Goal: Complete application form: Complete application form

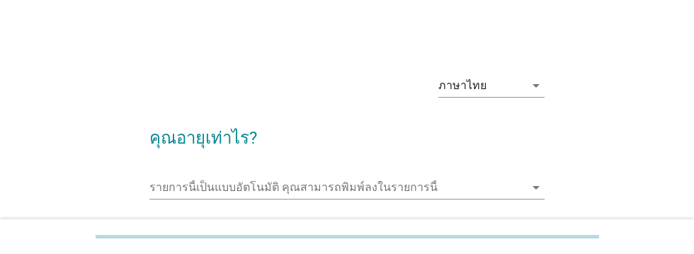
click at [193, 183] on input "รายการนี้เป็นแบบอัตโนมัติ คุณสามารถพิมพ์ลงในรายการนี้" at bounding box center [336, 187] width 375 height 23
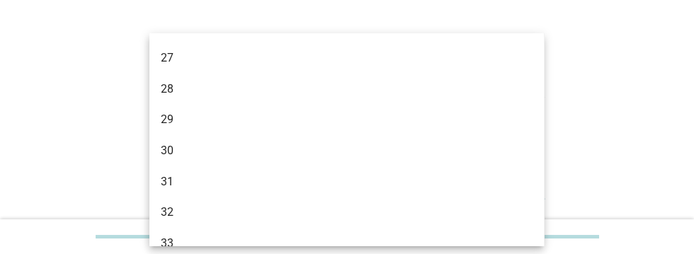
scroll to position [274, 0]
click at [170, 117] on div "29" at bounding box center [331, 119] width 341 height 17
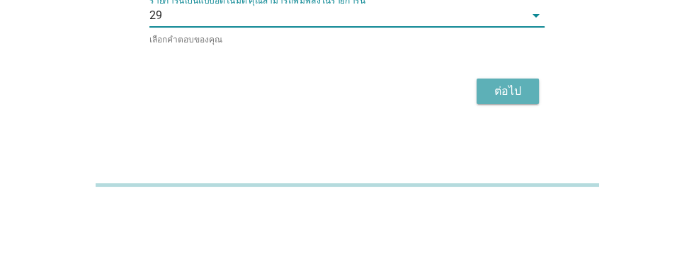
click at [505, 144] on div "ต่อไป" at bounding box center [508, 143] width 40 height 17
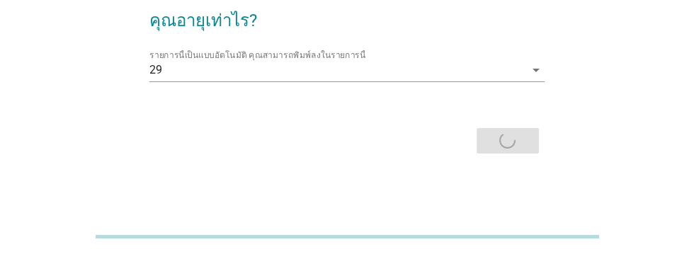
scroll to position [0, 0]
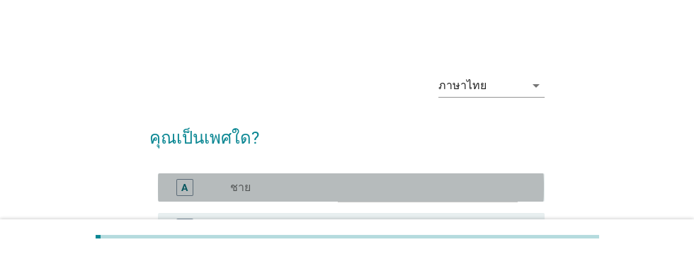
click at [184, 187] on div "A" at bounding box center [184, 187] width 6 height 15
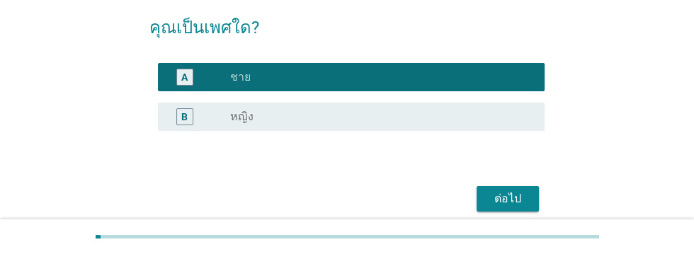
scroll to position [169, 0]
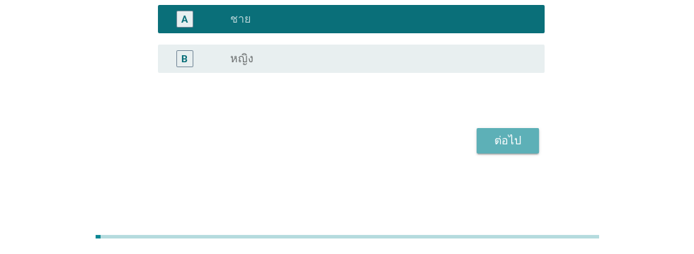
click at [523, 142] on div "ต่อไป" at bounding box center [508, 140] width 40 height 17
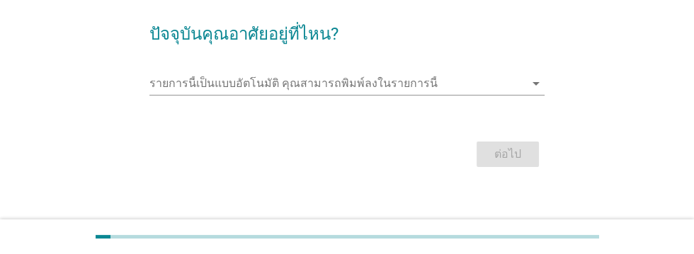
scroll to position [113, 0]
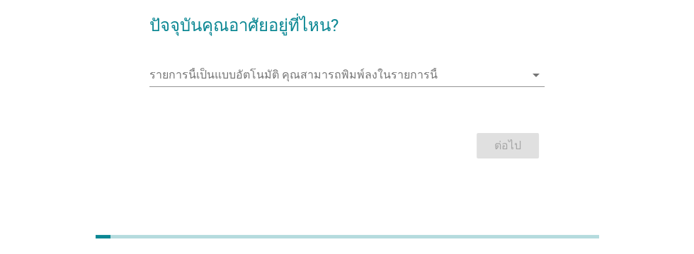
click at [165, 72] on input "รายการนี้เป็นแบบอัตโนมัติ คุณสามารถพิมพ์ลงในรายการนี้" at bounding box center [336, 75] width 375 height 23
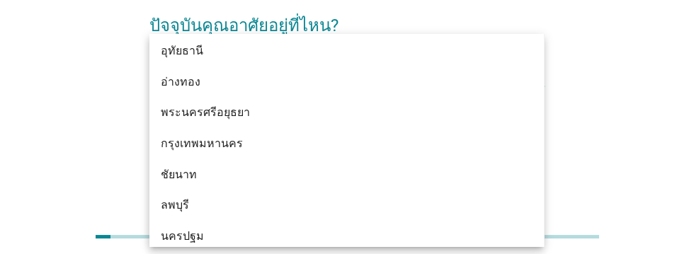
scroll to position [1120, 0]
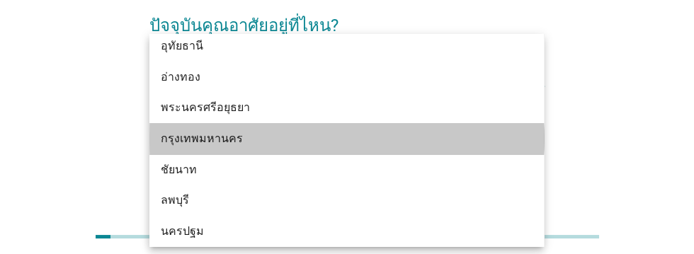
click at [222, 133] on div "กรุงเทพมหานคร" at bounding box center [331, 138] width 341 height 17
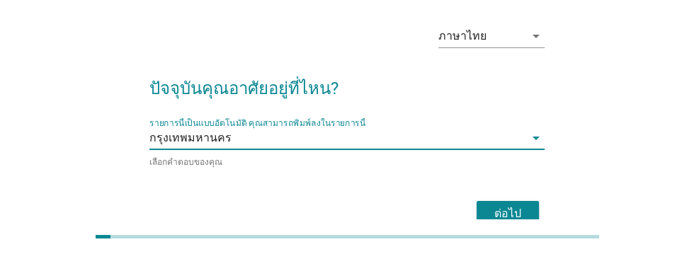
scroll to position [44, 0]
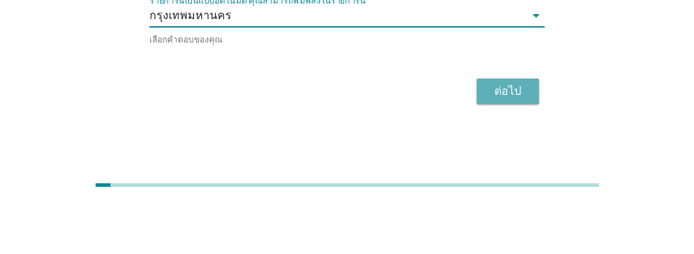
click at [516, 140] on div "ต่อไป" at bounding box center [508, 143] width 40 height 17
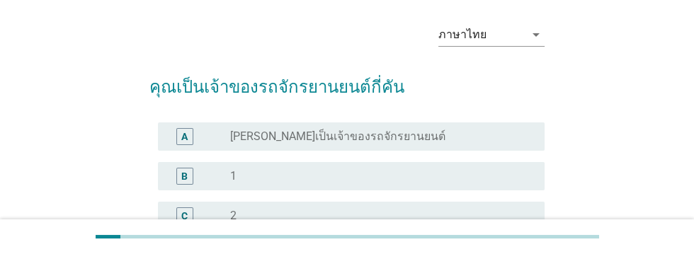
scroll to position [91, 0]
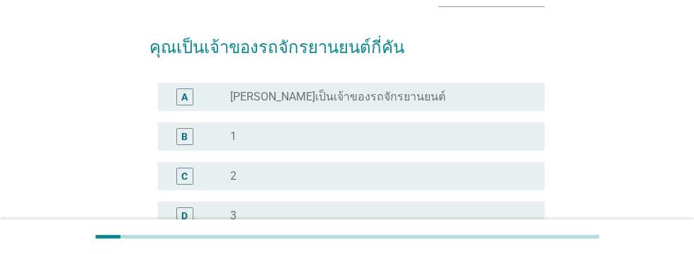
click at [171, 140] on div "B" at bounding box center [184, 136] width 30 height 17
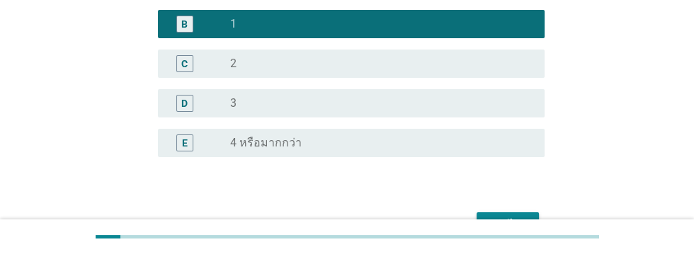
scroll to position [288, 0]
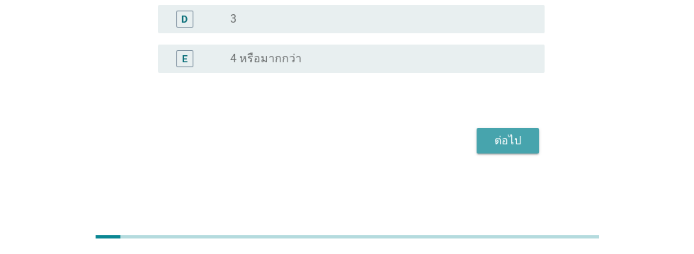
click at [509, 141] on div "ต่อไป" at bounding box center [508, 140] width 40 height 17
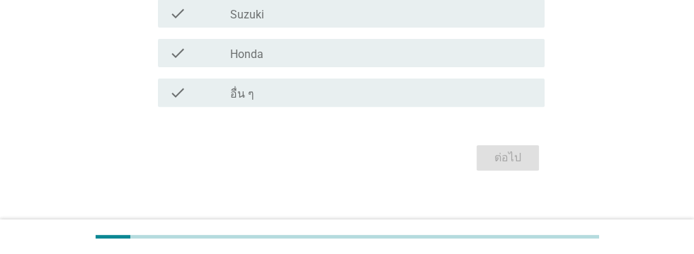
scroll to position [515, 0]
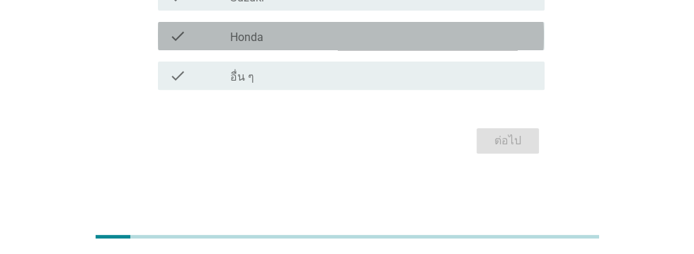
click at [313, 38] on div "check_box_outline_blank Honda" at bounding box center [381, 36] width 303 height 17
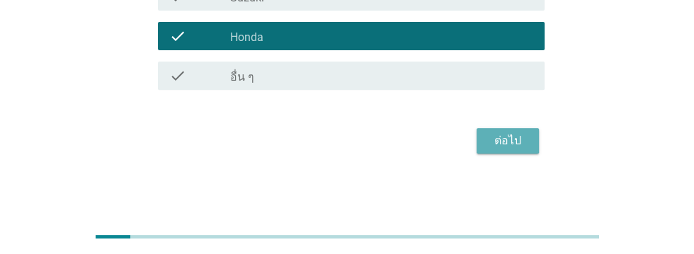
click at [508, 143] on div "ต่อไป" at bounding box center [508, 140] width 40 height 17
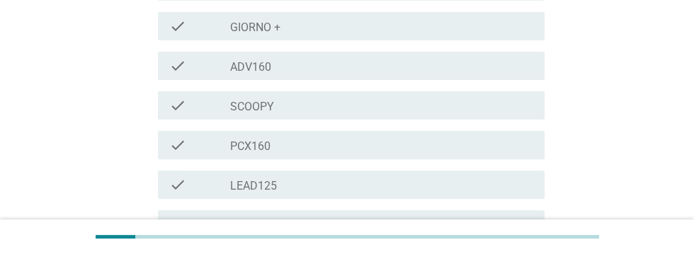
scroll to position [432, 0]
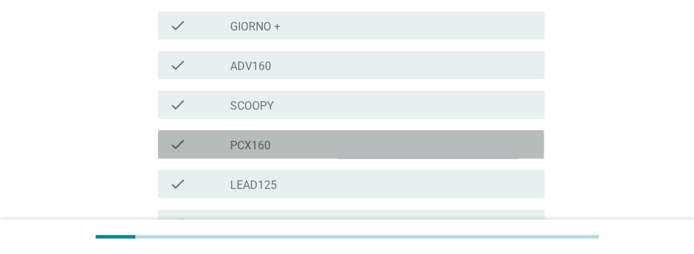
click at [354, 136] on div "check_box_outline_blank PCX160" at bounding box center [381, 144] width 303 height 17
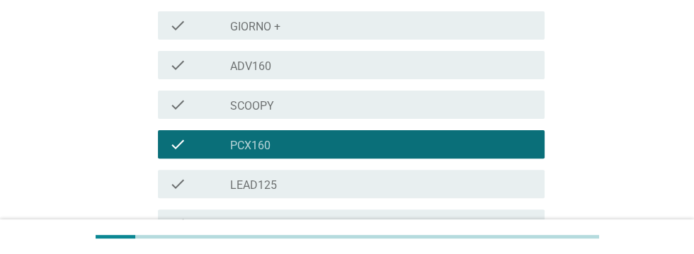
scroll to position [634, 0]
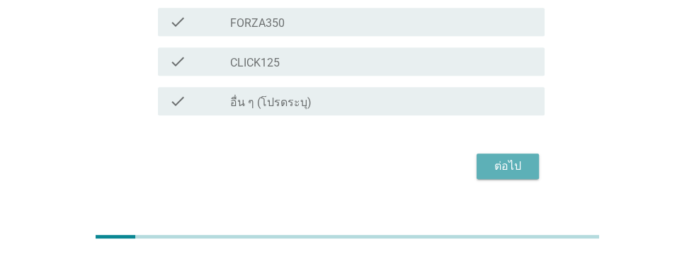
click at [514, 158] on div "ต่อไป" at bounding box center [508, 166] width 40 height 17
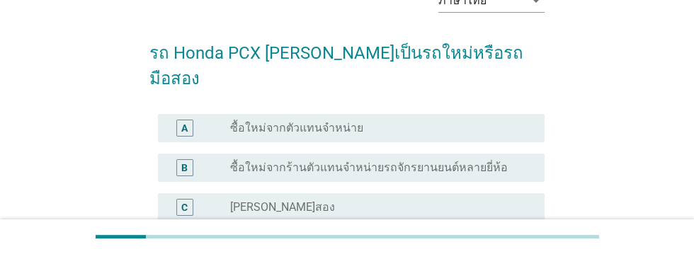
scroll to position [91, 0]
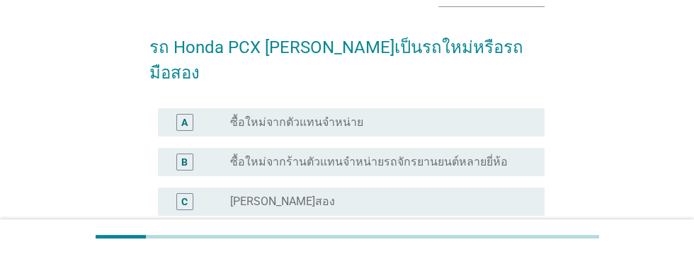
click at [193, 114] on div "A" at bounding box center [184, 122] width 17 height 17
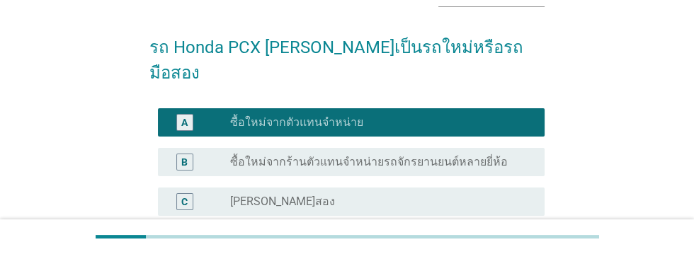
scroll to position [248, 0]
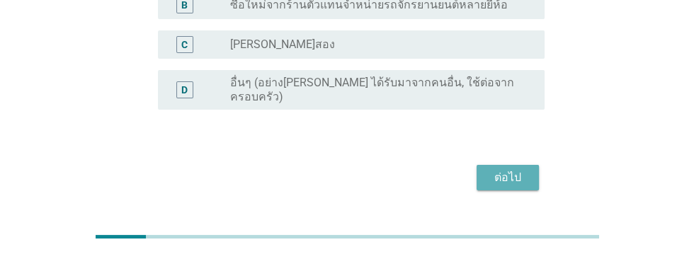
click at [512, 169] on div "ต่อไป" at bounding box center [508, 177] width 40 height 17
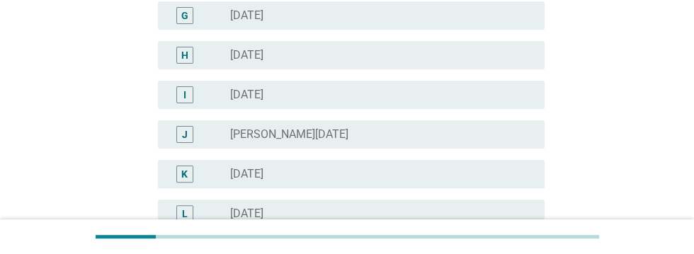
scroll to position [411, 0]
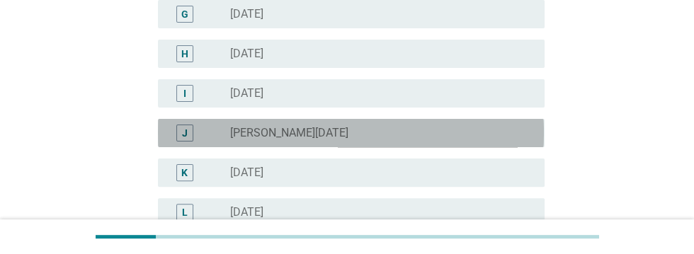
click at [386, 132] on div "radio_button_unchecked [PERSON_NAME][DATE]" at bounding box center [376, 133] width 292 height 14
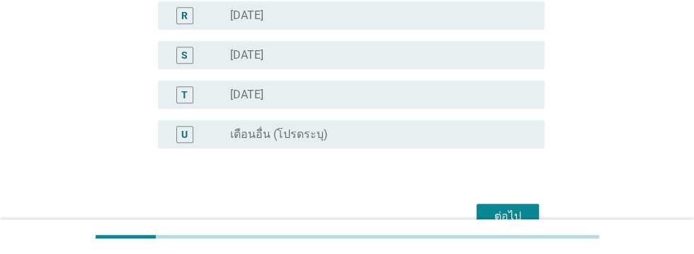
scroll to position [922, 0]
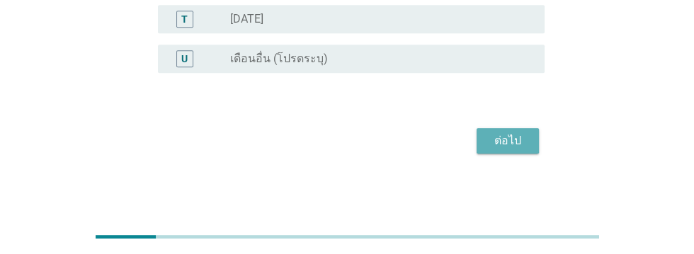
click at [512, 138] on div "ต่อไป" at bounding box center [508, 140] width 40 height 17
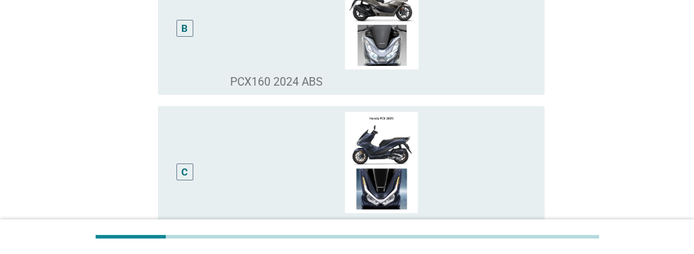
scroll to position [357, 0]
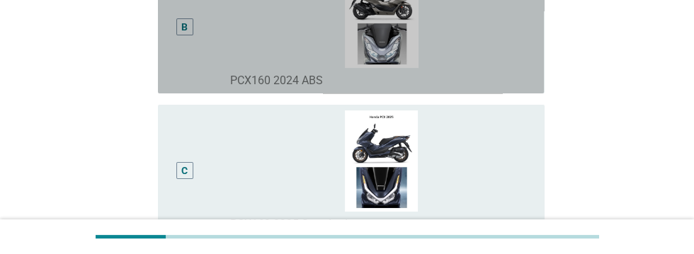
click at [187, 34] on div "B" at bounding box center [184, 26] width 6 height 15
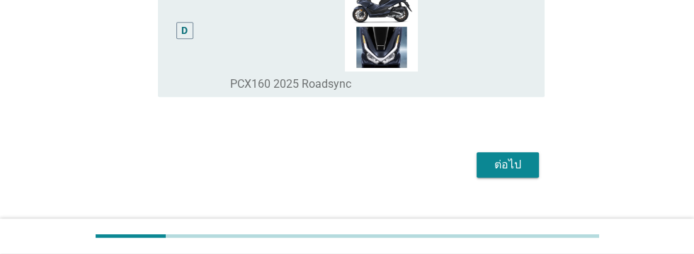
scroll to position [763, 0]
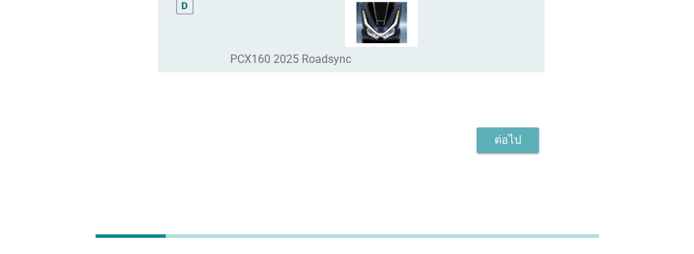
click at [503, 136] on div "ต่อไป" at bounding box center [508, 140] width 40 height 17
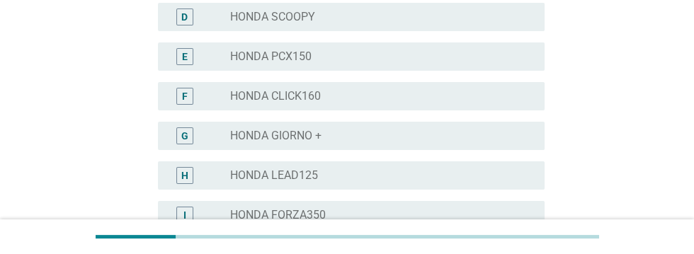
scroll to position [318, 0]
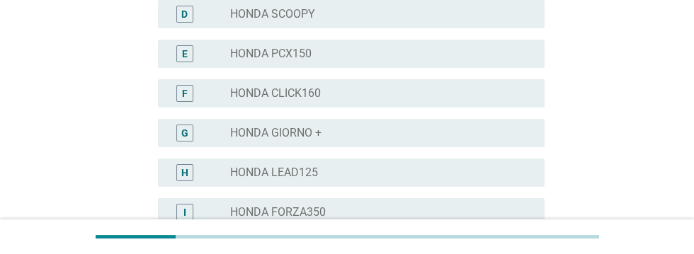
click at [370, 55] on div "radio_button_unchecked HONDA PCX150" at bounding box center [376, 54] width 292 height 14
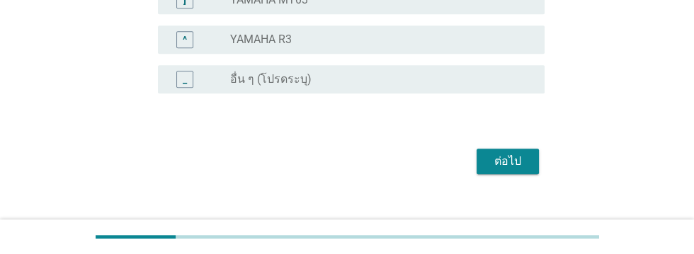
scroll to position [1344, 0]
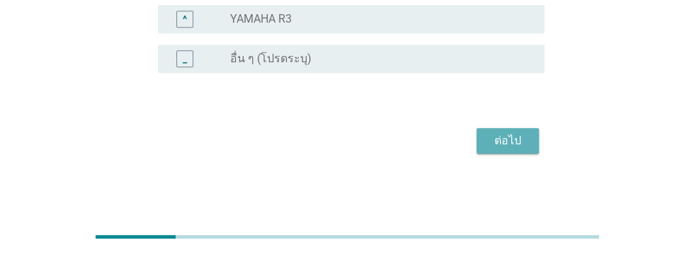
click at [511, 138] on div "ต่อไป" at bounding box center [508, 140] width 40 height 17
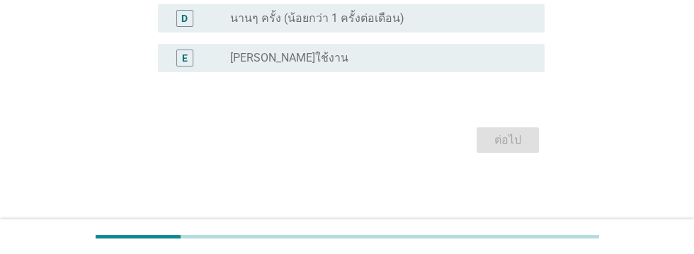
scroll to position [0, 0]
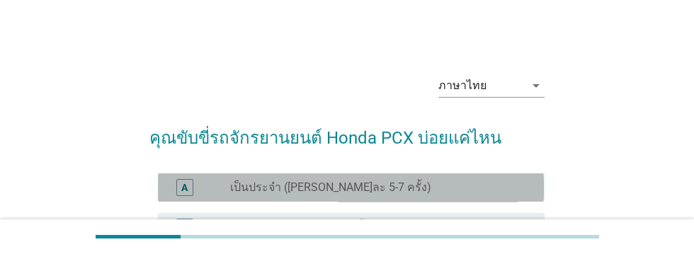
click at [187, 186] on div "A" at bounding box center [184, 187] width 6 height 15
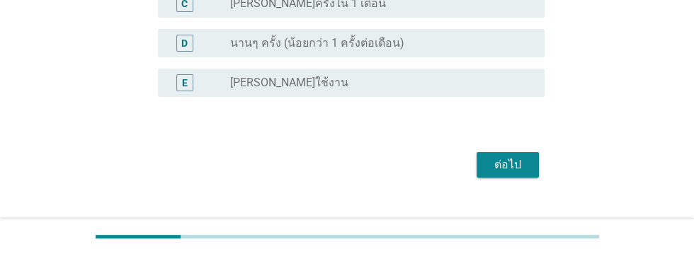
scroll to position [288, 0]
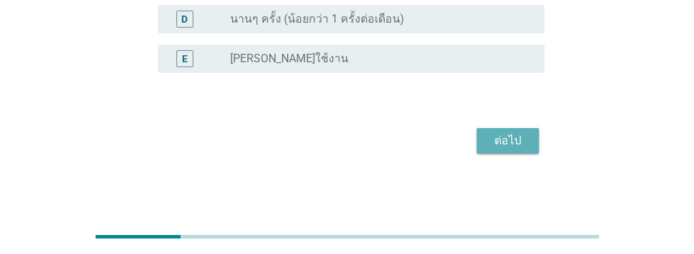
click at [511, 142] on div "ต่อไป" at bounding box center [508, 140] width 40 height 17
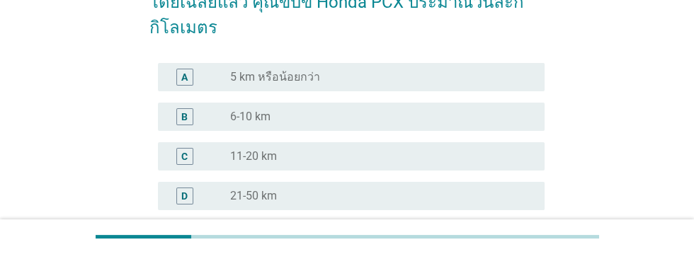
scroll to position [136, 0]
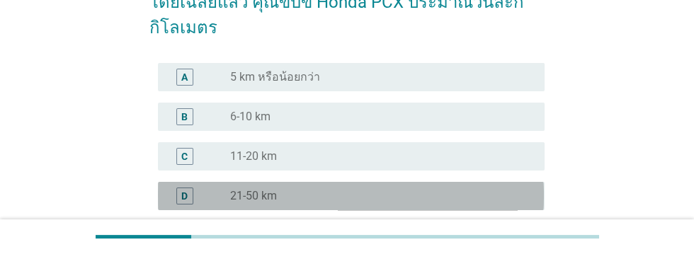
click at [189, 195] on div "D" at bounding box center [184, 196] width 17 height 17
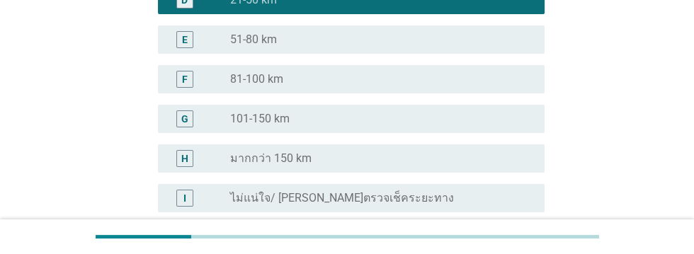
scroll to position [472, 0]
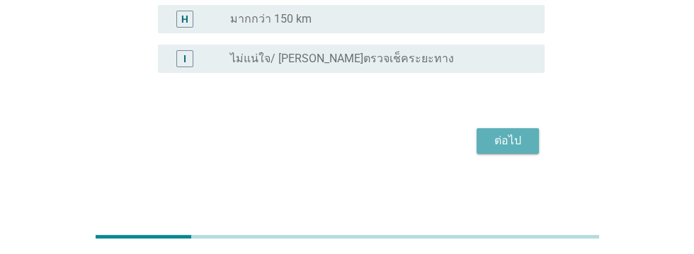
click at [504, 146] on div "ต่อไป" at bounding box center [508, 140] width 40 height 17
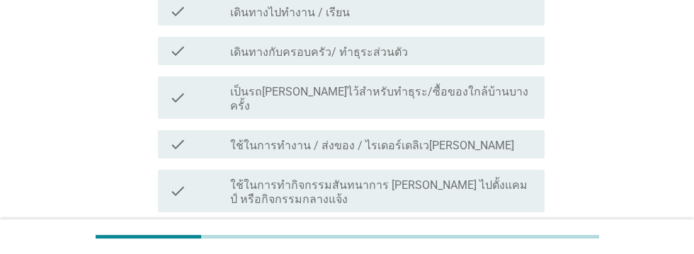
scroll to position [305, 0]
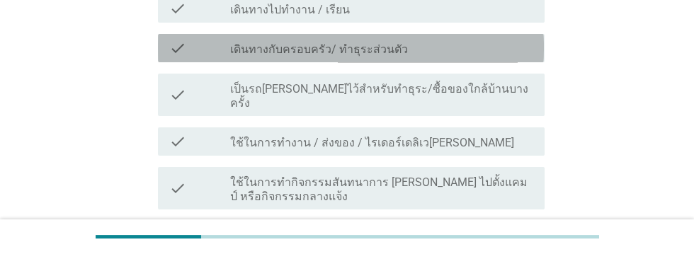
click at [479, 52] on div "check_box_outline_blank เดินทางกับครอบครัว/ ทำธุระส่วนตัว" at bounding box center [381, 48] width 303 height 17
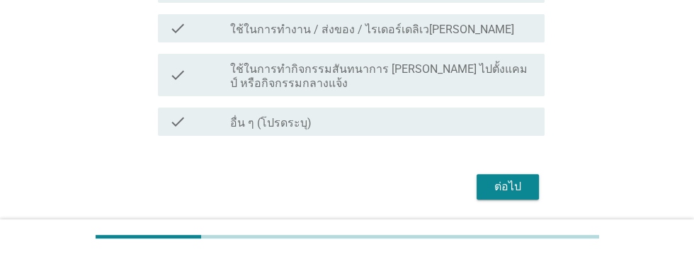
scroll to position [423, 0]
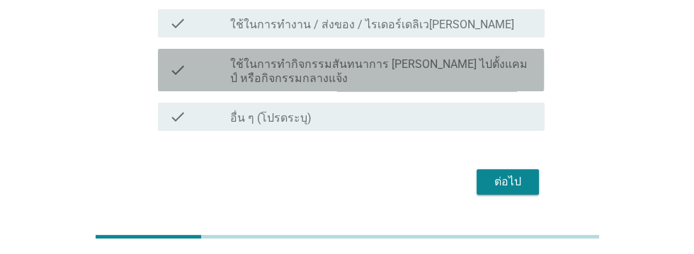
click at [488, 57] on label "ใช้ในการทำกิจกรรมสันทนาการ [PERSON_NAME] ไปตั้งแคมป์ หรือกิจกรรมกลางแจ้ง" at bounding box center [381, 71] width 303 height 28
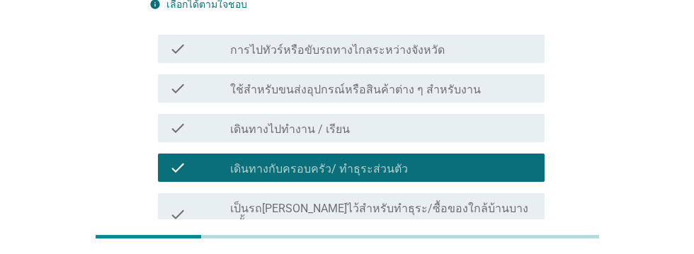
scroll to position [185, 0]
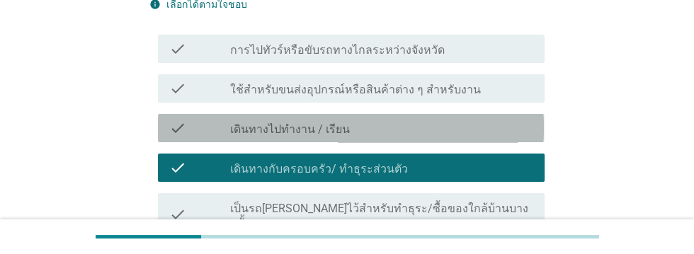
click at [467, 126] on div "check_box_outline_blank เดินทางไปทำงาน / เรียน" at bounding box center [381, 128] width 303 height 17
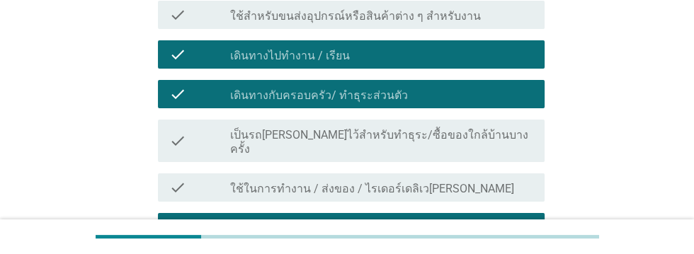
scroll to position [263, 0]
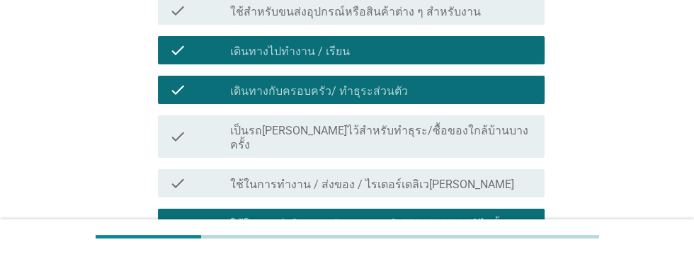
click at [492, 130] on div "check_box_outline_blank เป็นรถ[PERSON_NAME]ไว้สำหรับทำธุระ/ซื้อของใกล้บ้านบางคร…" at bounding box center [381, 136] width 303 height 31
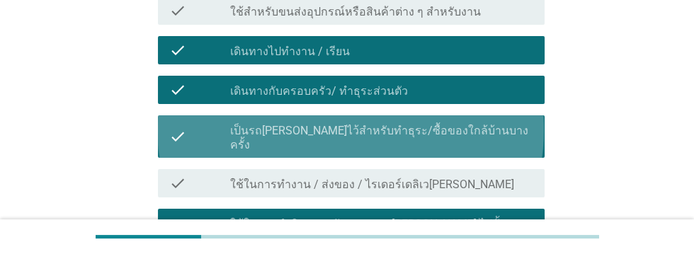
scroll to position [450, 0]
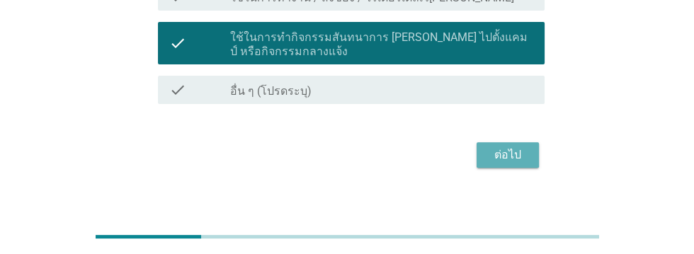
click at [521, 147] on div "ต่อไป" at bounding box center [508, 155] width 40 height 17
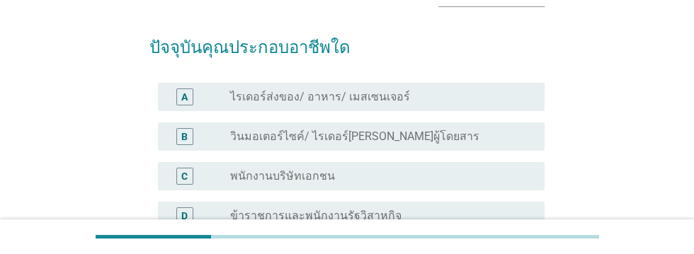
scroll to position [91, 0]
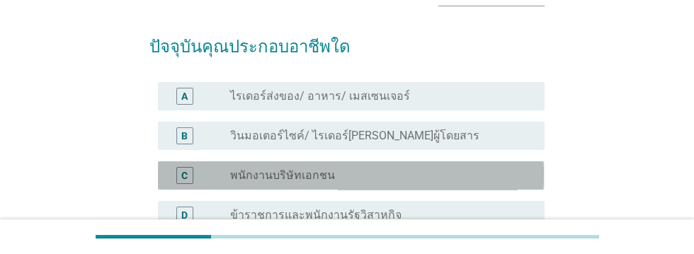
click at [406, 176] on div "radio_button_unchecked พนักงานบริษัทเอกชน" at bounding box center [376, 176] width 292 height 14
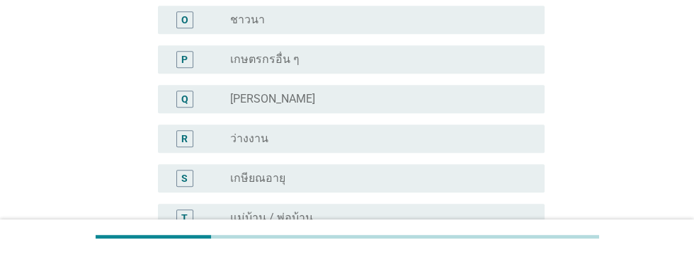
scroll to position [922, 0]
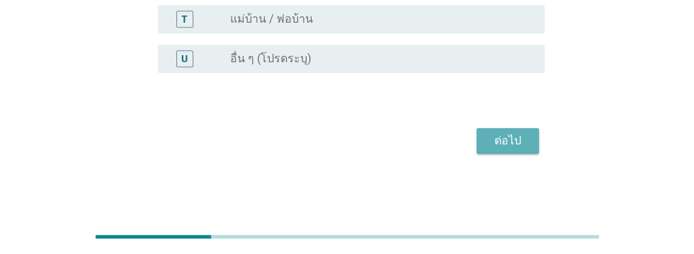
click at [514, 140] on div "ต่อไป" at bounding box center [508, 140] width 40 height 17
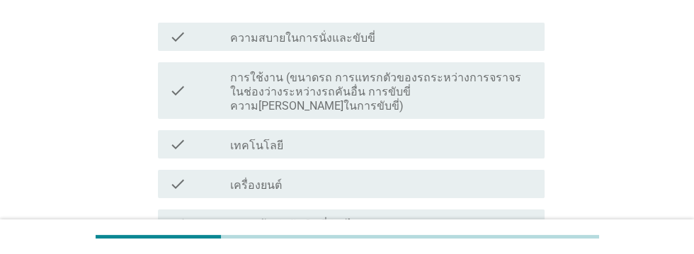
scroll to position [195, 0]
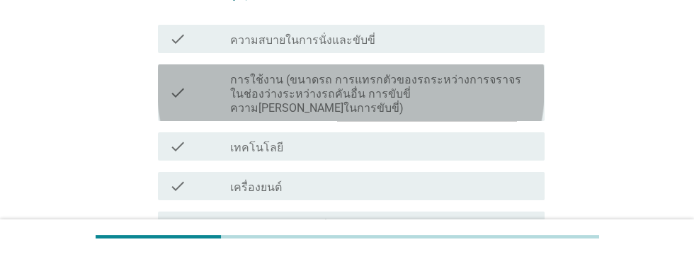
click at [439, 96] on label "การใช้งาน (ขนาดรถ การแทรกตัวของรถระหว่างการจราจรในช่องว่างระหว่างรถคันอื่น การข…" at bounding box center [381, 94] width 303 height 42
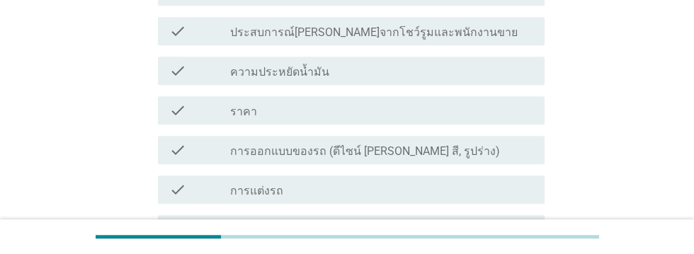
scroll to position [676, 0]
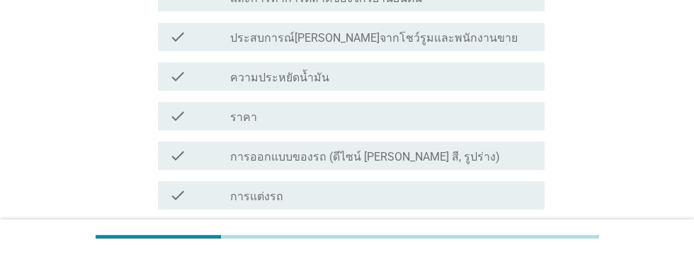
click at [460, 151] on div "check check_box_outline_blank การออกแบบของรถ (ดีไซน์ [PERSON_NAME] สี, รูปร่าง)" at bounding box center [351, 156] width 386 height 28
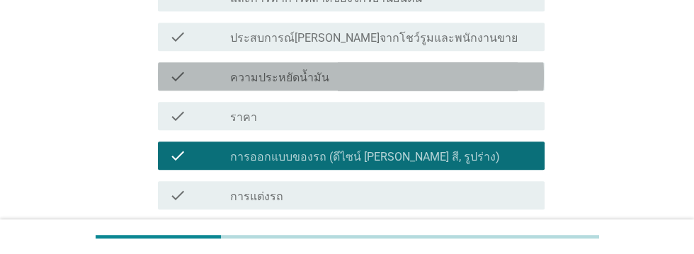
click at [440, 68] on div "check_box_outline_blank ความประหยัดน้ำมัน" at bounding box center [381, 76] width 303 height 17
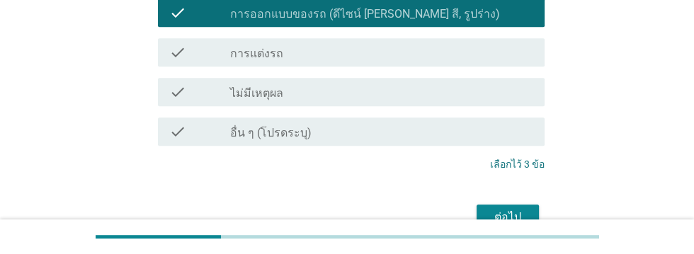
scroll to position [881, 0]
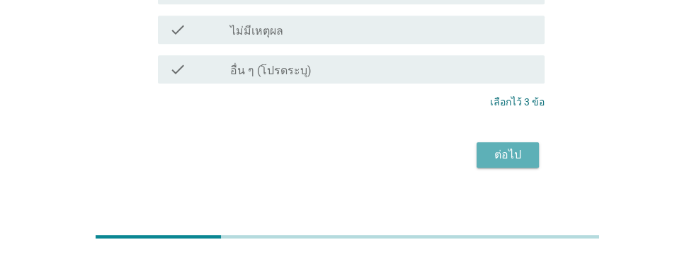
click at [510, 147] on div "ต่อไป" at bounding box center [508, 155] width 40 height 17
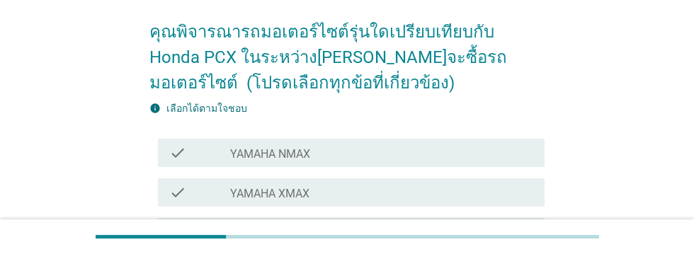
scroll to position [115, 0]
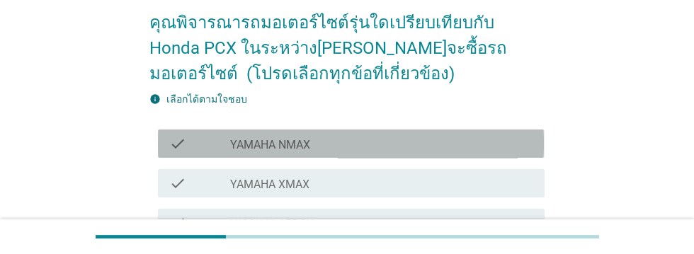
click at [392, 142] on div "check_box_outline_blank YAMAHA NMAX" at bounding box center [381, 143] width 303 height 17
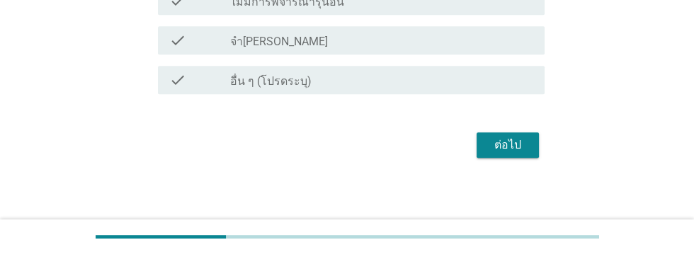
scroll to position [778, 0]
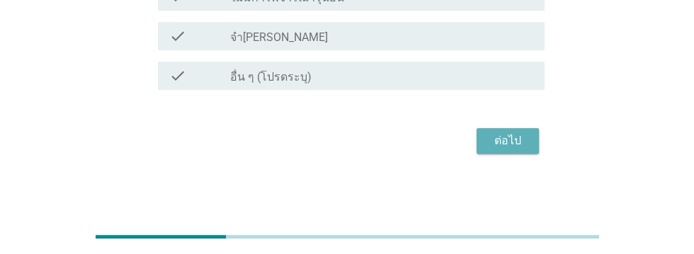
click at [509, 140] on div "ต่อไป" at bounding box center [508, 140] width 40 height 17
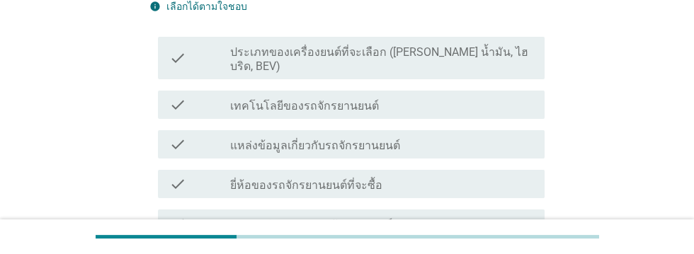
scroll to position [208, 0]
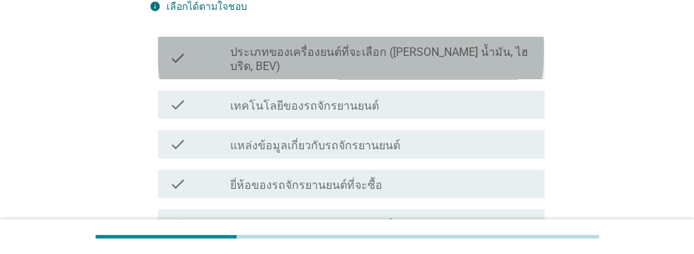
click at [498, 54] on label "ประเภทของเครื่องยนต์ที่จะเลือก ([PERSON_NAME] น้ำมัน, ไฮบริด, BEV)" at bounding box center [381, 59] width 303 height 28
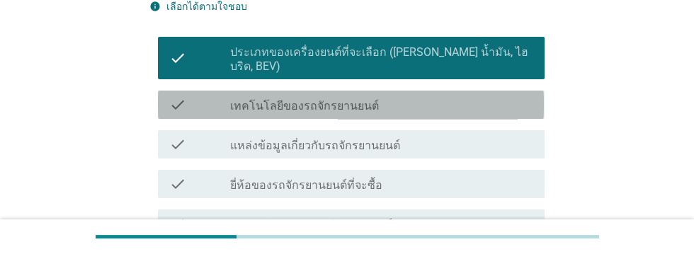
click at [465, 96] on div "check_box_outline_blank เทคโนโลยีของรถจักรยานยนต์" at bounding box center [381, 104] width 303 height 17
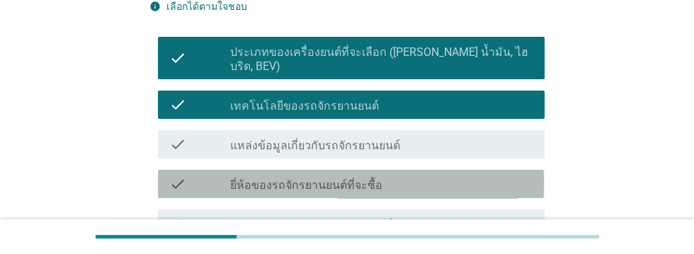
click at [459, 176] on div "check_box_outline_blank ยี่ห้อของรถจักรยานยนต์ที่จะซื้อ" at bounding box center [381, 184] width 303 height 17
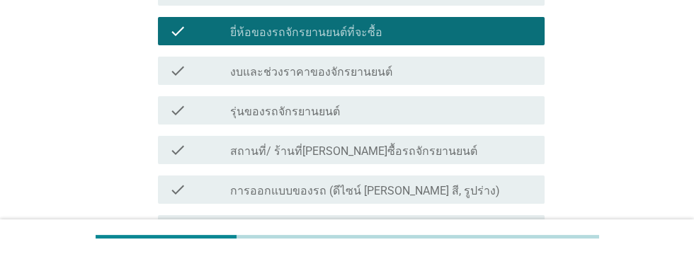
scroll to position [364, 0]
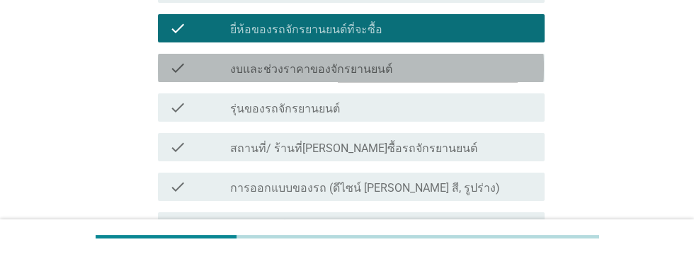
click at [450, 59] on div "check_box_outline_blank งบและช่วงราคาของจักรยานยนต์" at bounding box center [381, 67] width 303 height 17
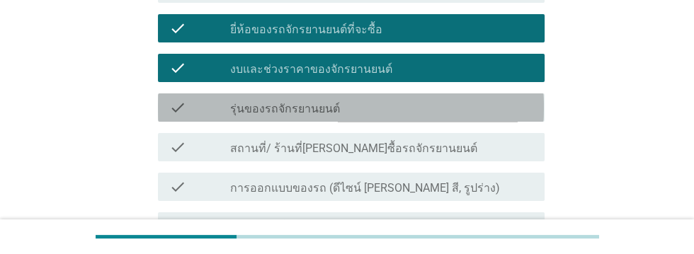
click at [448, 99] on div "check_box_outline_blank รุ่นของรถจักรยานยนต์" at bounding box center [381, 107] width 303 height 17
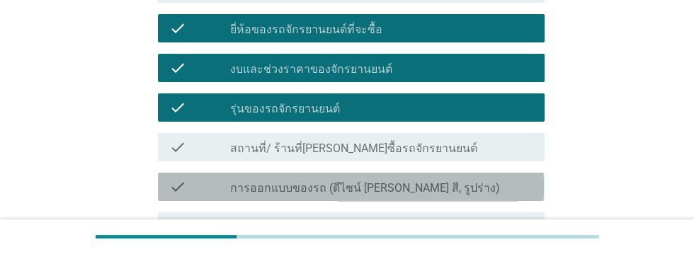
click at [469, 178] on div "check_box_outline_blank การออกแบบของรถ (ดีไซน์ [PERSON_NAME] สี, รูปร่าง)" at bounding box center [381, 186] width 303 height 17
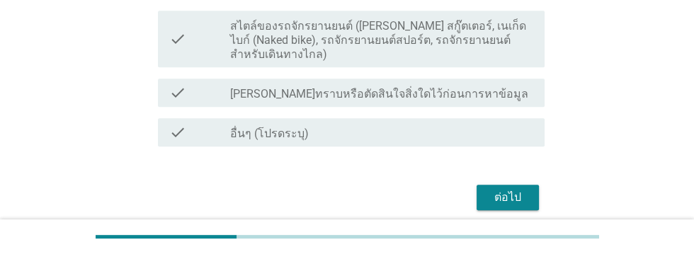
scroll to position [648, 0]
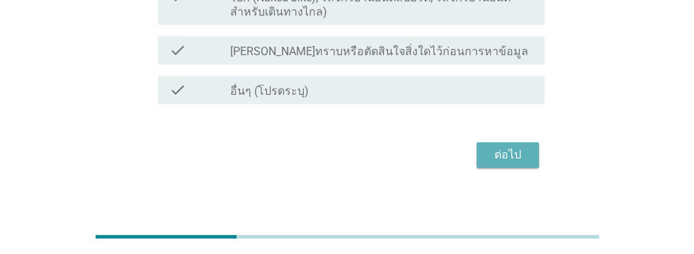
click at [522, 147] on div "ต่อไป" at bounding box center [508, 155] width 40 height 17
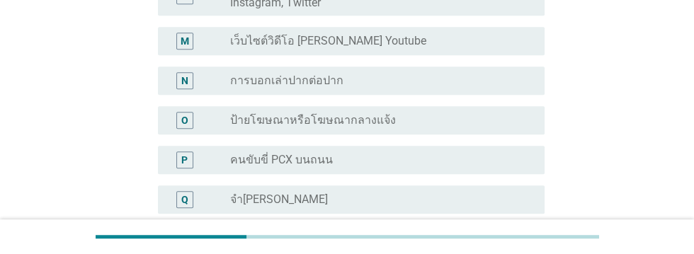
scroll to position [671, 0]
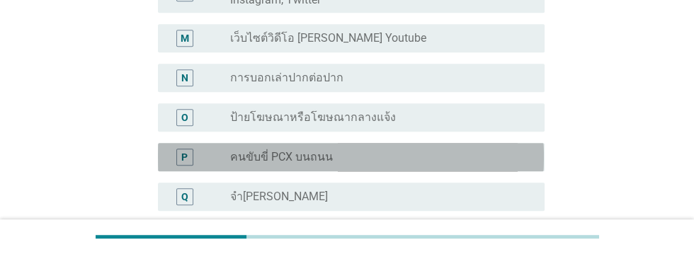
click at [461, 150] on div "radio_button_unchecked คนขับขี่ PCX บนถนน" at bounding box center [376, 157] width 292 height 14
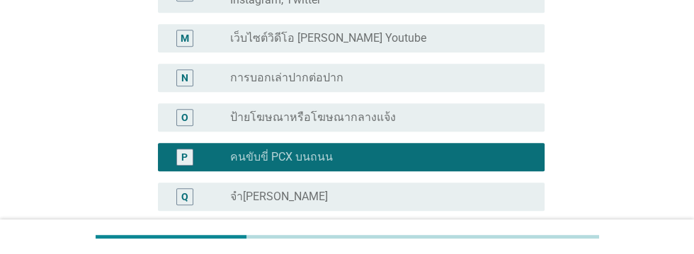
scroll to position [814, 0]
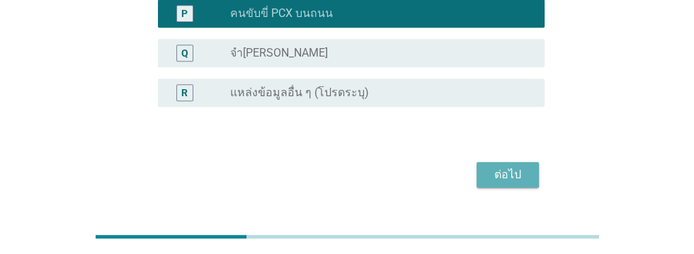
click at [511, 166] on div "ต่อไป" at bounding box center [508, 174] width 40 height 17
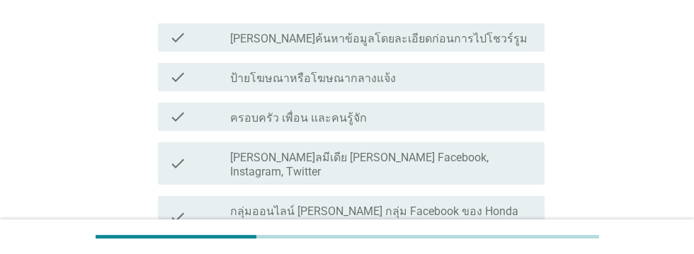
scroll to position [225, 0]
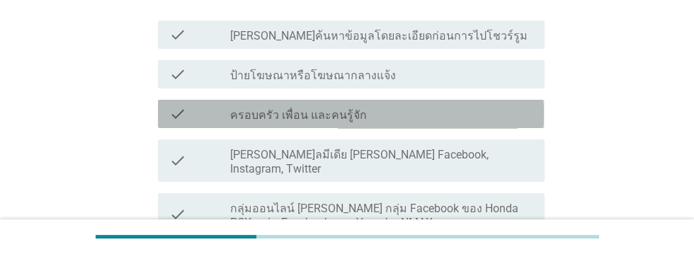
click at [466, 119] on div "check_box_outline_blank ครอบครัว เพื่อน และคนรู้จัก" at bounding box center [381, 114] width 303 height 17
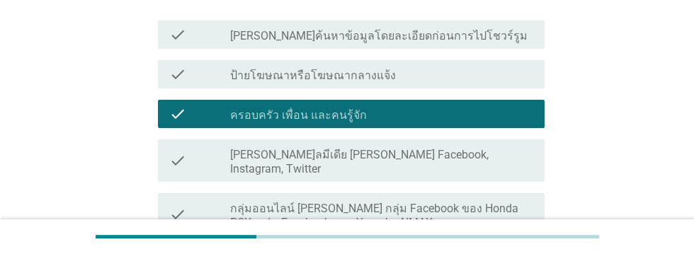
click at [501, 147] on div "check_box_outline_blank [PERSON_NAME]ลมีเดีย [PERSON_NAME] Facebook, Instagram,…" at bounding box center [381, 160] width 303 height 31
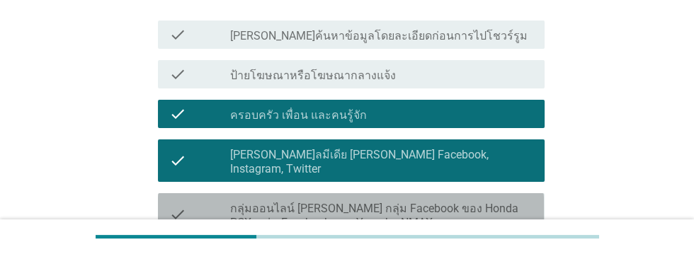
click at [494, 202] on label "กลุ่มออนไลน์ [PERSON_NAME] กลุ่ม Facebook ของ Honda PCX, กลุ่ม Facebook ของ Yam…" at bounding box center [381, 216] width 303 height 28
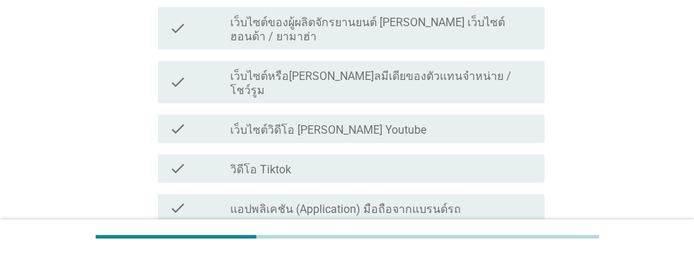
scroll to position [476, 0]
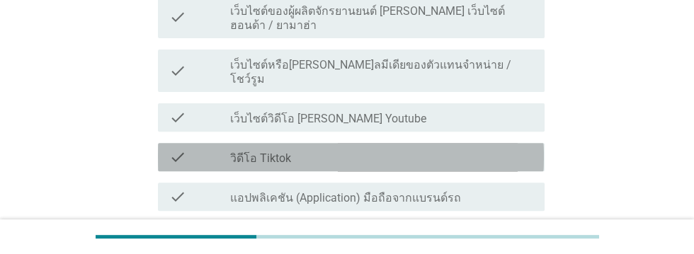
click at [394, 149] on div "check_box_outline_blank วิดีโอ Tiktok" at bounding box center [381, 157] width 303 height 17
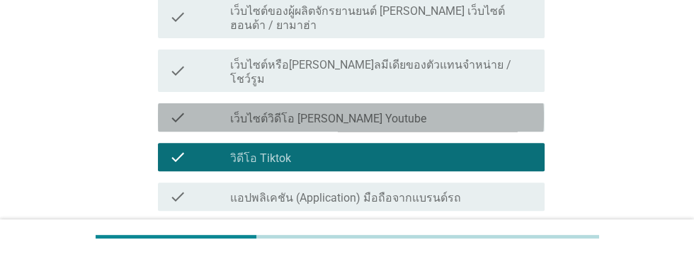
click at [439, 103] on div "check check_box_outline_blank เว็บไซต์วิดีโอ [PERSON_NAME] Youtube" at bounding box center [351, 117] width 386 height 28
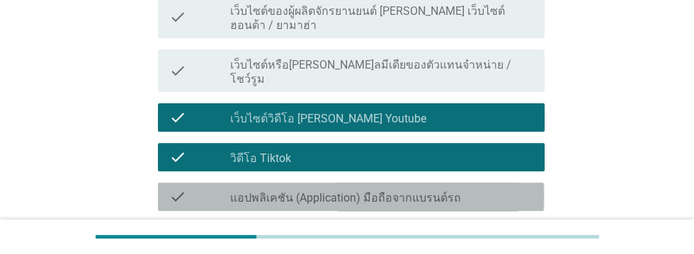
click at [491, 188] on div "check_box_outline_blank แอปพลิเคชัน (Application) มือถือจากแบรนด์รถ" at bounding box center [381, 196] width 303 height 17
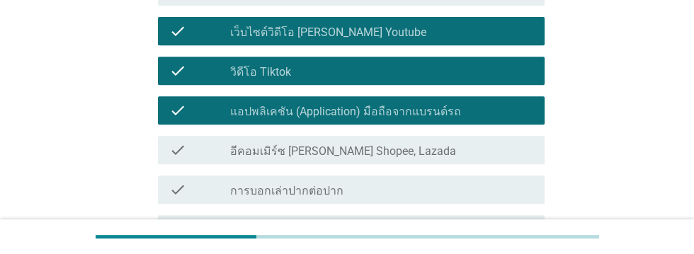
scroll to position [583, 0]
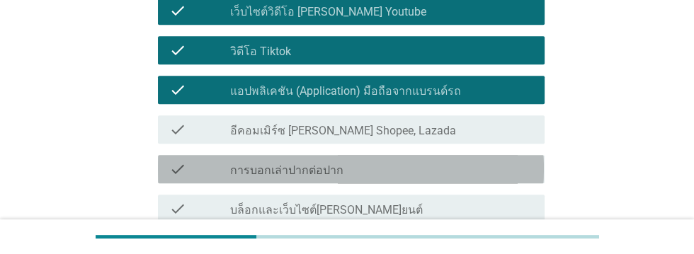
click at [458, 161] on div "check_box_outline_blank การบอกเล่าปากต่อปาก" at bounding box center [381, 169] width 303 height 17
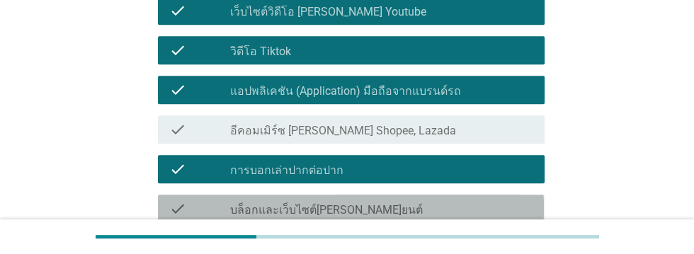
click at [467, 200] on div "check_box_outline_blank บล็อกและเว็บไซต์[PERSON_NAME]ยนต์" at bounding box center [381, 208] width 303 height 17
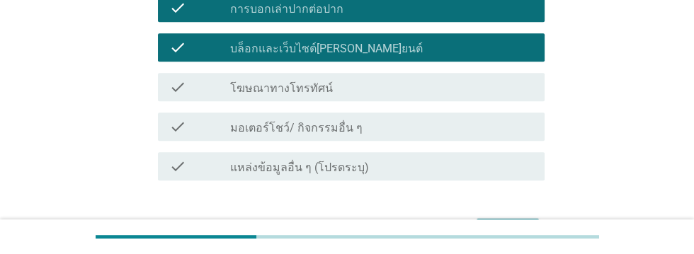
scroll to position [749, 0]
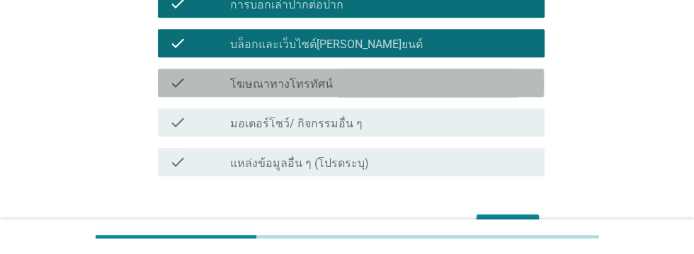
click at [448, 74] on div "check_box_outline_blank โฆษณาทางโทรทัศน์" at bounding box center [381, 82] width 303 height 17
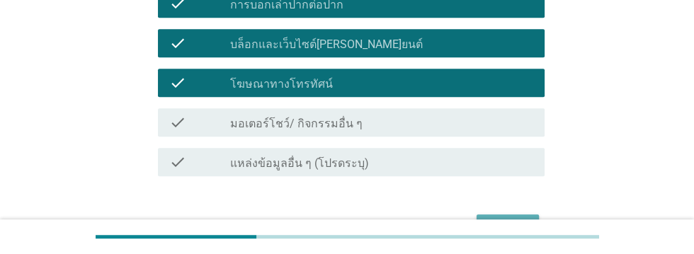
click at [518, 219] on div "ต่อไป" at bounding box center [508, 227] width 40 height 17
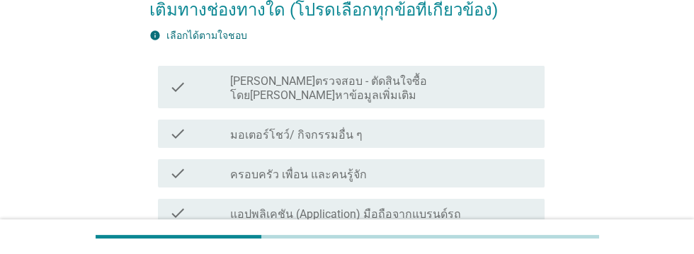
scroll to position [154, 0]
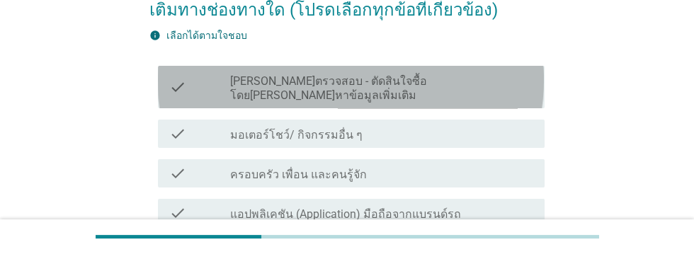
click at [504, 79] on div "check_box_outline_blank [PERSON_NAME]ตรวจสอบ - ตัดสินใจซื้อโดย[PERSON_NAME]หาข้…" at bounding box center [381, 87] width 303 height 31
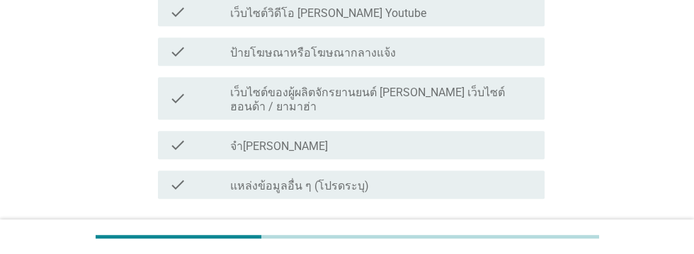
scroll to position [846, 0]
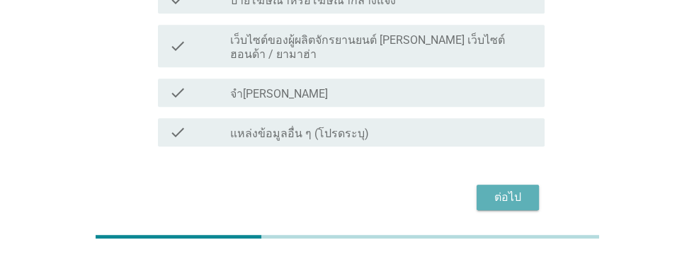
click at [517, 189] on div "ต่อไป" at bounding box center [508, 197] width 40 height 17
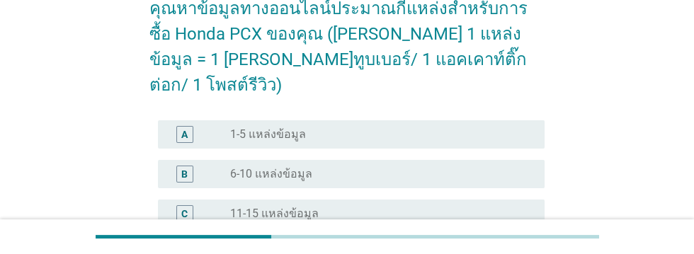
scroll to position [130, 0]
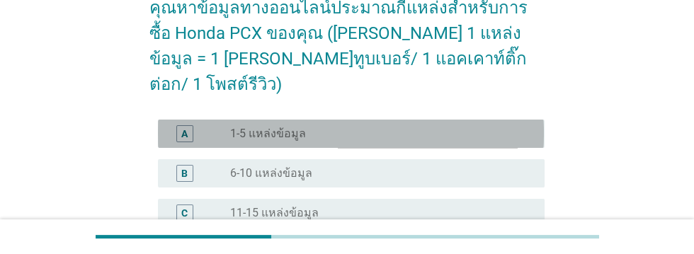
click at [406, 127] on div "radio_button_unchecked 1-5 แหล่งข้อมูล" at bounding box center [376, 134] width 292 height 14
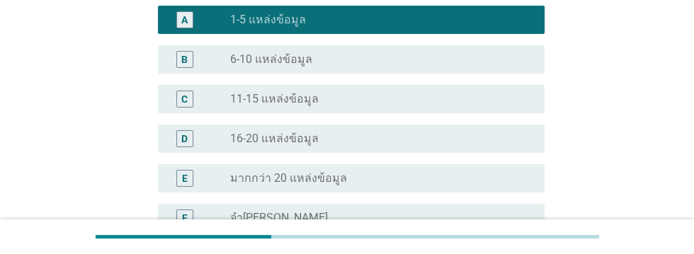
scroll to position [378, 0]
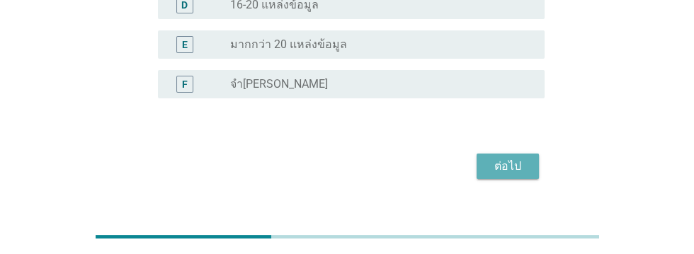
click at [519, 158] on div "ต่อไป" at bounding box center [508, 166] width 40 height 17
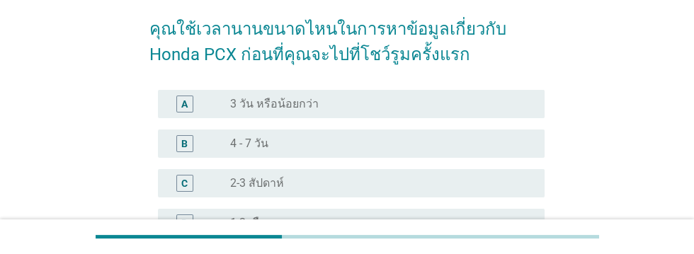
scroll to position [111, 0]
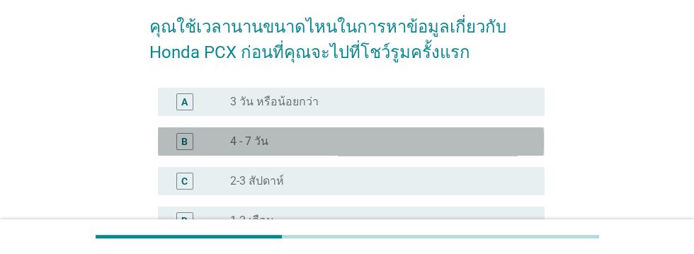
click at [372, 144] on div "radio_button_unchecked 4 - 7 วัน" at bounding box center [376, 142] width 292 height 14
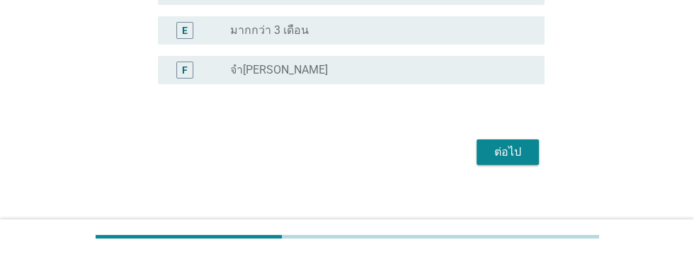
scroll to position [353, 0]
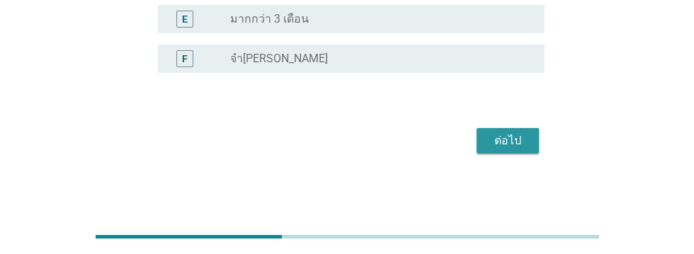
click at [512, 143] on div "ต่อไป" at bounding box center [508, 140] width 40 height 17
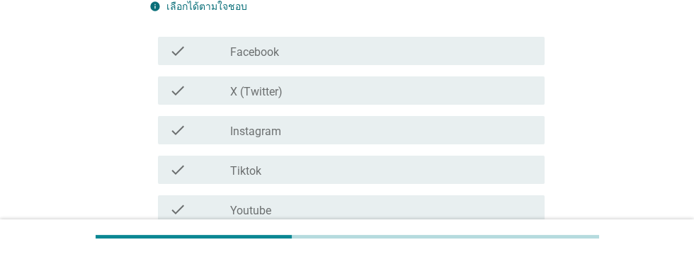
scroll to position [183, 0]
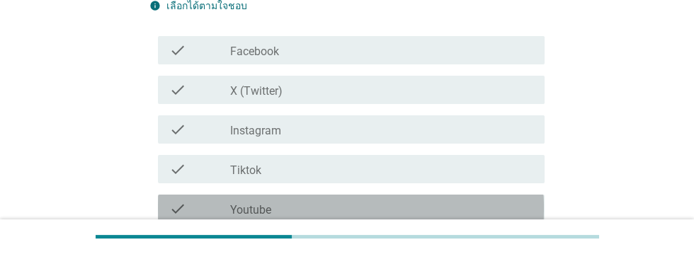
click at [341, 210] on div "check_box_outline_blank Youtube" at bounding box center [381, 208] width 303 height 17
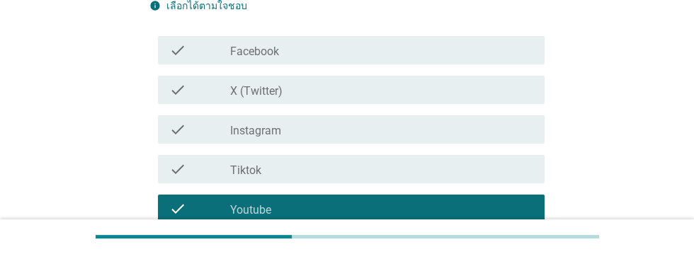
click at [353, 91] on div "check_box_outline_blank X (Twitter)" at bounding box center [381, 89] width 303 height 17
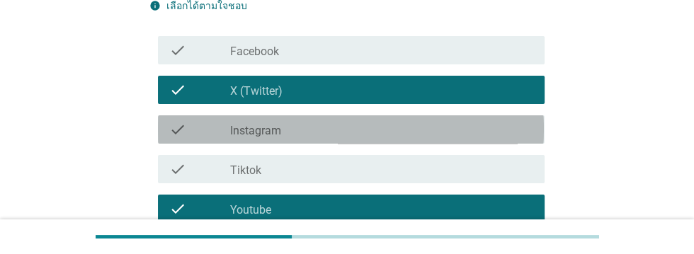
click at [351, 137] on div "check_box_outline_blank Instagram" at bounding box center [381, 129] width 303 height 17
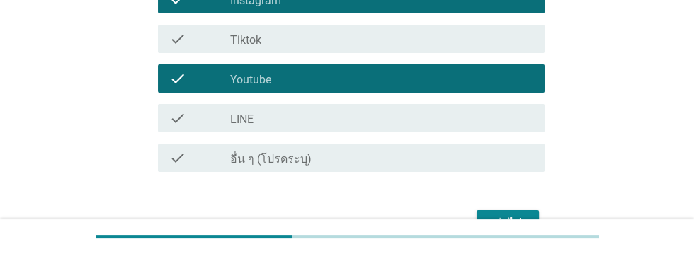
scroll to position [396, 0]
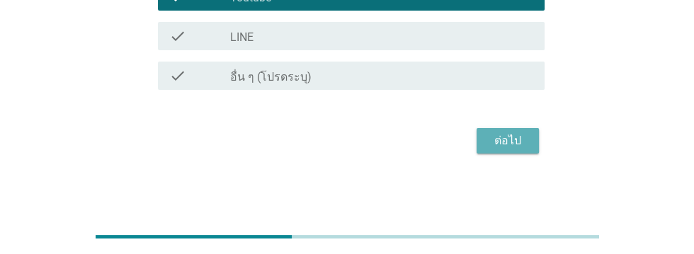
click at [513, 140] on div "ต่อไป" at bounding box center [508, 140] width 40 height 17
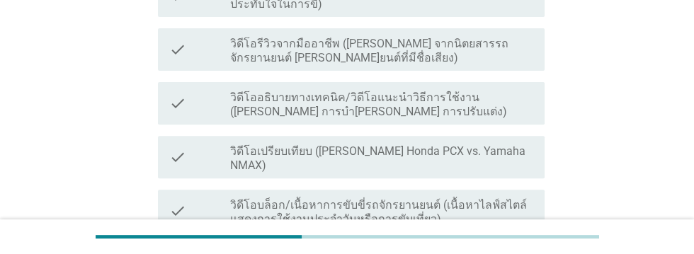
scroll to position [486, 0]
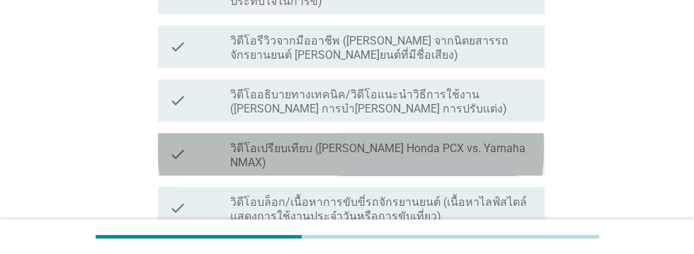
click at [492, 146] on label "วิดีโอเปรียบเทียบ ([PERSON_NAME] Honda PCX vs. Yamaha NMAX)" at bounding box center [381, 156] width 303 height 28
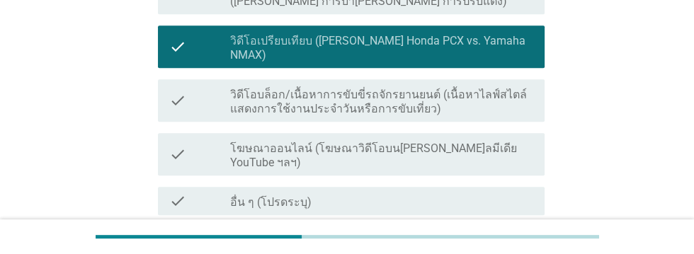
scroll to position [599, 0]
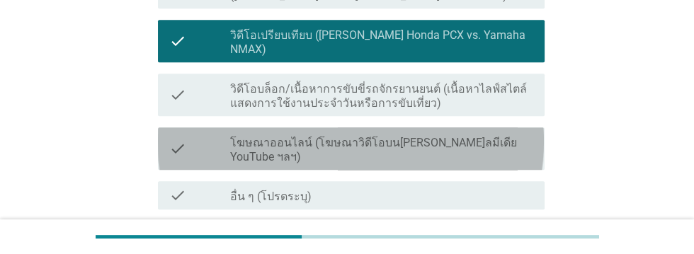
click at [503, 136] on label "โฆษณาออนไลน์ (โฆษณาวิดีโอบน[PERSON_NAME]ลมีเดีย YouTube ฯลฯ)" at bounding box center [381, 150] width 303 height 28
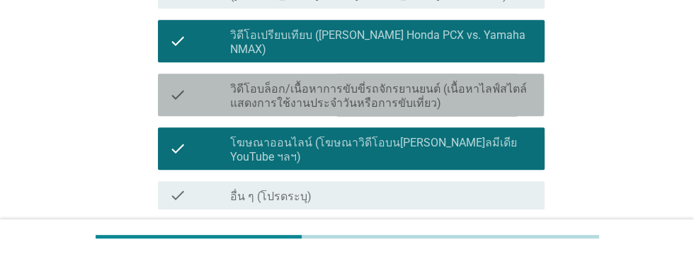
click at [385, 89] on label "วิดีโอบล็อก/เนื้อหาการขับขี่รถจักรยานยนต์ (เนื้อหาไลฟ์สไตล์ แสดงการใช้งานประจํา…" at bounding box center [381, 96] width 303 height 28
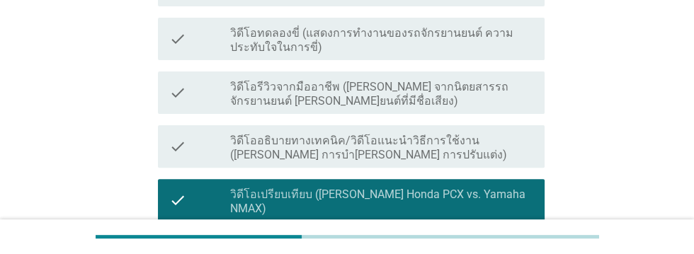
scroll to position [440, 0]
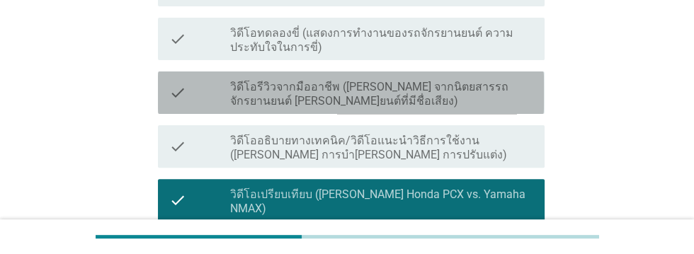
click at [459, 84] on label "วิดีโอรีวิวจากมืออาชีพ ([PERSON_NAME] จากนิตยสารรถจักรยานยนต์ [PERSON_NAME]ยนต์…" at bounding box center [381, 94] width 303 height 28
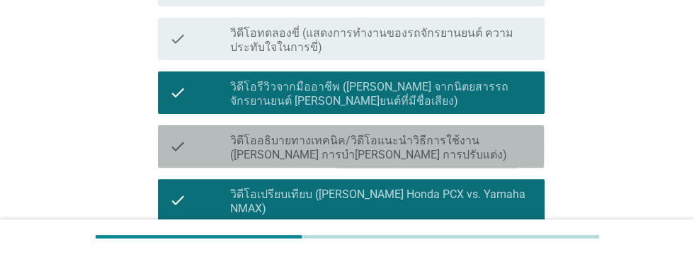
click at [466, 135] on label "วิดีโออธิบายทางเทคนิค/วิดีโอแนะนําวิธีการใช้งาน ([PERSON_NAME] การบํา[PERSON_NA…" at bounding box center [381, 148] width 303 height 28
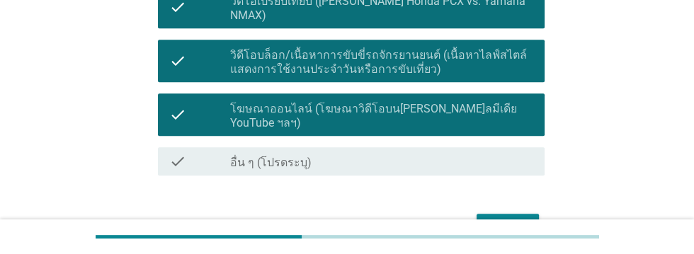
scroll to position [691, 0]
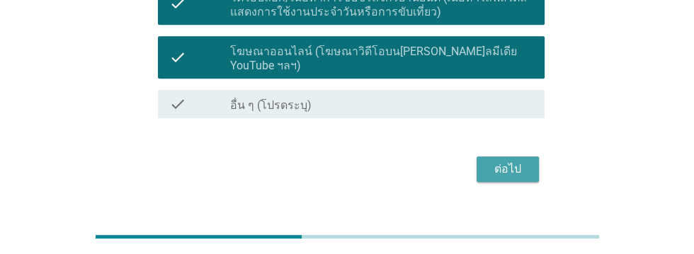
click at [517, 161] on div "ต่อไป" at bounding box center [508, 169] width 40 height 17
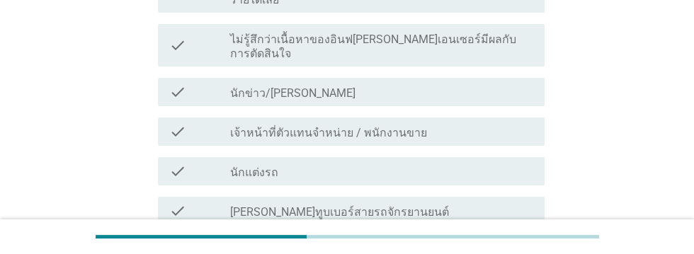
scroll to position [283, 0]
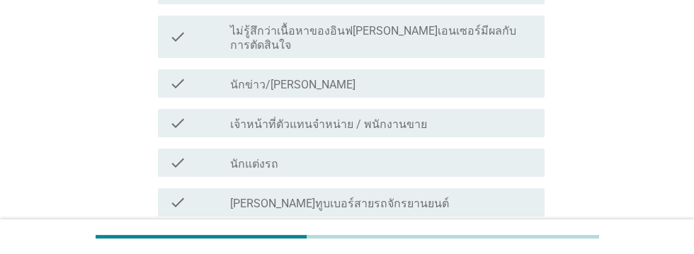
click at [496, 75] on div "check_box_outline_blank นักข่าว/นักวิจารณ์มอเตอร์ไซค์มืออาชีพ" at bounding box center [381, 83] width 303 height 17
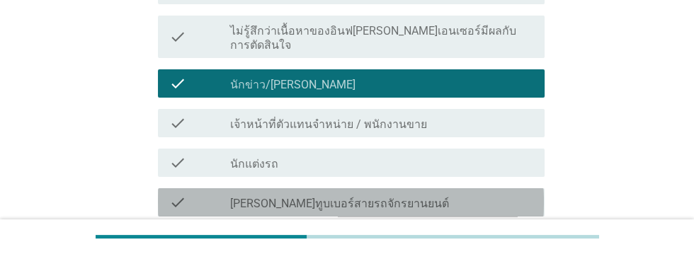
click at [460, 194] on div "check_box_outline_blank [PERSON_NAME]ทูบเบอร์สายรถจักรยานยนต์" at bounding box center [381, 202] width 303 height 17
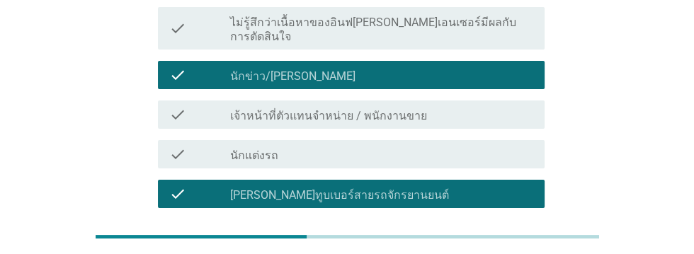
scroll to position [290, 0]
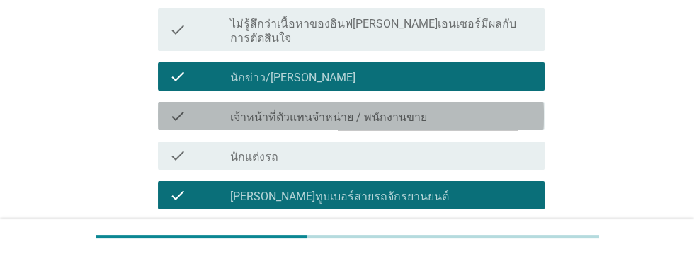
click at [472, 108] on div "check_box_outline_blank เจ้าหน้าที่ตัวแทนจําหน่าย / พนักงานขาย" at bounding box center [381, 116] width 303 height 17
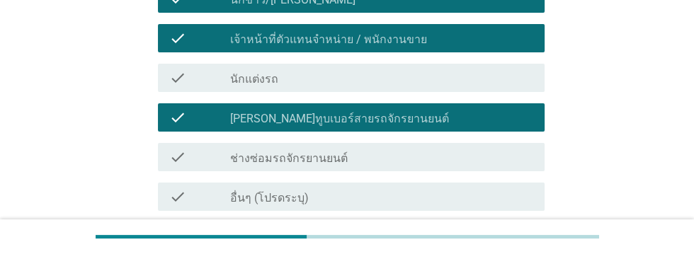
scroll to position [461, 0]
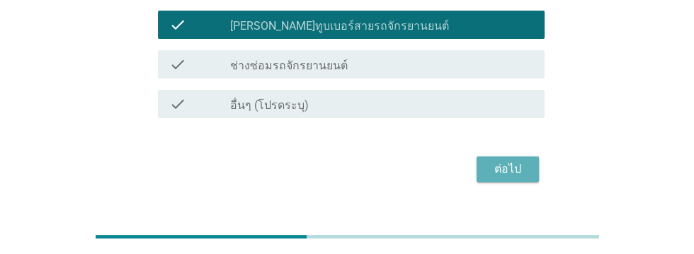
click at [521, 161] on div "ต่อไป" at bounding box center [508, 169] width 40 height 17
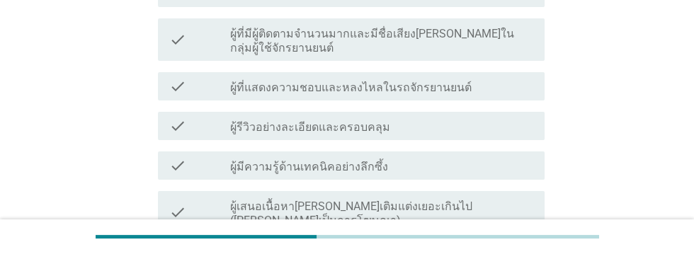
scroll to position [294, 0]
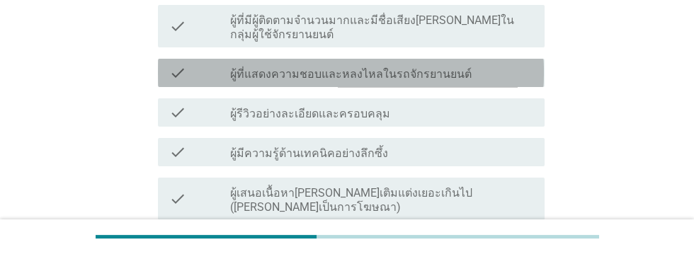
click at [485, 64] on div "check_box_outline_blank ผู้ที่แสดงความชอบและหลงไหลในรถจักรยานยนต์" at bounding box center [381, 72] width 303 height 17
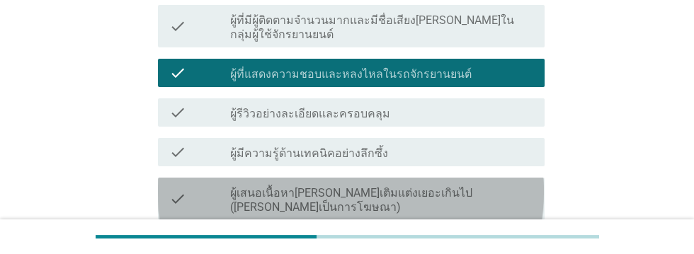
click at [499, 186] on label "ผู้เสนอเนื้อหา[PERSON_NAME]เติมแต่งเยอะเกินไป ([PERSON_NAME]เป็นการโฆษณา)" at bounding box center [381, 200] width 303 height 28
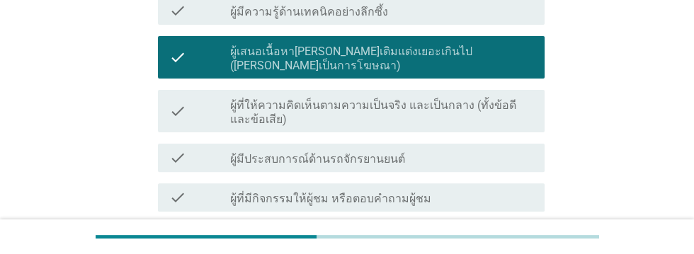
scroll to position [437, 0]
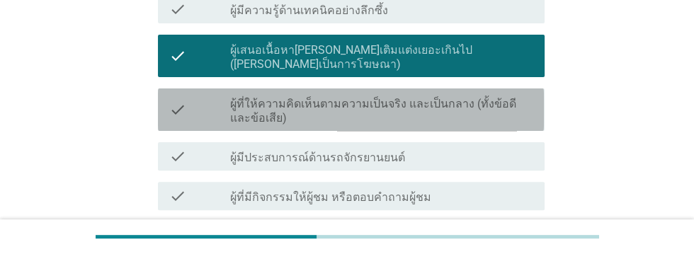
click at [494, 97] on label "ผู้ที่ให้ความคิดเห็นตามความเป็นจริง และเป็นกลาง (ทั้งข้อดีและข้อเสีย)" at bounding box center [381, 111] width 303 height 28
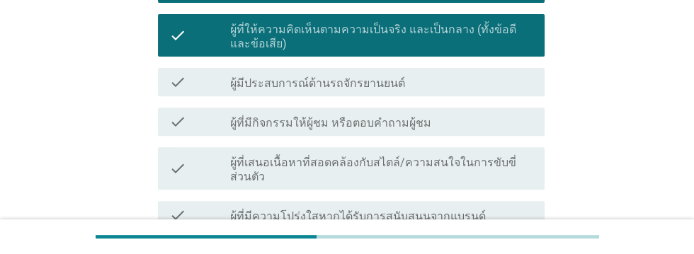
scroll to position [516, 0]
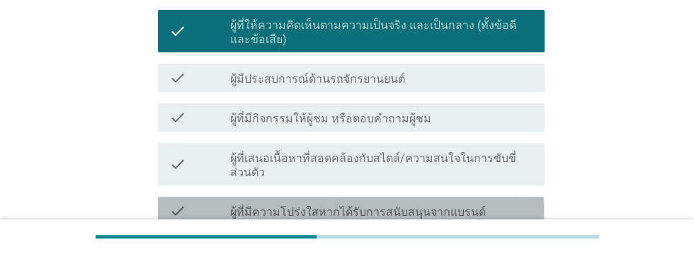
click at [489, 203] on div "check_box_outline_blank ผู้ที่มีความโปร่งใสหากได้รับการสนับสนุนจากแบรนด์" at bounding box center [381, 211] width 303 height 17
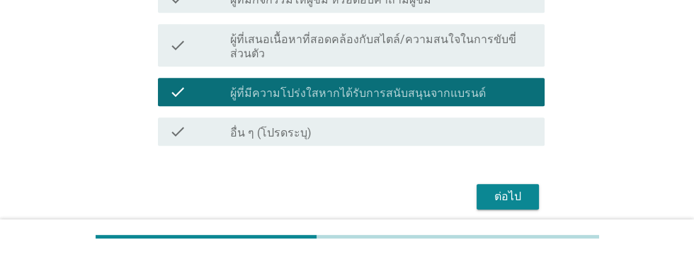
scroll to position [637, 0]
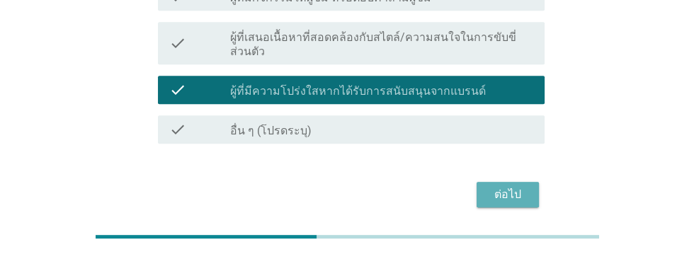
click at [517, 186] on div "ต่อไป" at bounding box center [508, 194] width 40 height 17
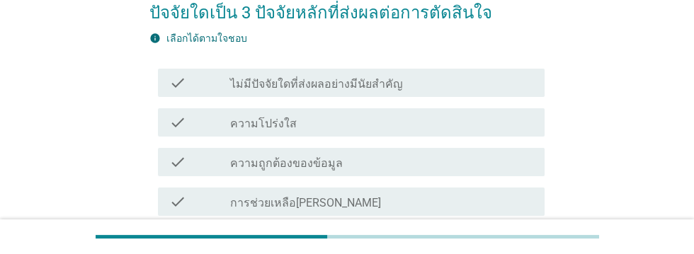
scroll to position [152, 0]
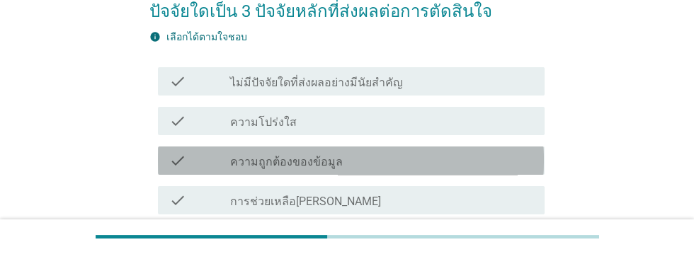
click at [435, 159] on div "check_box_outline_blank ความถูกต้องของข้อมูล" at bounding box center [381, 160] width 303 height 17
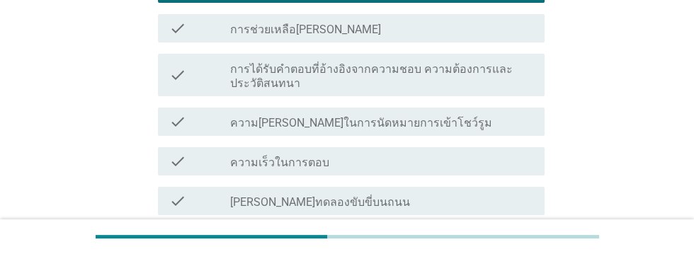
scroll to position [331, 0]
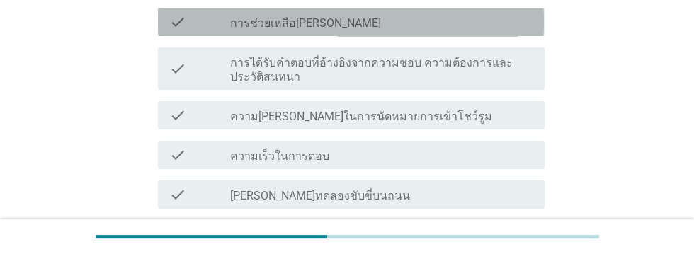
click at [462, 25] on div "check_box_outline_blank การช่วยเหลือ[PERSON_NAME]" at bounding box center [381, 21] width 303 height 17
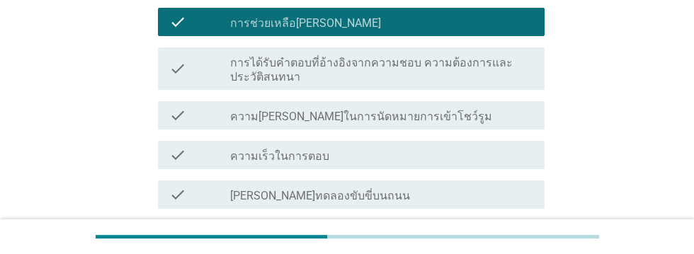
click at [438, 161] on div "check_box_outline_blank ความเร็วในการตอบ" at bounding box center [381, 155] width 303 height 17
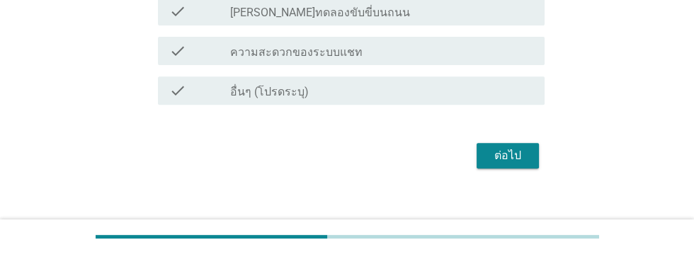
scroll to position [529, 0]
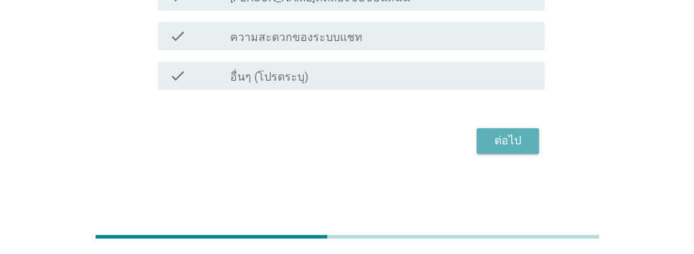
click at [521, 133] on div "ต่อไป" at bounding box center [508, 140] width 40 height 17
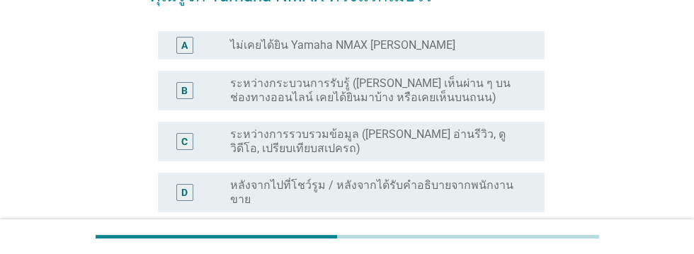
scroll to position [143, 0]
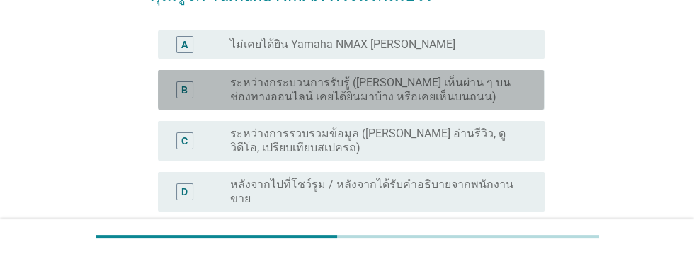
click at [410, 94] on label "ระหว่างกระบวนการรับรู้ ([PERSON_NAME] เห็นผ่าน ๆ บนช่องทางออนไลน์ เคยได้ยินมาบ้…" at bounding box center [376, 90] width 292 height 28
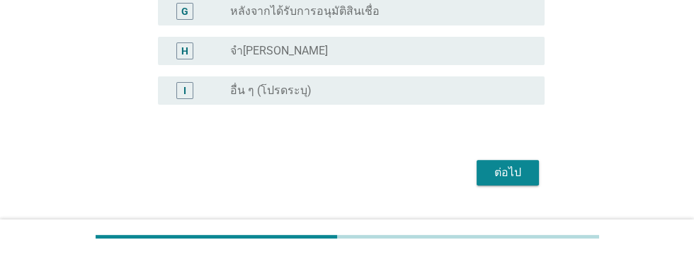
scroll to position [480, 0]
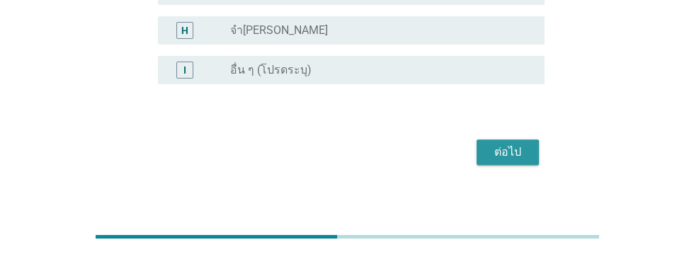
click at [504, 144] on div "ต่อไป" at bounding box center [508, 152] width 40 height 17
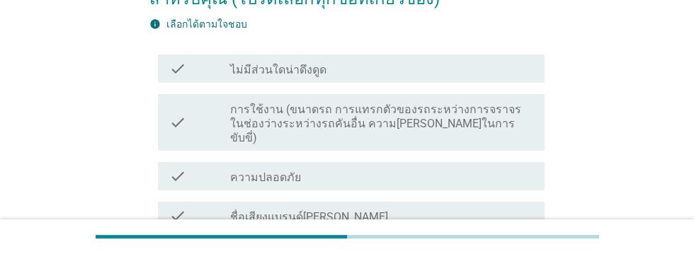
scroll to position [166, 0]
click at [469, 166] on div "check_box_outline_blank ความปลอดภัย" at bounding box center [381, 174] width 303 height 17
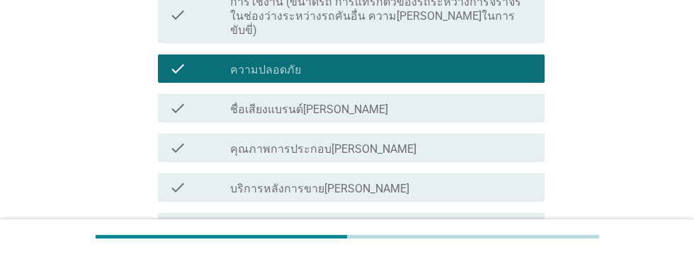
scroll to position [273, 0]
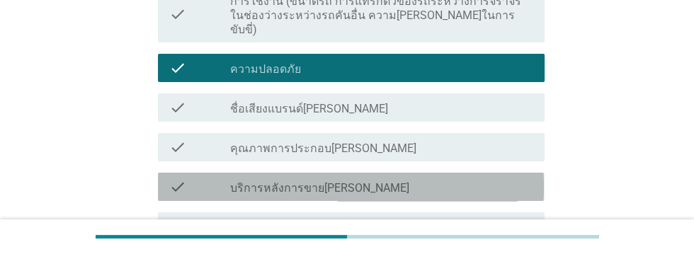
click at [421, 178] on div "check_box_outline_blank บริการหลังการขาย[PERSON_NAME]" at bounding box center [381, 186] width 303 height 17
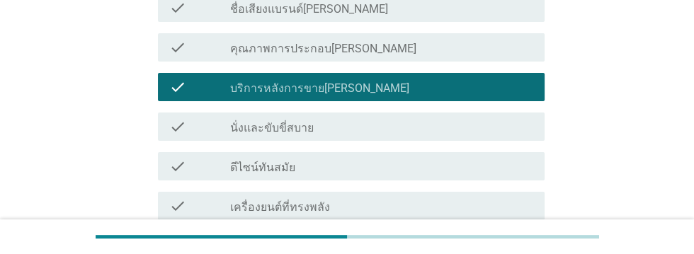
scroll to position [374, 0]
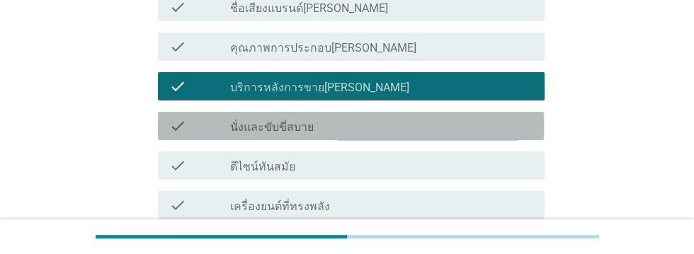
click at [408, 118] on div "check_box_outline_blank นั่งและขับขี่สบาย" at bounding box center [381, 126] width 303 height 17
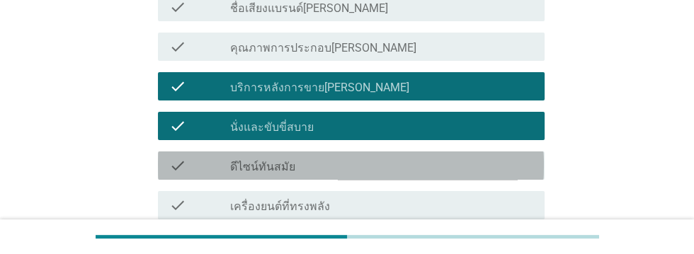
click at [389, 157] on div "check_box_outline_blank ดีไซน์ทันสมัย" at bounding box center [381, 165] width 303 height 17
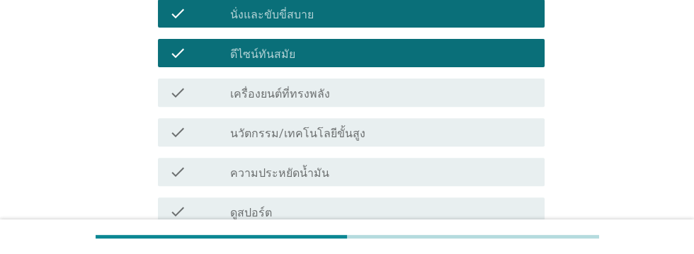
scroll to position [487, 0]
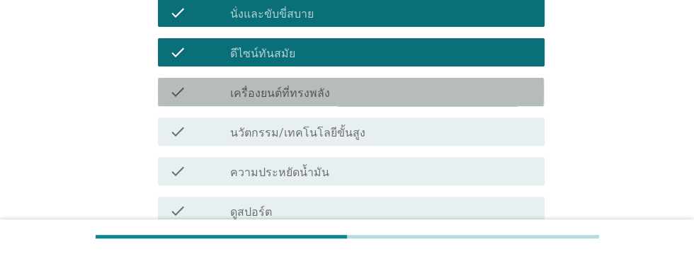
click at [419, 84] on div "check_box_outline_blank เครื่องยนต์ที่ทรงพลัง" at bounding box center [381, 92] width 303 height 17
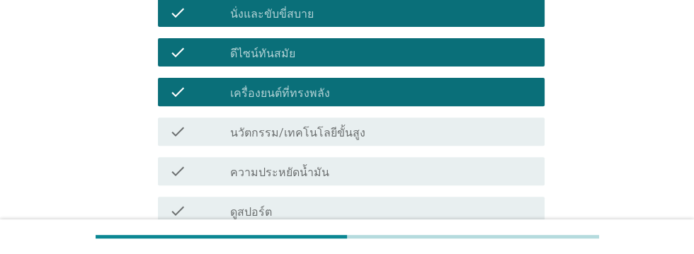
click at [426, 123] on div "check_box_outline_blank นวัตกรรม/เทคโนโลยีขั้นสูง" at bounding box center [381, 131] width 303 height 17
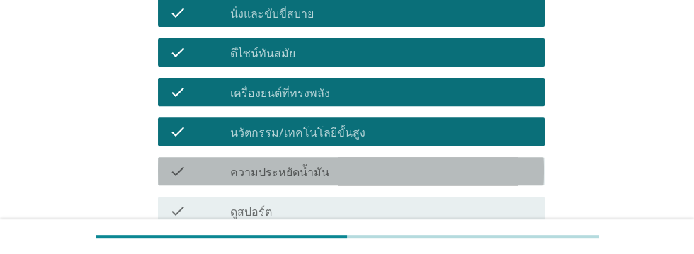
click at [386, 163] on div "check_box_outline_blank ความประหยัดน้ำมัน" at bounding box center [381, 171] width 303 height 17
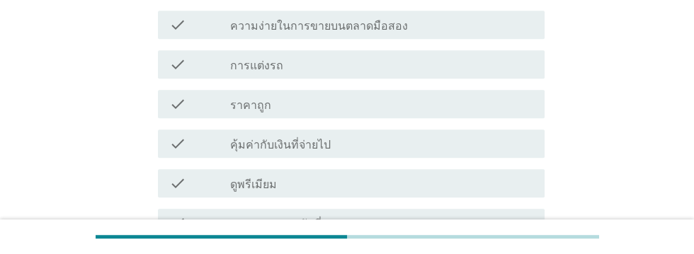
scroll to position [759, 0]
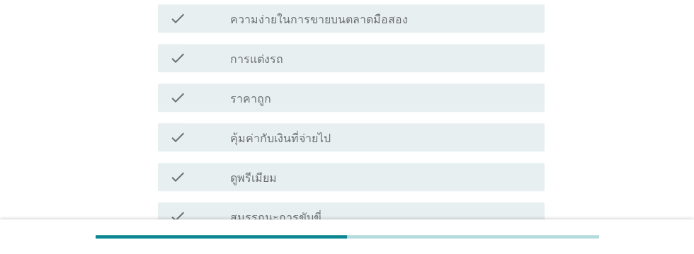
click at [407, 129] on div "check_box_outline_blank คุ้มค่ากับเงินที่จ่ายไป" at bounding box center [381, 137] width 303 height 17
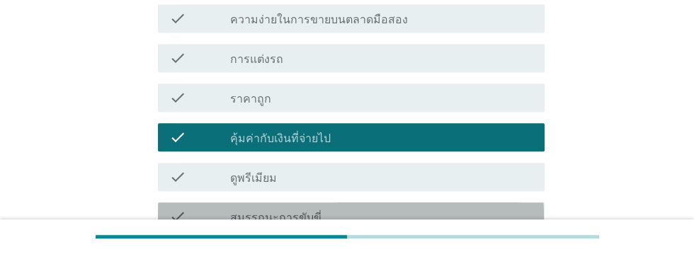
click at [456, 208] on div "check_box_outline_blank สมรรถนะการขับขี่" at bounding box center [381, 216] width 303 height 17
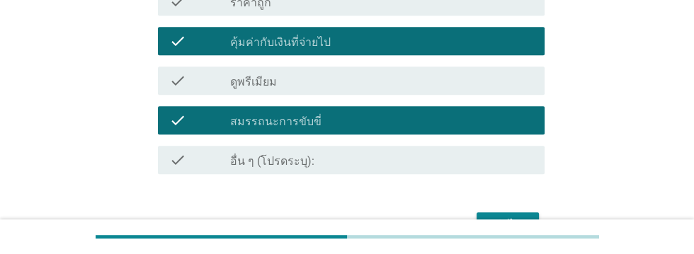
scroll to position [926, 0]
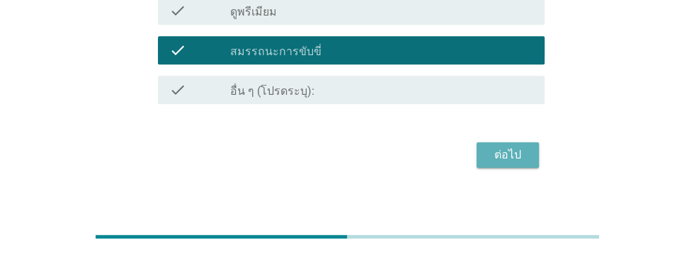
click at [509, 147] on div "ต่อไป" at bounding box center [508, 155] width 40 height 17
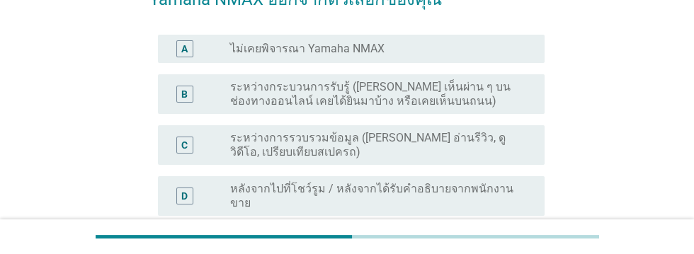
scroll to position [164, 0]
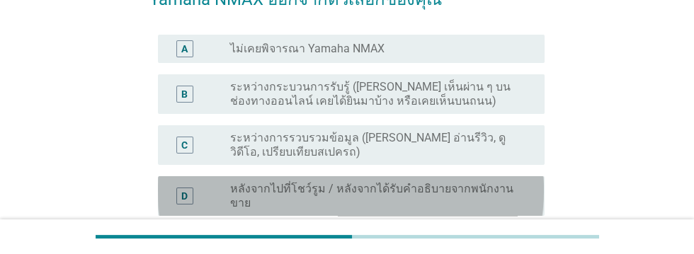
click at [475, 187] on label "หลังจากไปที่โชว์รูม / หลังจากได้รับคำอธิบายจากพนักงานขาย" at bounding box center [376, 196] width 292 height 28
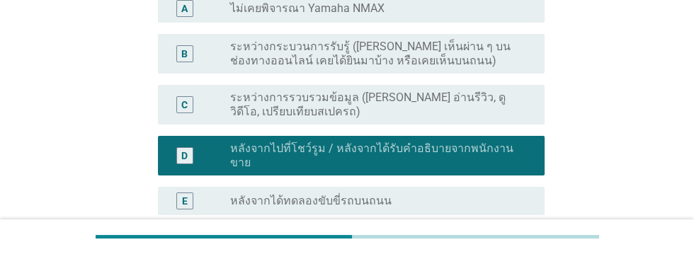
scroll to position [213, 0]
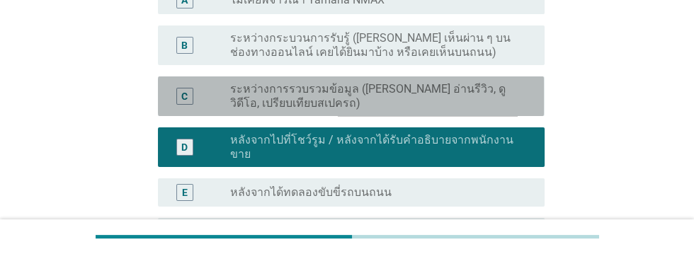
click at [465, 86] on label "ระหว่างการรวบรวมข้อมูล ([PERSON_NAME] อ่านรีวิว, ดูวิดีโอ, เปรียบเทียบสเปครถ)" at bounding box center [376, 96] width 292 height 28
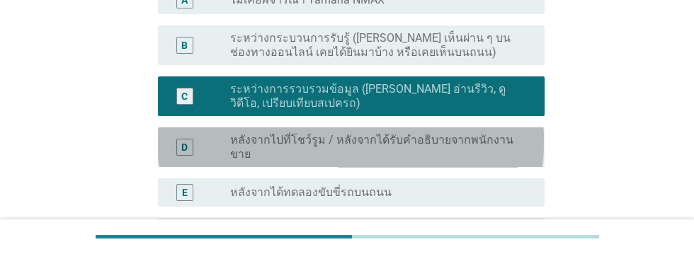
click at [496, 136] on label "หลังจากไปที่โชว์รูม / หลังจากได้รับคำอธิบายจากพนักงานขาย" at bounding box center [376, 147] width 292 height 28
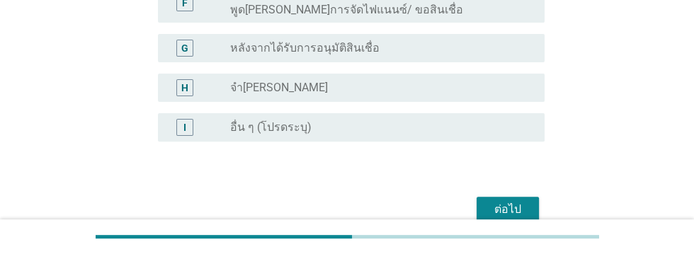
scroll to position [506, 0]
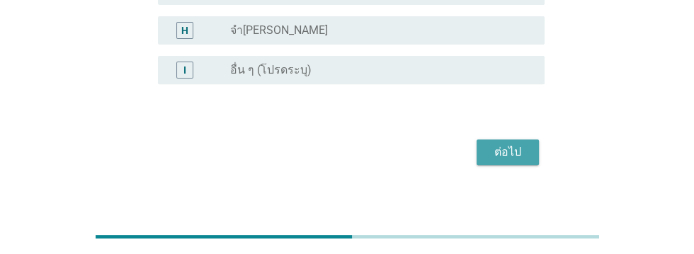
click at [522, 144] on div "ต่อไป" at bounding box center [508, 152] width 40 height 17
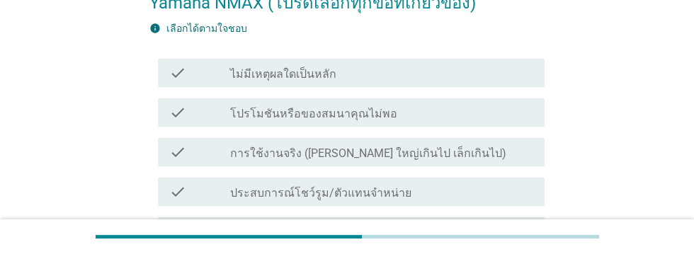
scroll to position [160, 0]
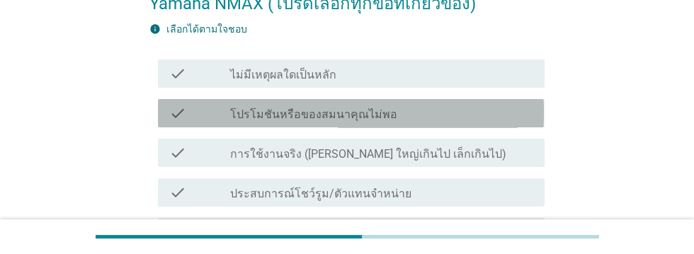
click at [479, 108] on div "check_box_outline_blank โปรโมชันหรือของสมนาคุณไม่พอ" at bounding box center [381, 113] width 303 height 17
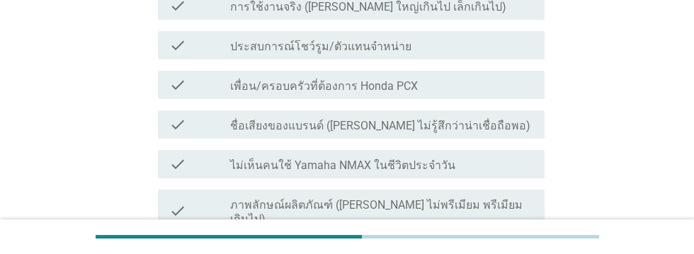
scroll to position [319, 0]
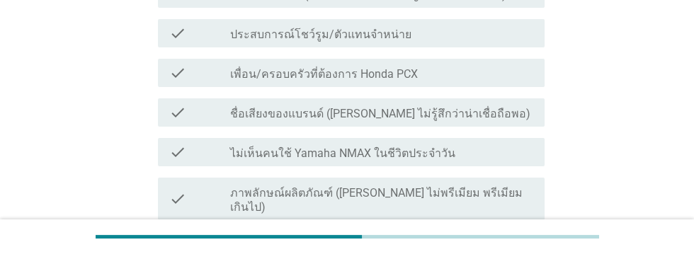
click at [496, 148] on div "check_box_outline_blank ไม่เห็นคนใช้ Yamaha NMAX ในชีวิตประจำวัน" at bounding box center [381, 152] width 303 height 17
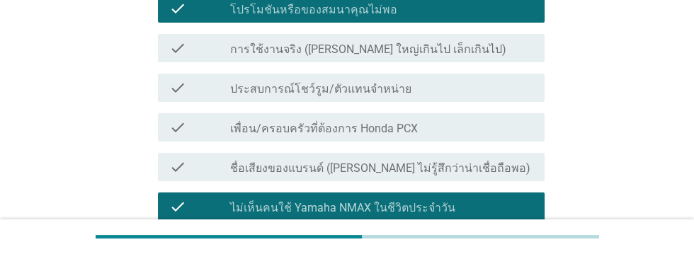
scroll to position [265, 0]
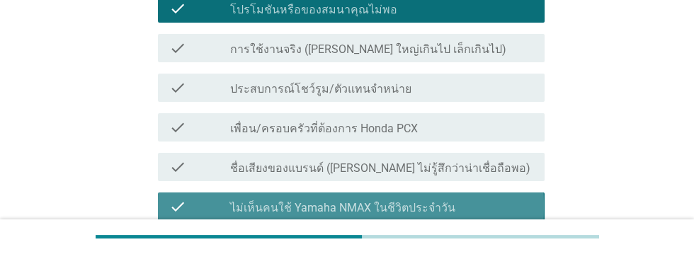
click at [508, 210] on div "check_box_outline_blank ไม่เห็นคนใช้ Yamaha NMAX ในชีวิตประจำวัน" at bounding box center [381, 206] width 303 height 17
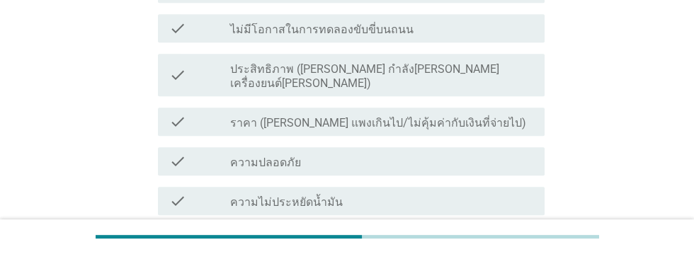
scroll to position [656, 0]
click at [470, 113] on div "check_box_outline_blank ราคา ([PERSON_NAME] แพงเกินไป/ไม่คุ้มค่ากับเงินที่จ่ายไ…" at bounding box center [381, 121] width 303 height 17
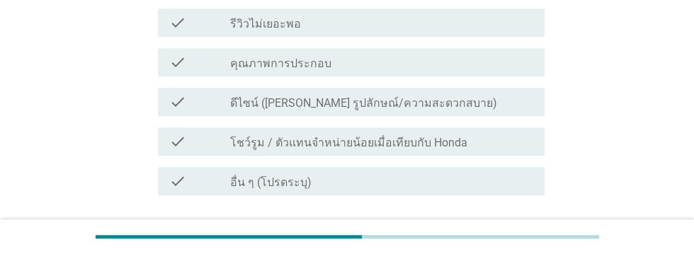
scroll to position [1047, 0]
click at [494, 93] on div "check_box_outline_blank ดีไซน์ ([PERSON_NAME] รูปลักษณ์/ความสะดวกสบาย)" at bounding box center [381, 101] width 303 height 17
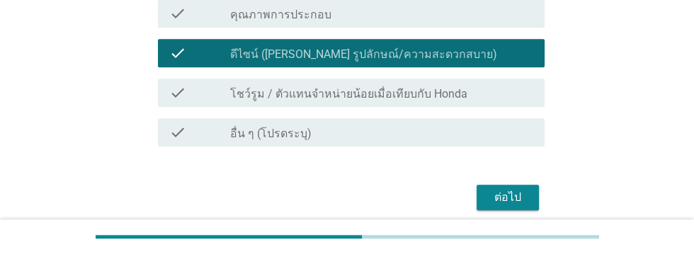
scroll to position [1124, 0]
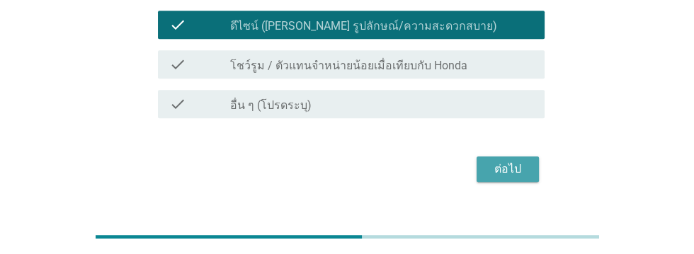
click at [518, 161] on div "ต่อไป" at bounding box center [508, 169] width 40 height 17
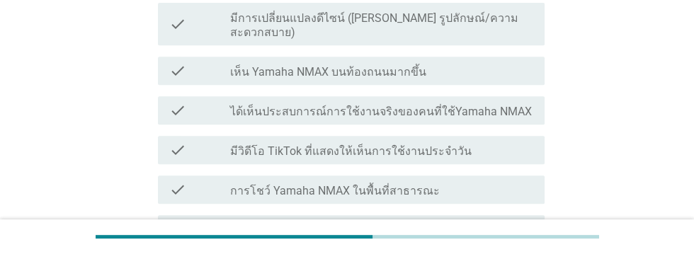
scroll to position [563, 0]
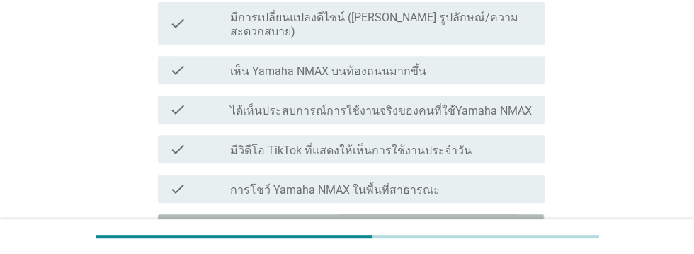
click at [509, 220] on div "check_box_outline_blank ความประหยัดน้ำมันมากกว่า Honda PCX อย่างชัดเจน" at bounding box center [381, 228] width 303 height 17
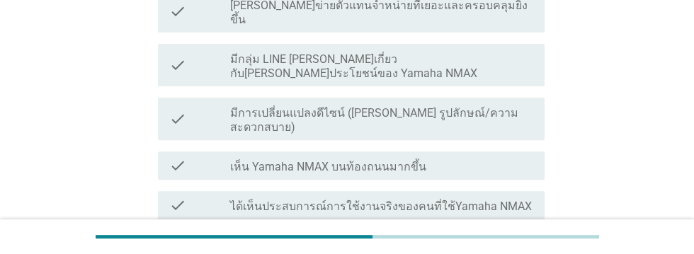
scroll to position [465, 0]
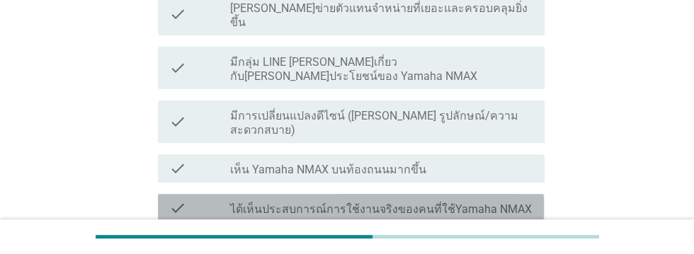
click at [515, 203] on label "ได้เห็นประสบการณ์การใช้งานจริงของคนที่ใช้Yamaha NMAX" at bounding box center [381, 210] width 302 height 14
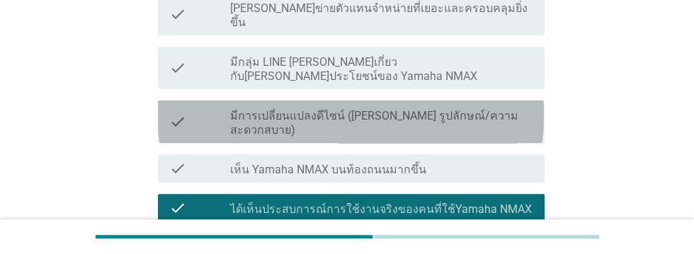
click at [491, 109] on label "มีการเปลี่ยนแปลงดีไซน์ ([PERSON_NAME] รูปลักษณ์/ความสะดวกสบาย)" at bounding box center [381, 123] width 303 height 28
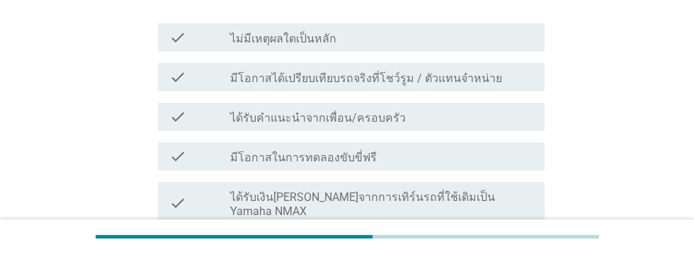
scroll to position [219, 0]
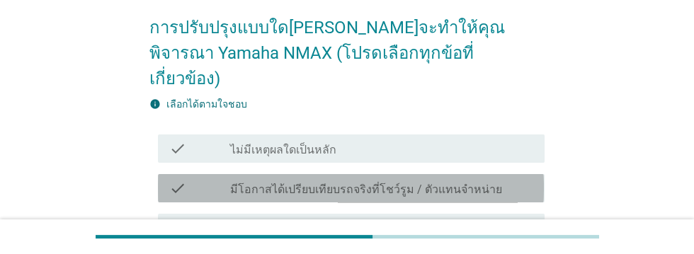
click at [485, 183] on label "มีโอกาสได้เปรียบเทียบรถจริงที่โชว์รูม / ตัวแทนจำหน่าย" at bounding box center [366, 190] width 272 height 14
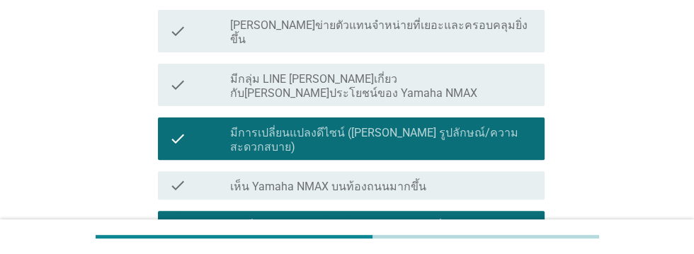
scroll to position [753, 0]
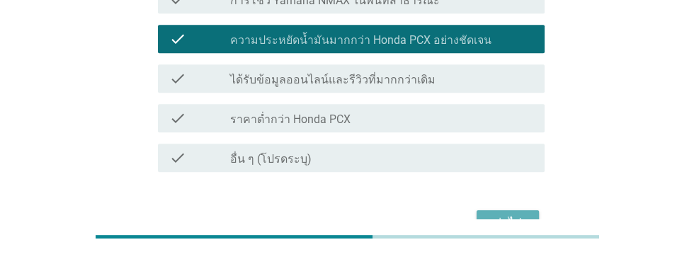
click at [521, 215] on div "ต่อไป" at bounding box center [508, 223] width 40 height 17
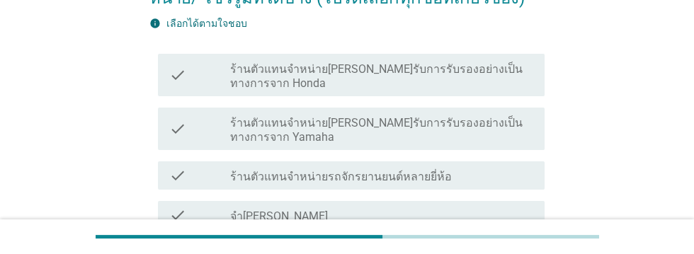
scroll to position [173, 0]
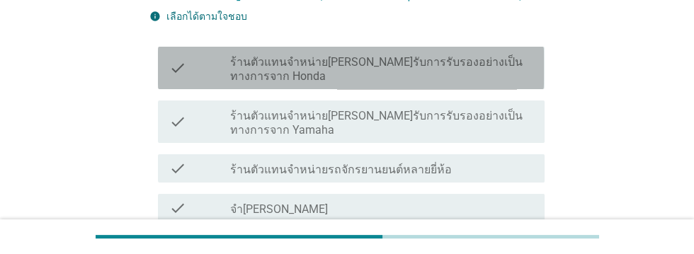
click at [230, 60] on label "ร้านตัวแทนจำหน่าย[PERSON_NAME]รับการรับรองอย่างเป็นทางการจาก Honda" at bounding box center [381, 69] width 303 height 28
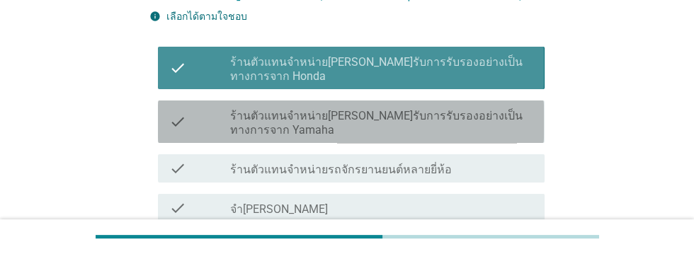
click at [244, 114] on label "ร้านตัวแทนจำหน่าย[PERSON_NAME]รับการรับรองอย่างเป็นทางการจาก Yamaha" at bounding box center [381, 123] width 303 height 28
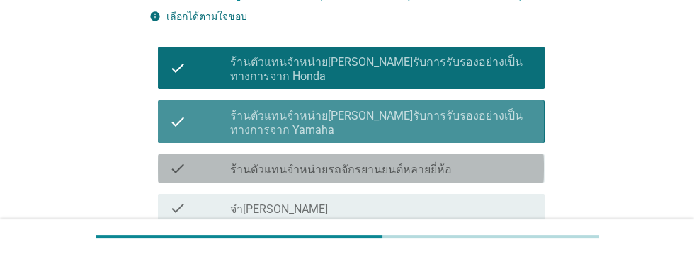
click at [253, 169] on label "ร้านตัวแทนจำหน่ายรถจักรยานยนต์หลายยี่ห้อ" at bounding box center [341, 170] width 222 height 14
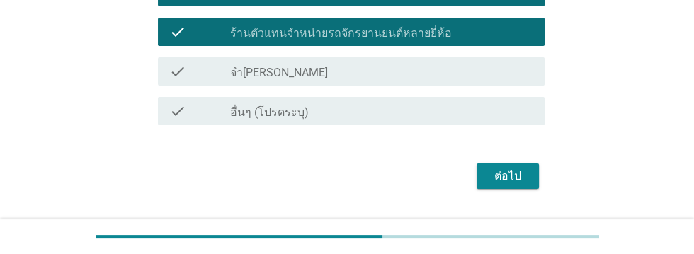
scroll to position [345, 0]
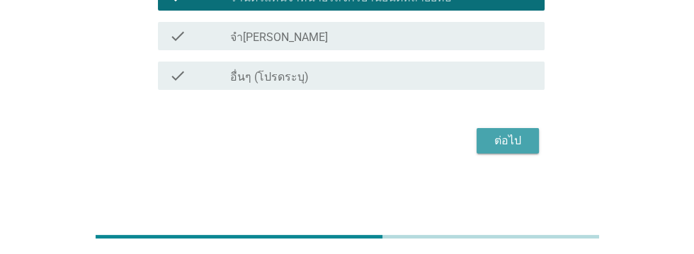
click at [508, 135] on div "ต่อไป" at bounding box center [508, 140] width 40 height 17
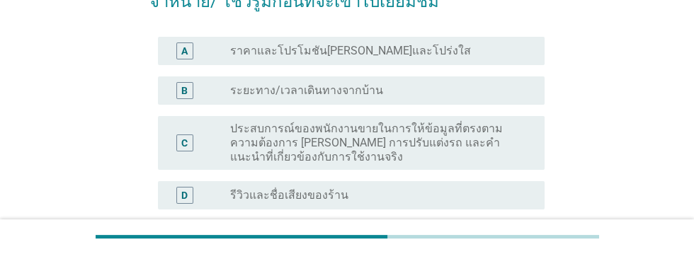
scroll to position [163, 0]
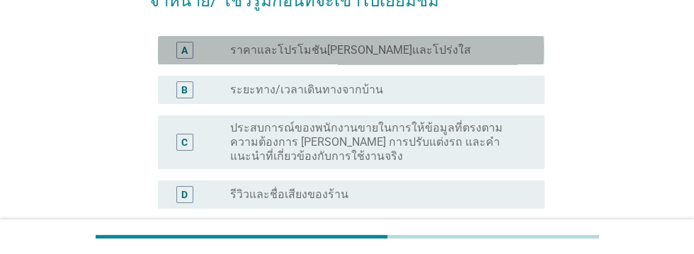
click at [491, 46] on div "radio_button_unchecked ราคาและโปรโมชัน[PERSON_NAME]และโปร่งใส" at bounding box center [376, 50] width 292 height 14
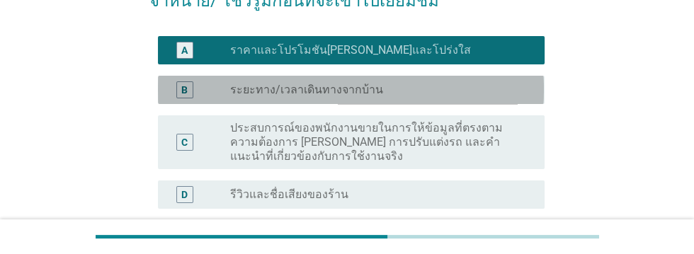
click at [448, 103] on div "B radio_button_unchecked ระยะทาง/เวลาเดินทางจากบ้าน" at bounding box center [351, 90] width 386 height 28
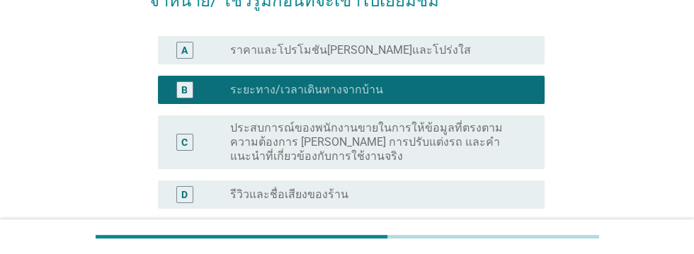
click at [470, 45] on div "radio_button_unchecked ราคาและโปรโมชัน[PERSON_NAME]และโปร่งใส" at bounding box center [376, 50] width 292 height 14
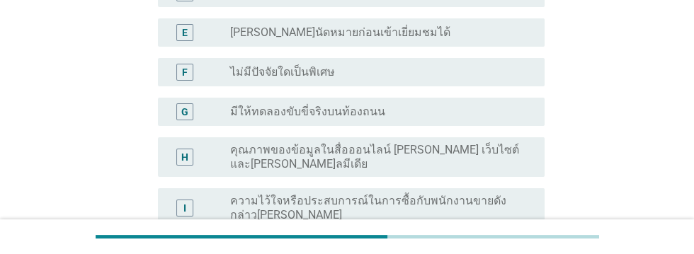
scroll to position [599, 0]
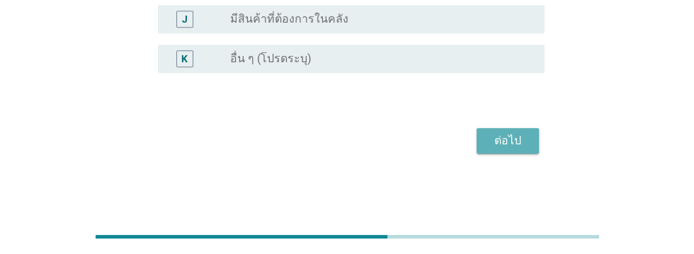
click at [504, 143] on div "ต่อไป" at bounding box center [508, 140] width 40 height 17
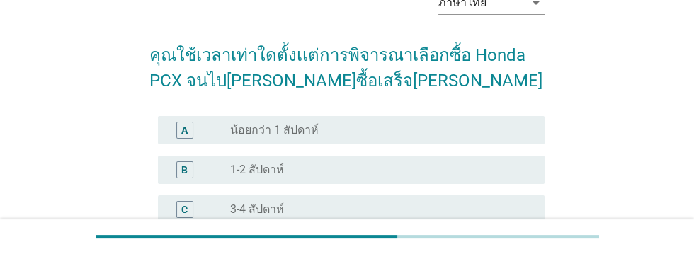
scroll to position [84, 0]
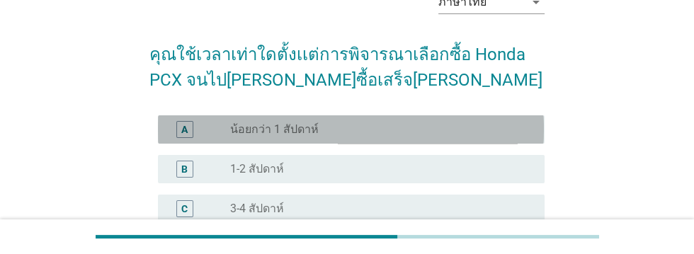
click at [405, 129] on div "radio_button_unchecked น้อยกว่า 1 สัปดาห์" at bounding box center [376, 130] width 292 height 14
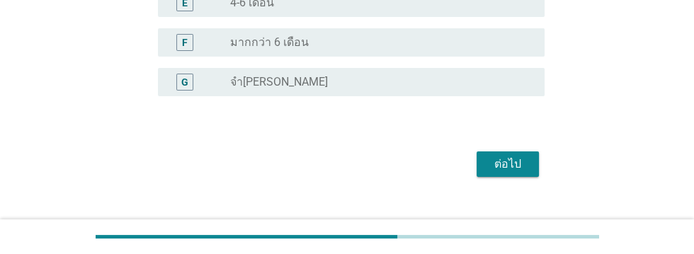
scroll to position [392, 0]
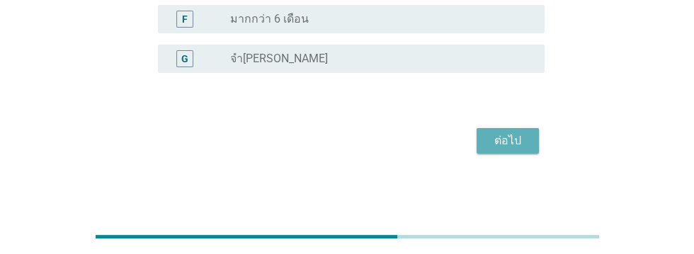
click at [516, 139] on div "ต่อไป" at bounding box center [508, 140] width 40 height 17
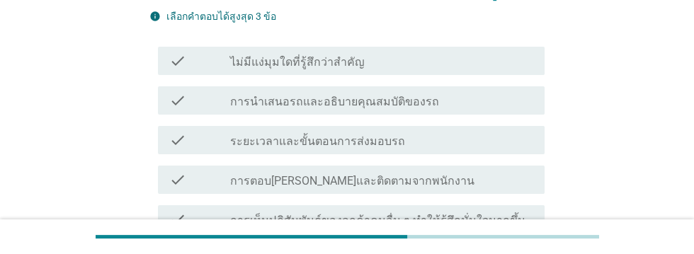
scroll to position [174, 0]
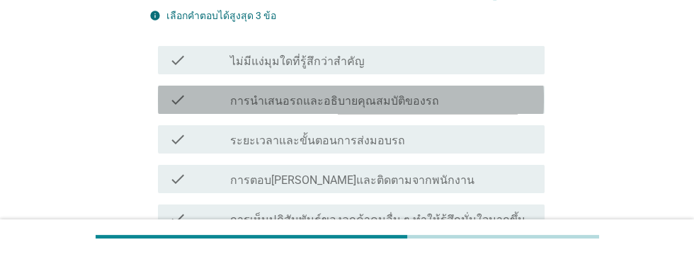
click at [485, 97] on div "check_box_outline_blank การนำเสนอรถและอธิบายคุณสมบัติของรถ" at bounding box center [381, 99] width 303 height 17
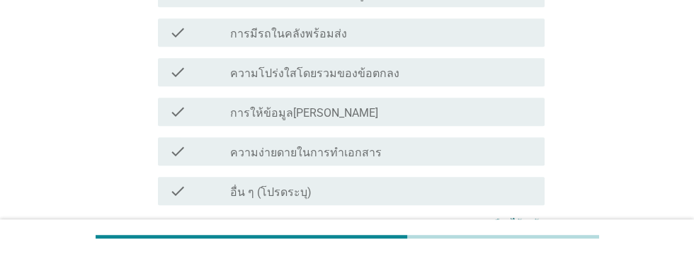
scroll to position [730, 0]
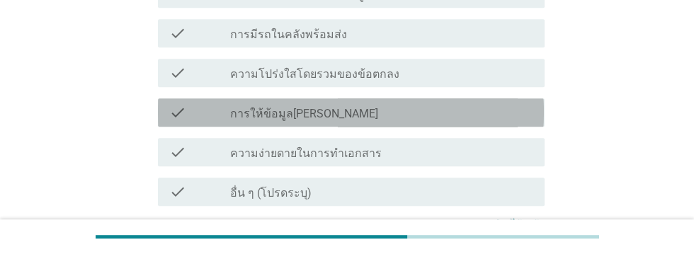
click at [432, 104] on div "check_box_outline_blank การให้ข้อมูล[PERSON_NAME]" at bounding box center [381, 112] width 303 height 17
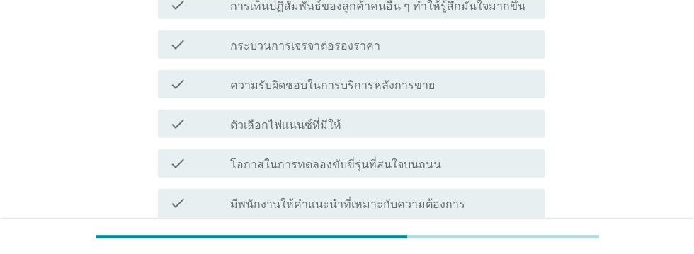
scroll to position [388, 0]
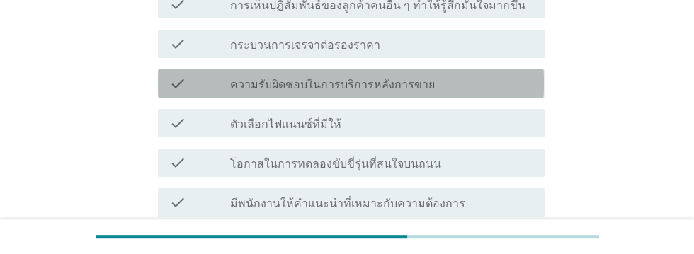
click at [462, 92] on div "check check_box_outline_blank ความรับผิดชอบในการบริการหลังการขาย" at bounding box center [351, 83] width 386 height 28
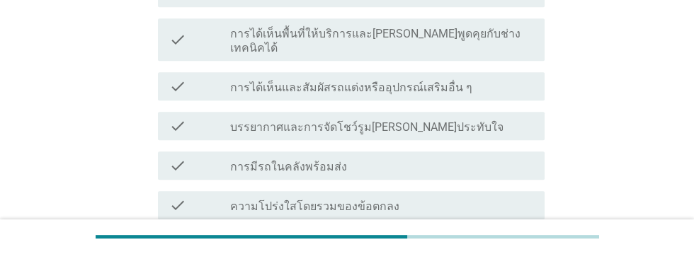
scroll to position [853, 0]
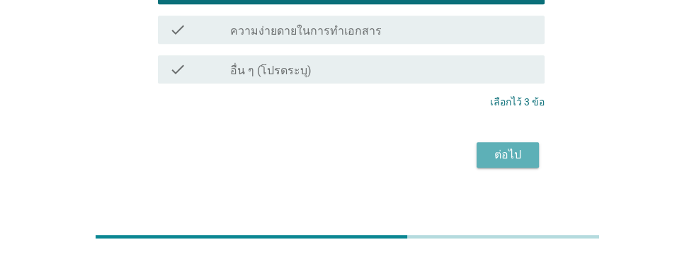
click at [517, 147] on div "ต่อไป" at bounding box center [508, 155] width 40 height 17
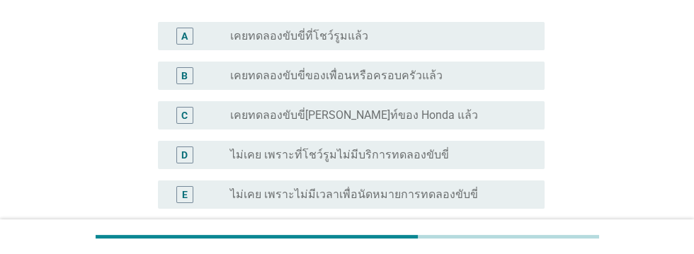
scroll to position [152, 0]
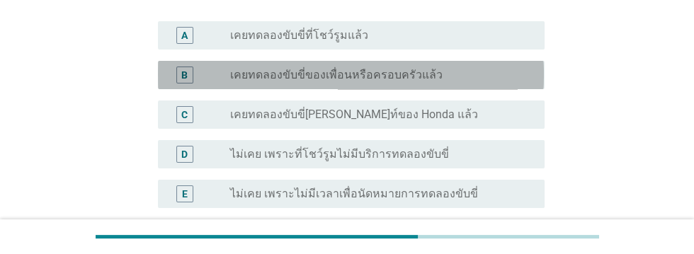
click at [477, 73] on div "radio_button_unchecked เคยทดลองขับขี่ของเพื่อนหรือครอบครัวแล้ว" at bounding box center [376, 75] width 292 height 14
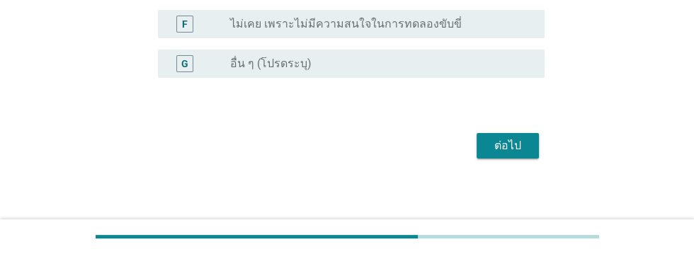
scroll to position [367, 0]
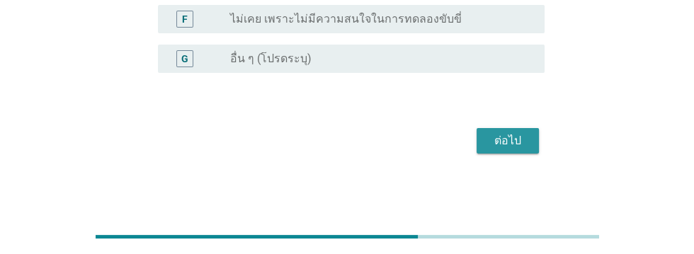
click at [512, 132] on div "ต่อไป" at bounding box center [508, 140] width 40 height 17
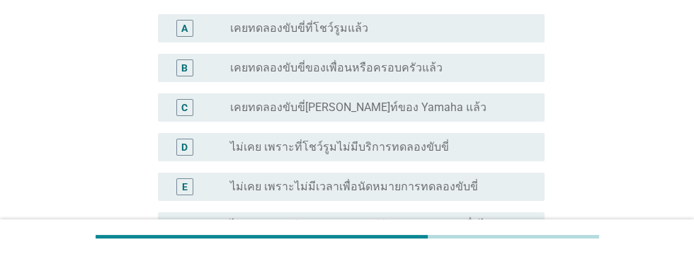
scroll to position [149, 0]
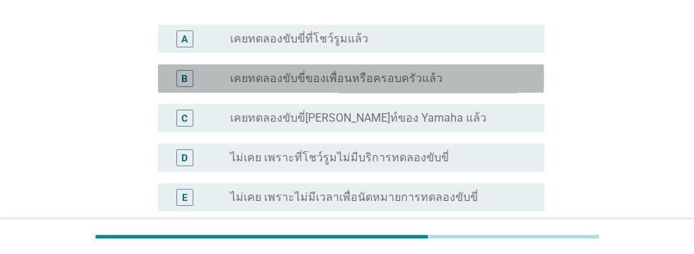
click at [461, 78] on div "radio_button_unchecked เคยทดลองขับขี่ของเพื่อนหรือครอบครัวแล้ว" at bounding box center [376, 79] width 292 height 14
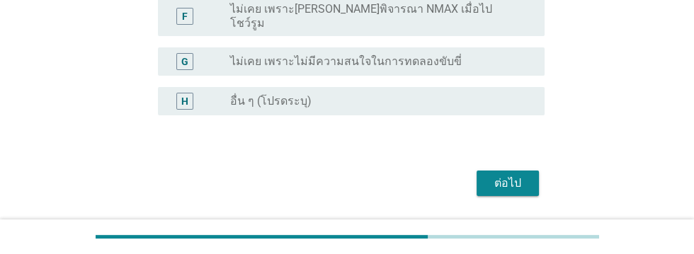
scroll to position [407, 0]
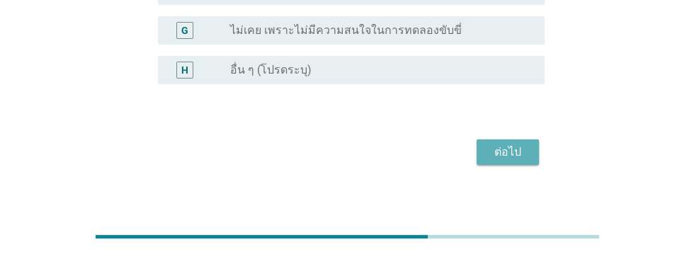
click at [525, 144] on div "ต่อไป" at bounding box center [508, 152] width 40 height 17
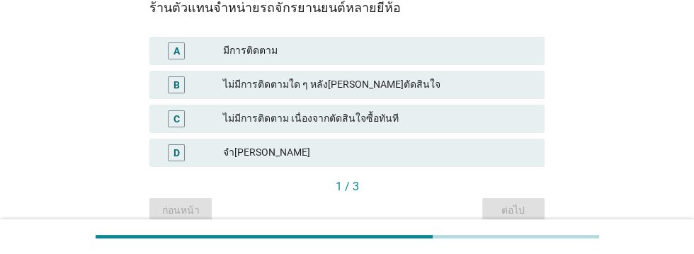
scroll to position [234, 0]
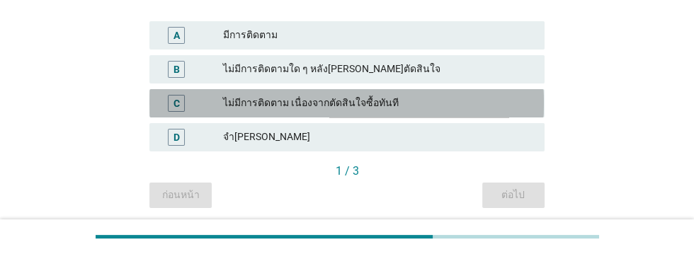
click at [460, 94] on div "C ไม่มีการติดตาม เนื่องจากตัดสินใจซื้อทันที" at bounding box center [346, 103] width 394 height 28
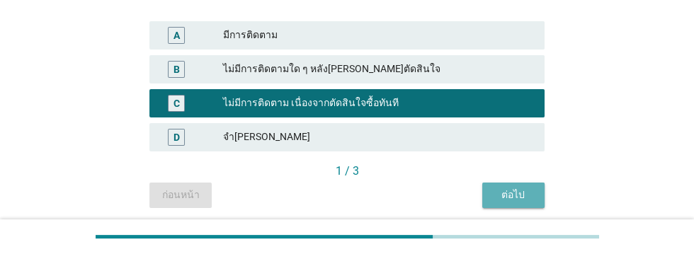
click at [519, 193] on div "ต่อไป" at bounding box center [514, 195] width 40 height 15
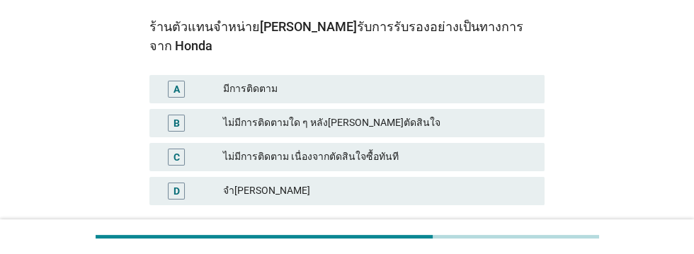
scroll to position [202, 0]
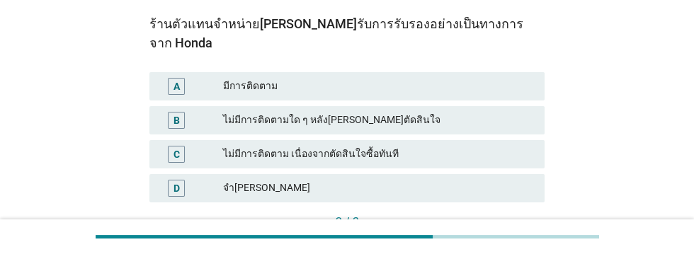
click at [443, 146] on div "ไม่มีการติดตาม เนื่องจากตัดสินใจซื้อทันที" at bounding box center [378, 154] width 310 height 17
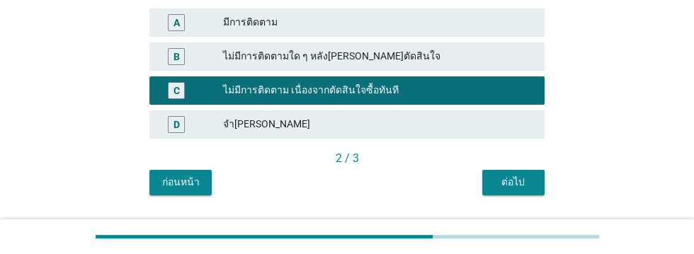
scroll to position [284, 0]
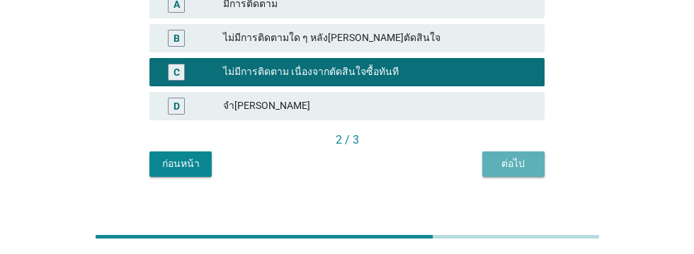
click at [519, 157] on div "ต่อไป" at bounding box center [514, 164] width 40 height 15
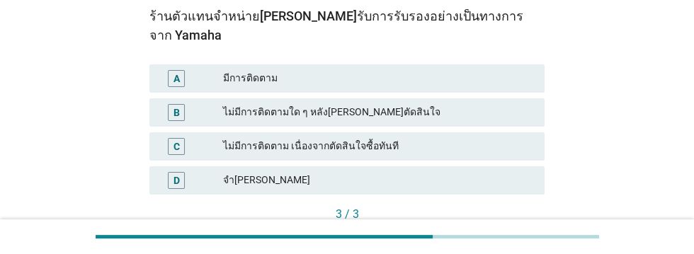
scroll to position [211, 0]
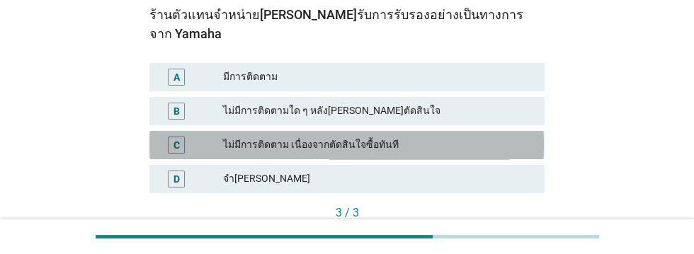
click at [458, 137] on div "ไม่มีการติดตาม เนื่องจากตัดสินใจซื้อทันที" at bounding box center [378, 145] width 310 height 17
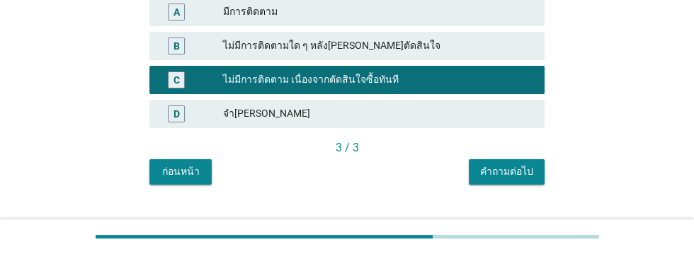
scroll to position [284, 0]
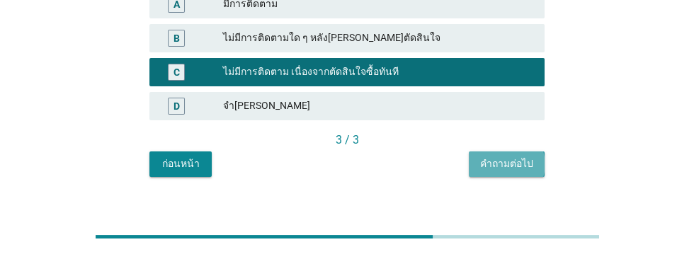
click at [518, 157] on div "คำถามต่อไป" at bounding box center [506, 164] width 53 height 15
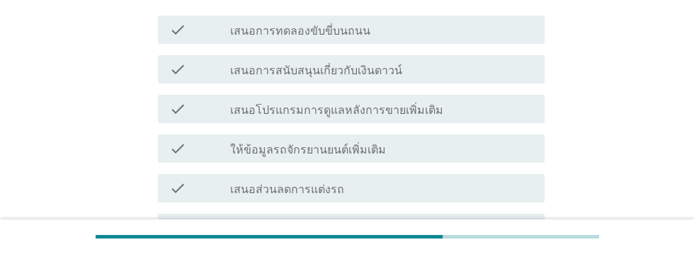
scroll to position [298, 0]
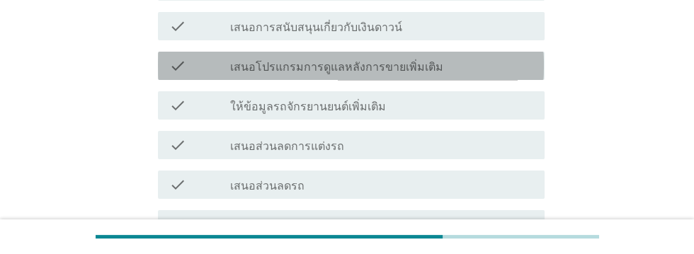
click at [482, 60] on div "check_box_outline_blank เสนอโปรแกรมการดูแลหลังการขายเพิ่มเติม" at bounding box center [381, 65] width 303 height 17
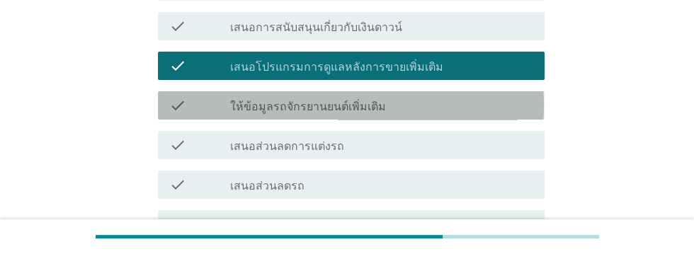
click at [436, 98] on div "check_box_outline_blank ให้ข้อมูลรถจักรยานยนต์เพิ่มเติม" at bounding box center [381, 105] width 303 height 17
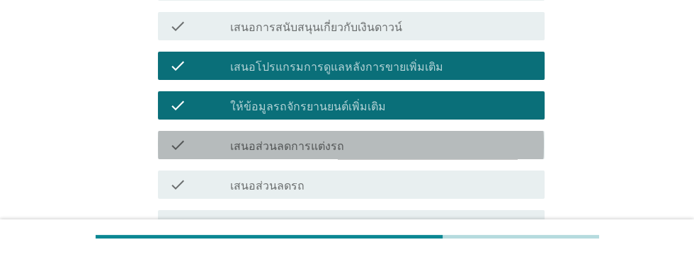
click at [408, 137] on div "check_box_outline_blank เสนอส่วนลดการแต่งรถ" at bounding box center [381, 145] width 303 height 17
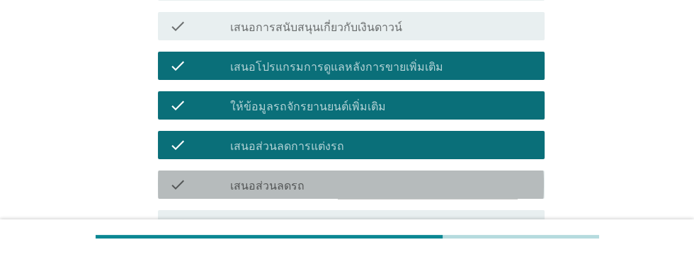
click at [382, 178] on div "check_box_outline_blank เสนอส่วนลดรถ" at bounding box center [381, 184] width 303 height 17
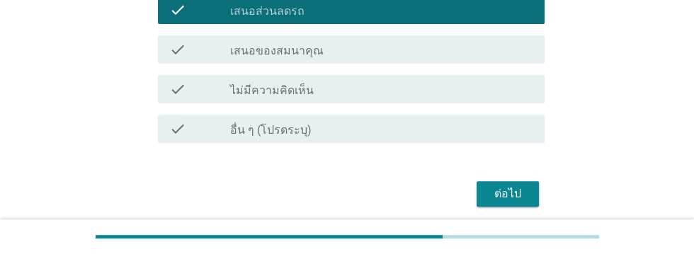
scroll to position [477, 0]
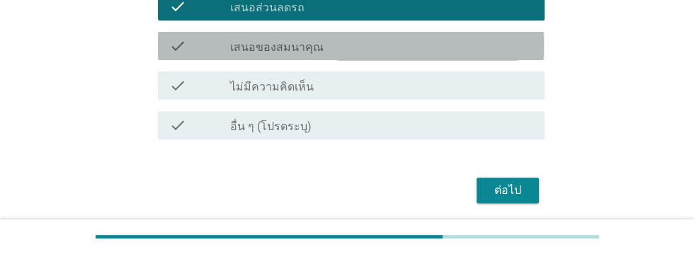
click at [384, 46] on div "check_box_outline_blank เสนอของสมนาคุณ" at bounding box center [381, 46] width 303 height 17
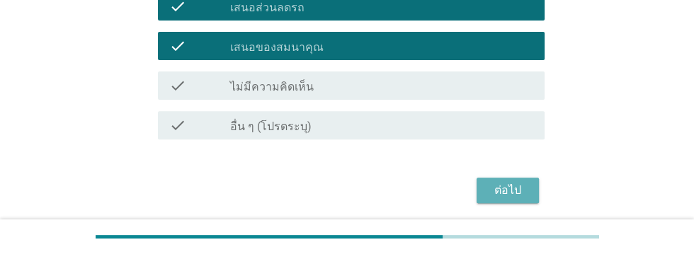
click at [513, 185] on div "ต่อไป" at bounding box center [508, 190] width 40 height 17
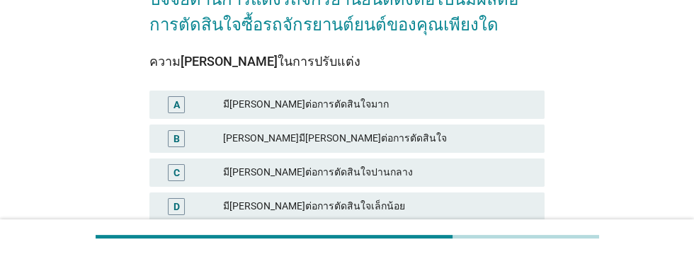
scroll to position [140, 0]
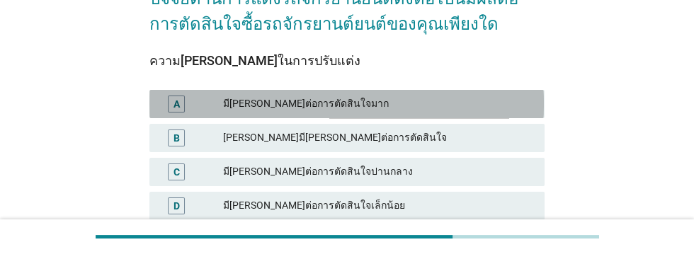
click at [458, 100] on div "มี[PERSON_NAME]ต่อการตัดสินใจมาก" at bounding box center [378, 104] width 310 height 17
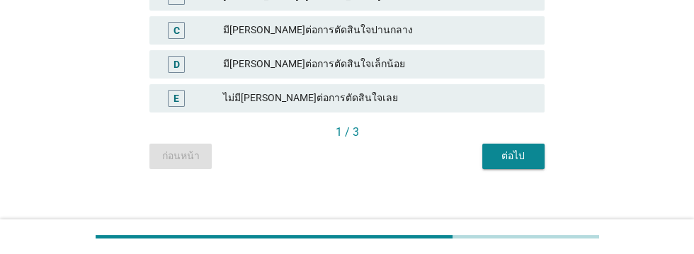
scroll to position [292, 0]
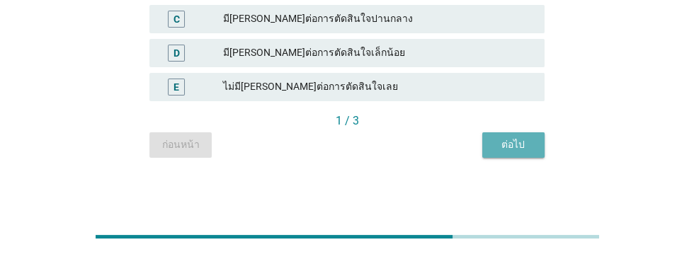
click at [521, 137] on div "ต่อไป" at bounding box center [514, 144] width 40 height 15
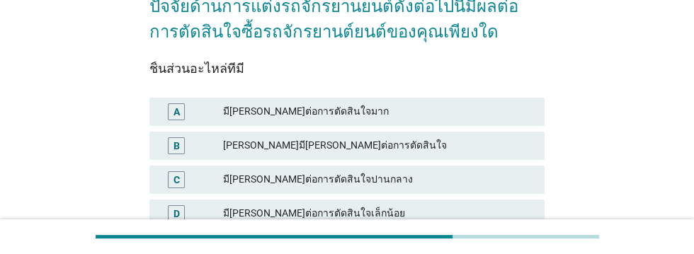
scroll to position [140, 0]
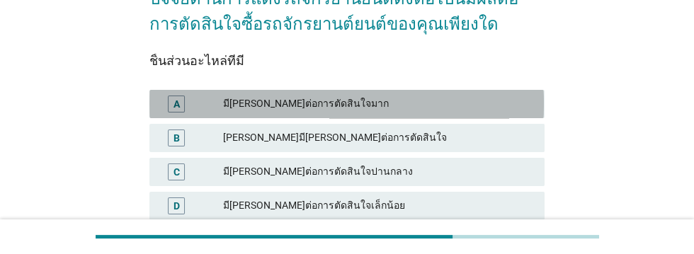
click at [491, 106] on div "มี[PERSON_NAME]ต่อการตัดสินใจมาก" at bounding box center [378, 104] width 310 height 17
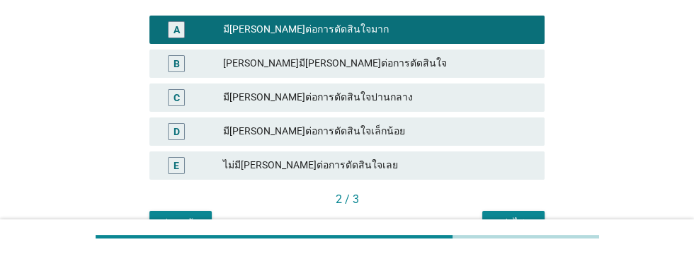
scroll to position [292, 0]
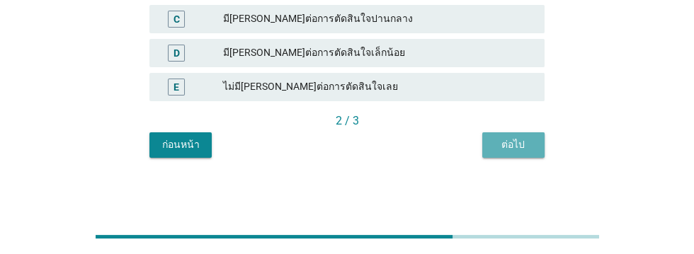
click at [523, 146] on div "ต่อไป" at bounding box center [514, 144] width 40 height 15
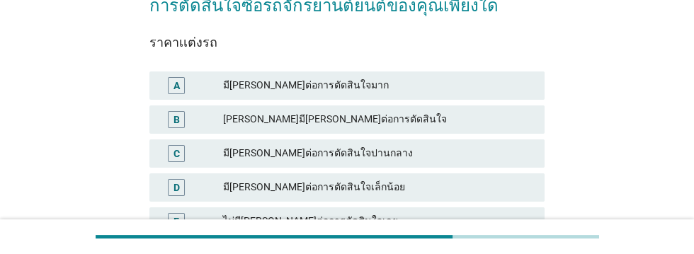
scroll to position [161, 0]
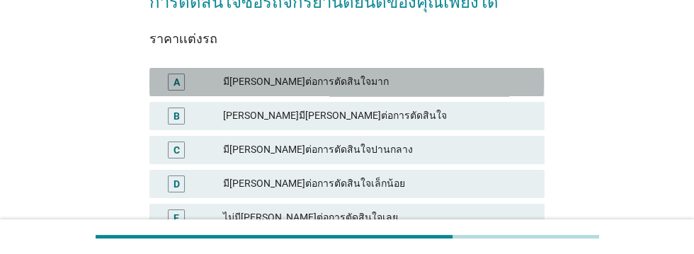
click at [477, 76] on div "มี[PERSON_NAME]ต่อการตัดสินใจมาก" at bounding box center [378, 82] width 310 height 17
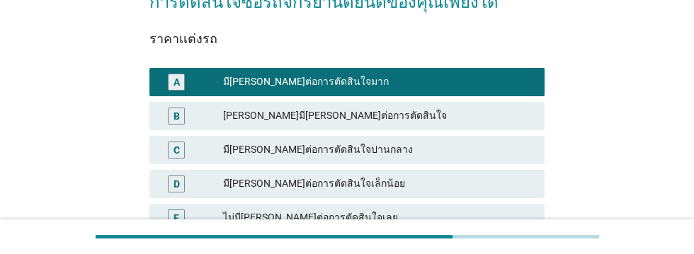
scroll to position [292, 0]
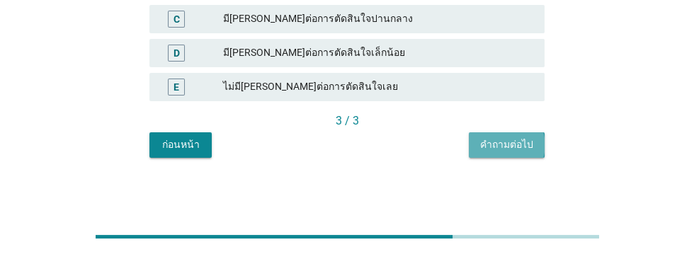
click at [518, 145] on div "คำถามต่อไป" at bounding box center [506, 144] width 53 height 15
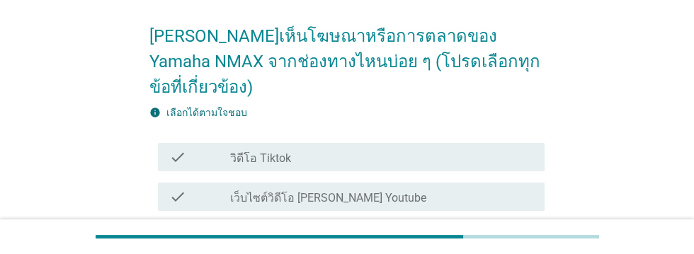
scroll to position [106, 0]
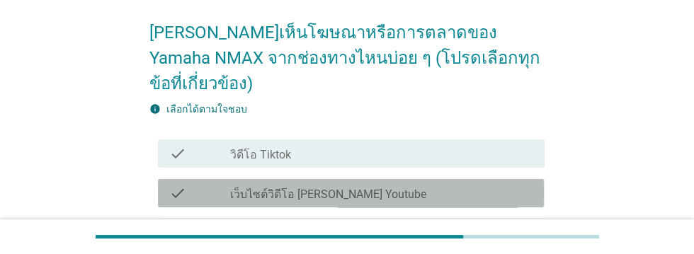
click at [351, 188] on label "เว็บไซต์วิดีโอ [PERSON_NAME] Youtube" at bounding box center [328, 195] width 196 height 14
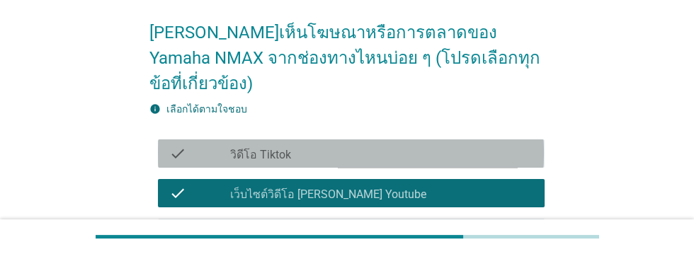
click at [283, 148] on label "วิดีโอ Tiktok" at bounding box center [260, 155] width 61 height 14
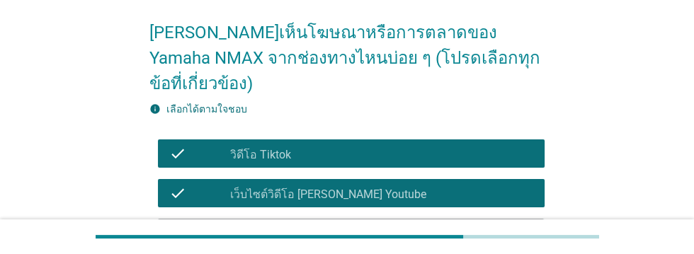
click at [301, 225] on div "check_box_outline_blank ป้ายโฆษณา" at bounding box center [381, 233] width 303 height 17
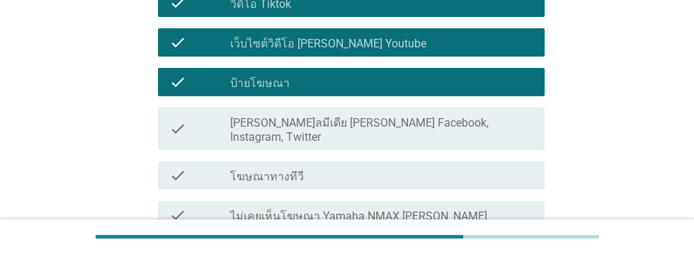
scroll to position [257, 0]
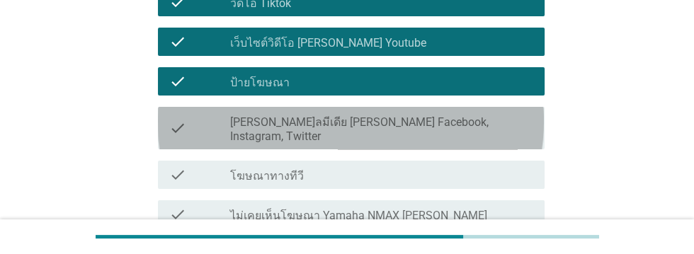
click at [341, 115] on label "[PERSON_NAME]ลมีเดีย [PERSON_NAME] Facebook, Instagram, Twitter" at bounding box center [381, 129] width 303 height 28
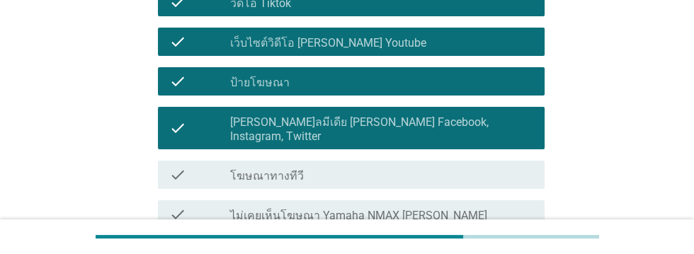
click at [324, 166] on div "check_box_outline_blank โฆษณาทางทีวี" at bounding box center [381, 174] width 303 height 17
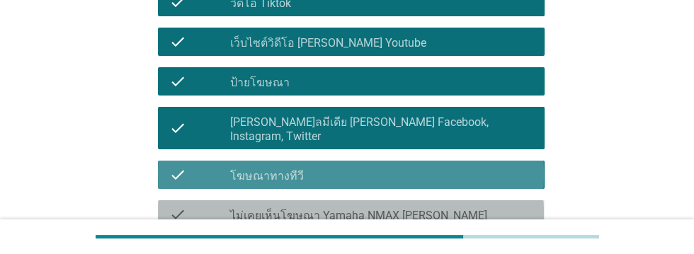
click at [351, 209] on label "ไม่เคยเห็นโฆษณา Yamaha NMAX [PERSON_NAME]" at bounding box center [358, 216] width 257 height 14
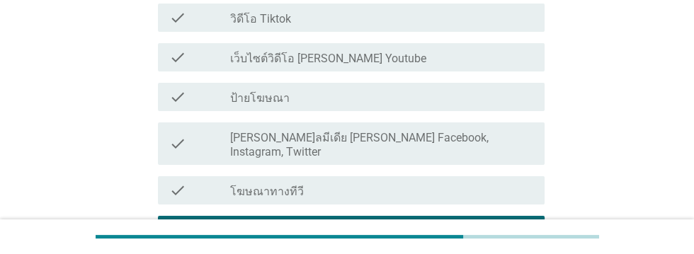
scroll to position [223, 0]
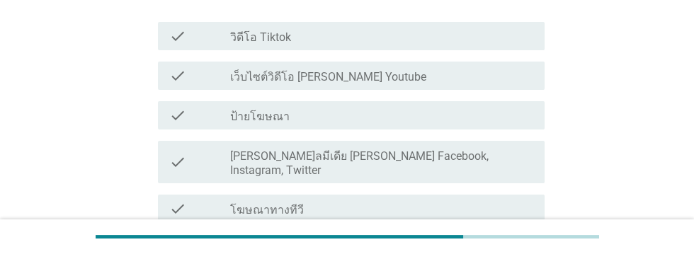
click at [278, 203] on label "โฆษณาทางทีวี" at bounding box center [267, 210] width 74 height 14
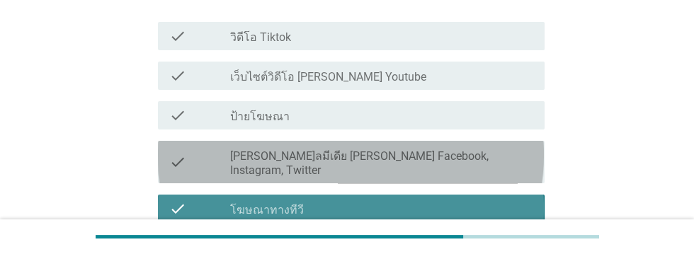
click at [289, 149] on label "[PERSON_NAME]ลมีเดีย [PERSON_NAME] Facebook, Instagram, Twitter" at bounding box center [381, 163] width 303 height 28
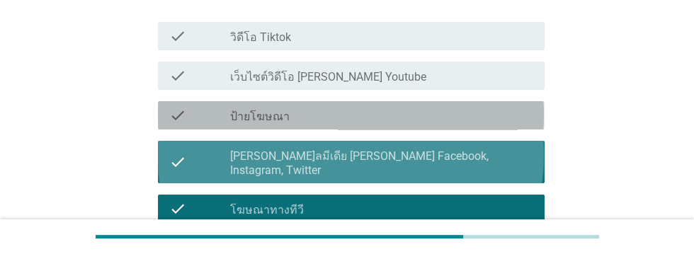
click at [283, 110] on label "ป้ายโฆษณา" at bounding box center [259, 117] width 59 height 14
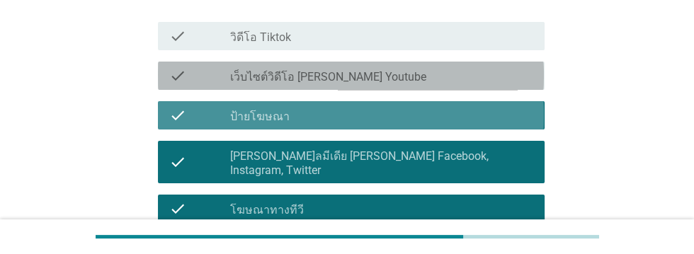
click at [305, 70] on label "เว็บไซต์วิดีโอ [PERSON_NAME] Youtube" at bounding box center [328, 77] width 196 height 14
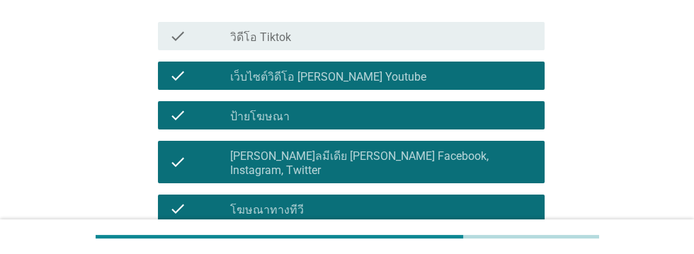
click at [330, 28] on div "check_box วิดีโอ Tiktok" at bounding box center [381, 36] width 303 height 17
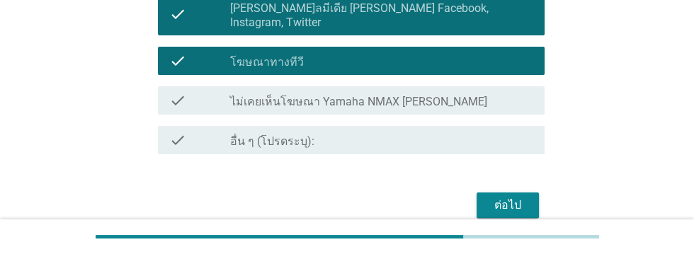
scroll to position [382, 0]
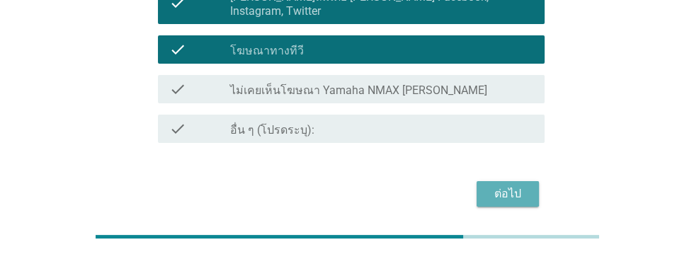
click at [513, 186] on div "ต่อไป" at bounding box center [508, 194] width 40 height 17
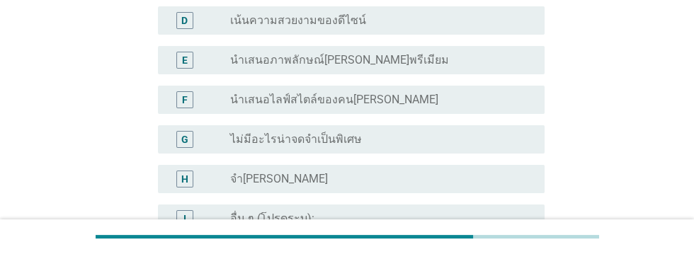
scroll to position [307, 0]
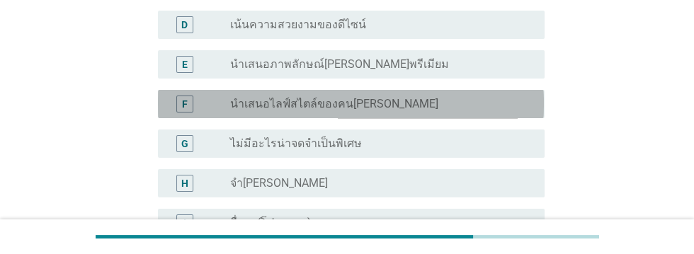
click at [458, 96] on div "radio_button_unchecked นำเสนอไลฟ์สไตล์ของคน[PERSON_NAME]" at bounding box center [381, 104] width 303 height 17
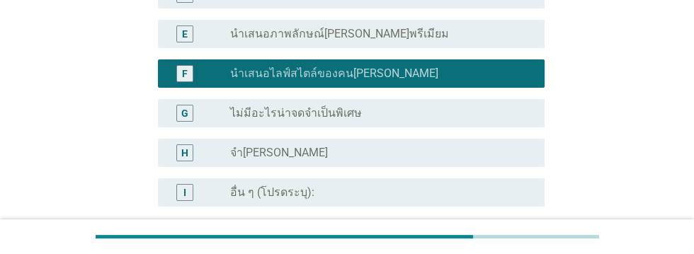
scroll to position [472, 0]
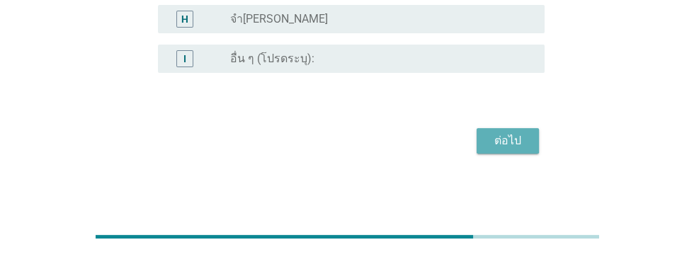
click at [510, 140] on div "ต่อไป" at bounding box center [508, 140] width 40 height 17
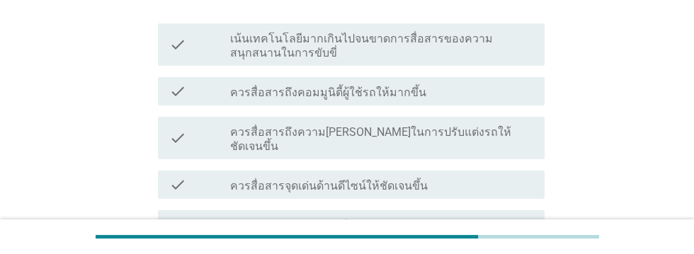
scroll to position [248, 0]
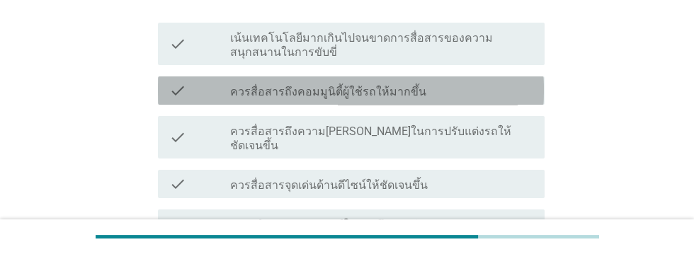
click at [471, 82] on div "check_box_outline_blank ควรสื่อสารถึงคอมมูนิตี้ผู้ใช้รถให้มากขึ้น" at bounding box center [381, 90] width 303 height 17
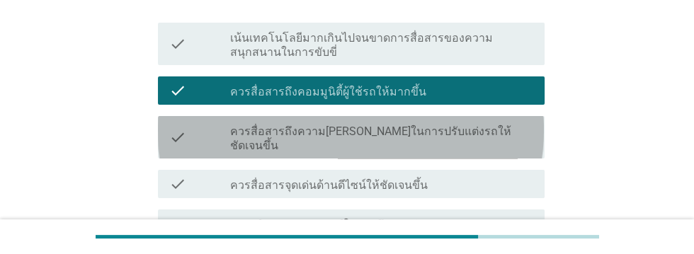
click at [496, 125] on label "ควรสื่อสารถึงความ[PERSON_NAME]ในการปรับแต่งรถให้ชัดเจนขึ้น" at bounding box center [381, 139] width 303 height 28
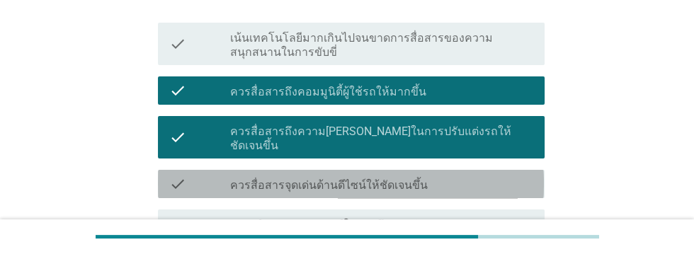
click at [480, 176] on div "check_box_outline_blank ควรสื่อสารจุดเด่นด้านดีไซน์ให้ชัดเจนขึ้น" at bounding box center [381, 184] width 303 height 17
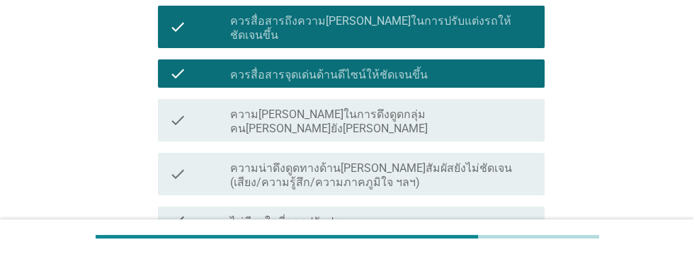
scroll to position [367, 0]
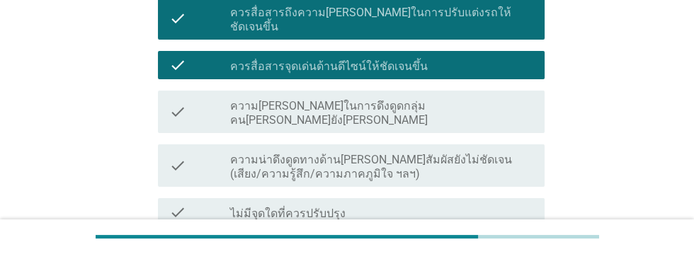
click at [478, 99] on label "ความ[PERSON_NAME]ในการดึงดูดกลุ่มคน[PERSON_NAME]ยัง[PERSON_NAME]" at bounding box center [381, 113] width 303 height 28
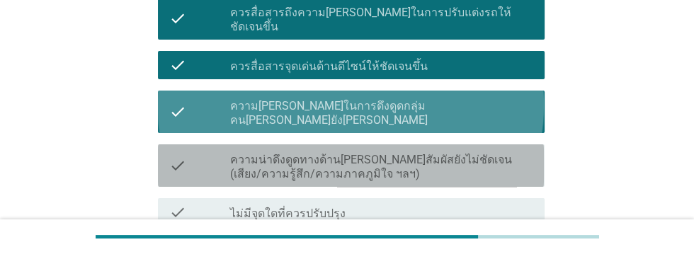
click at [480, 153] on label "ความน่าดึงดูดทางด้าน[PERSON_NAME]สัมผัสยังไม่ชัดเจน (เสียง/ความรู้สึก/ความภาคภู…" at bounding box center [381, 167] width 303 height 28
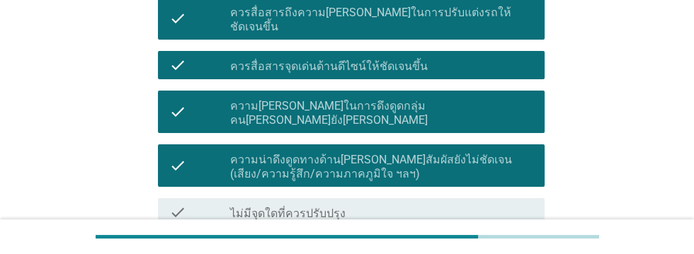
scroll to position [489, 0]
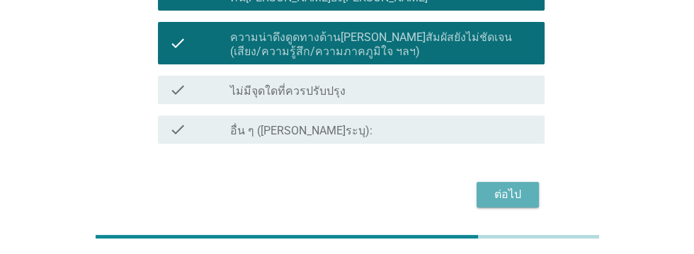
click at [507, 186] on div "ต่อไป" at bounding box center [508, 194] width 40 height 17
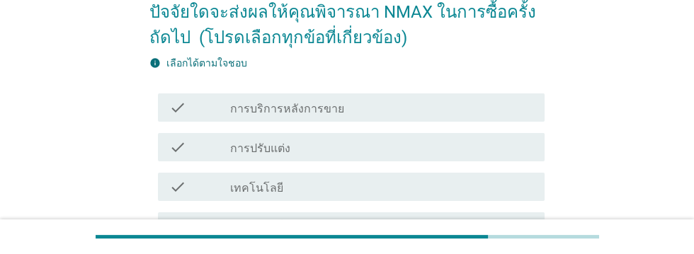
scroll to position [127, 0]
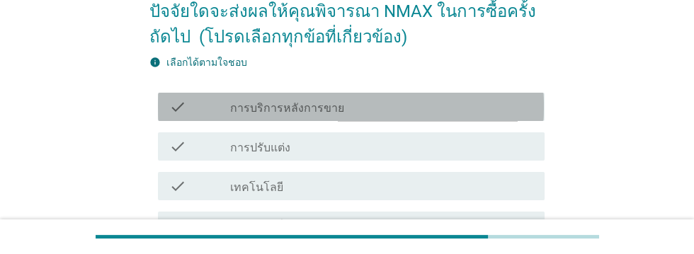
click at [432, 101] on div "check_box_outline_blank การบริการหลังการขาย" at bounding box center [381, 106] width 303 height 17
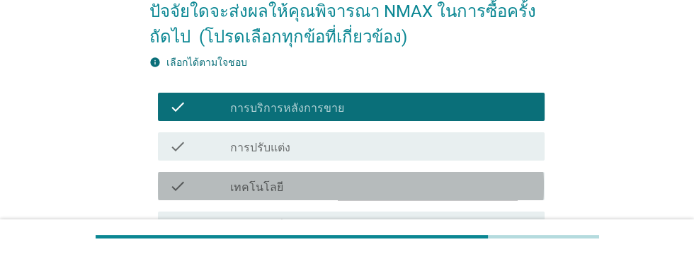
click at [383, 183] on div "check_box_outline_blank เทคโนโลยี" at bounding box center [381, 186] width 303 height 17
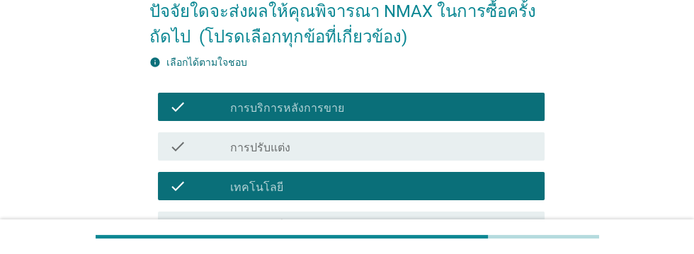
click at [397, 145] on div "check_box_outline_blank การปรับแต่ง" at bounding box center [381, 146] width 303 height 17
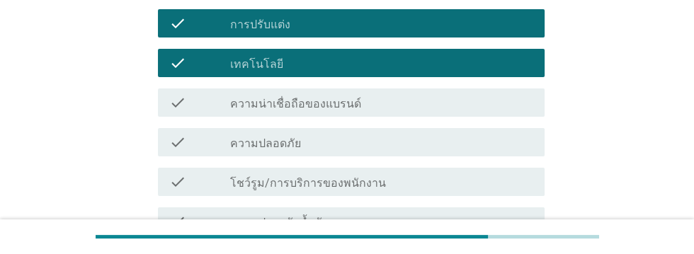
scroll to position [251, 0]
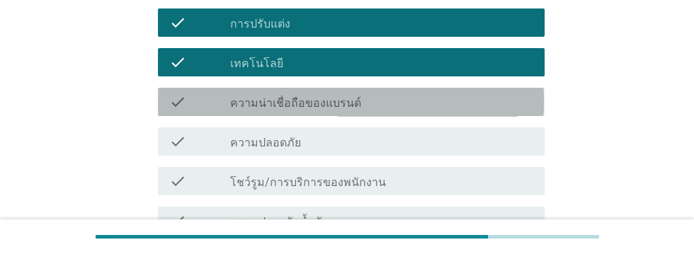
click at [441, 96] on div "check_box_outline_blank ความน่าเชื่อถือของแบรนด์" at bounding box center [381, 101] width 303 height 17
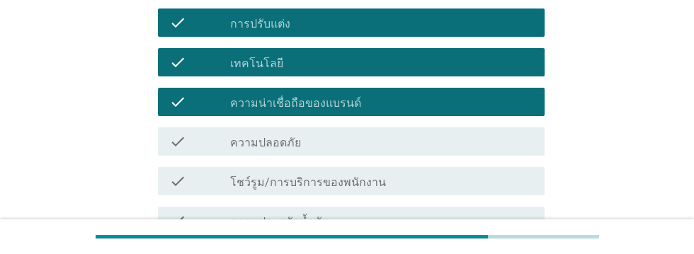
click at [419, 140] on div "check_box_outline_blank ความปลอดภัย" at bounding box center [381, 141] width 303 height 17
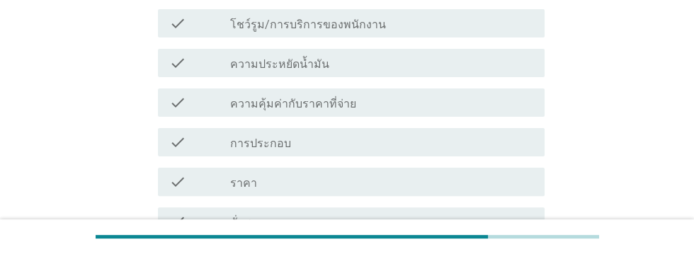
scroll to position [410, 0]
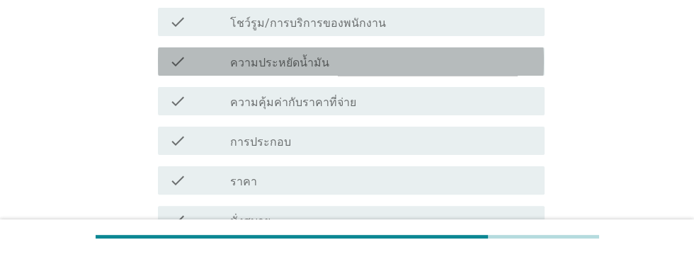
click at [431, 59] on div "check_box_outline_blank ความประหยัดน้ำมัน" at bounding box center [381, 61] width 303 height 17
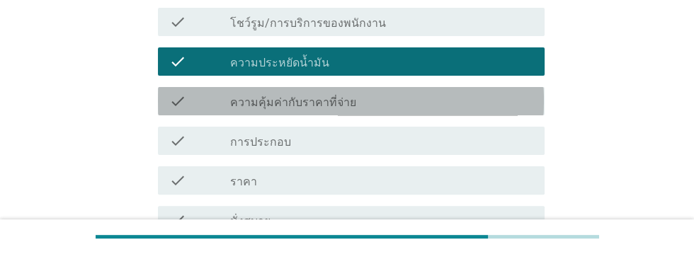
click at [413, 95] on div "check_box_outline_blank ความคุ้มค่ากับราคาที่จ่าย" at bounding box center [381, 101] width 303 height 17
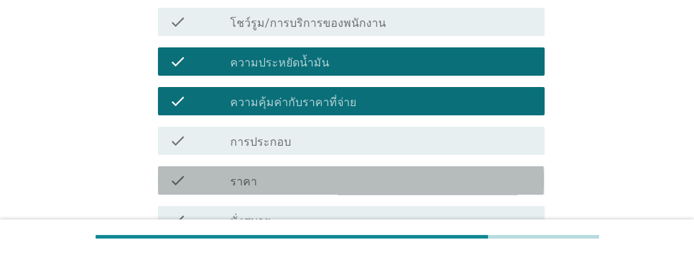
click at [458, 180] on div "check_box_outline_blank ราคา" at bounding box center [381, 180] width 303 height 17
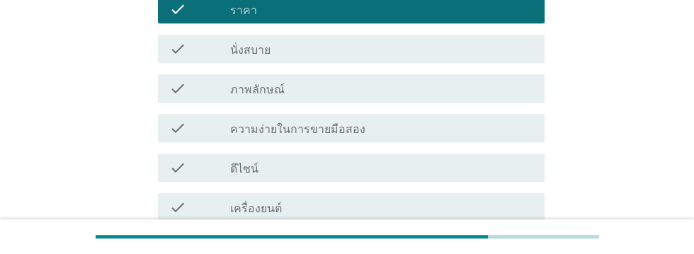
scroll to position [583, 0]
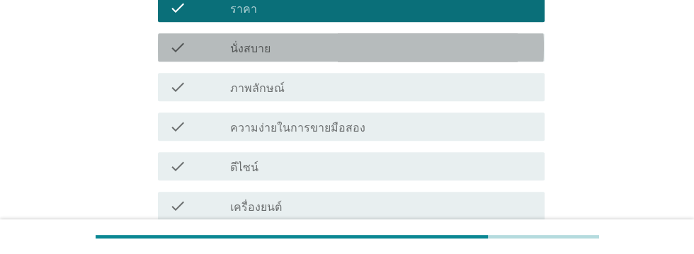
click at [390, 46] on div "check_box_outline_blank นั่งสบาย" at bounding box center [381, 47] width 303 height 17
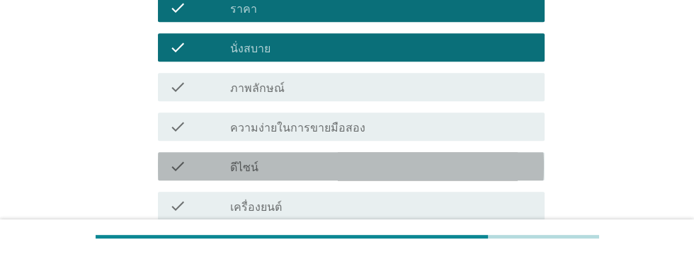
click at [375, 154] on div "check check_box_outline_blank ดีไซน์" at bounding box center [351, 166] width 386 height 28
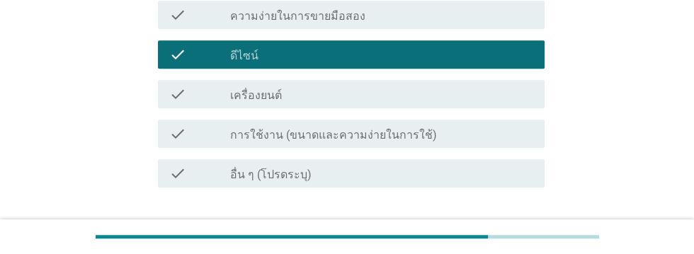
scroll to position [698, 0]
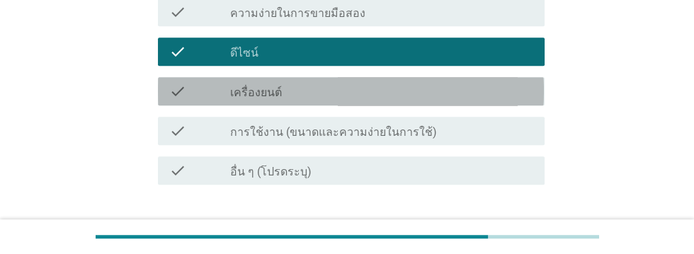
click at [394, 83] on div "check_box_outline_blank เครื่องยนต์" at bounding box center [381, 91] width 303 height 17
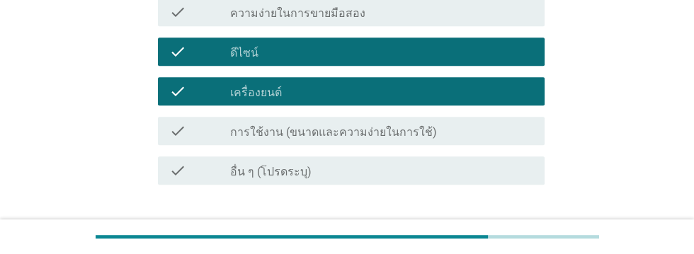
click at [479, 123] on div "check_box_outline_blank การใช้งาน (ขนาดและความง่ายในการใช้)" at bounding box center [381, 131] width 303 height 17
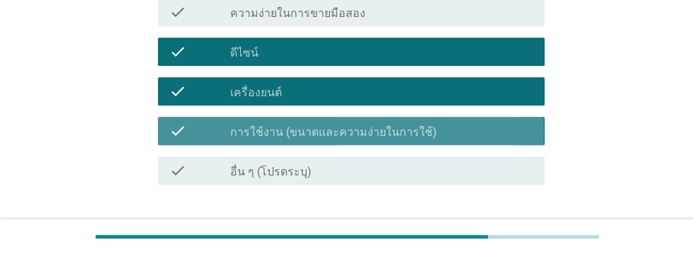
scroll to position [793, 0]
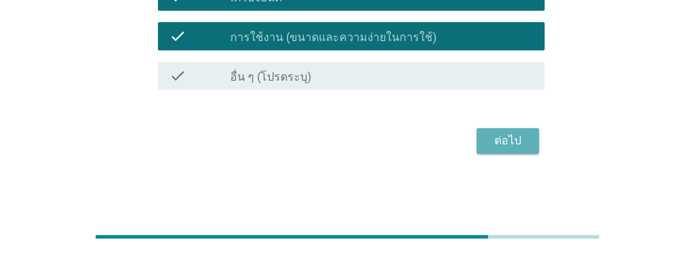
click at [517, 139] on div "ต่อไป" at bounding box center [508, 140] width 40 height 17
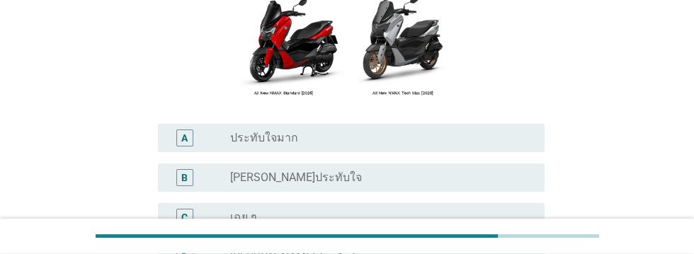
scroll to position [238, 0]
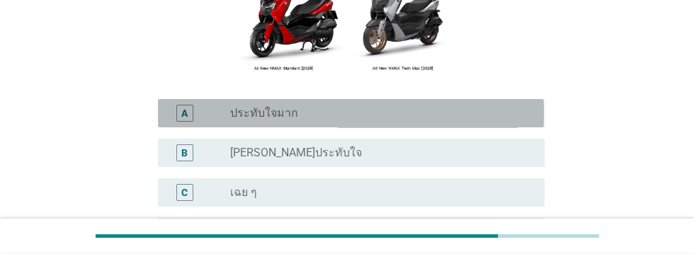
click at [286, 120] on label "ประทับใจมาก" at bounding box center [264, 113] width 68 height 14
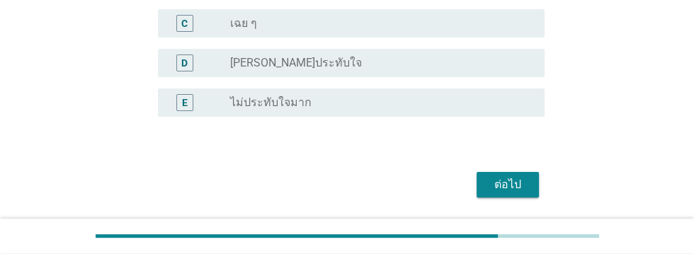
scroll to position [482, 0]
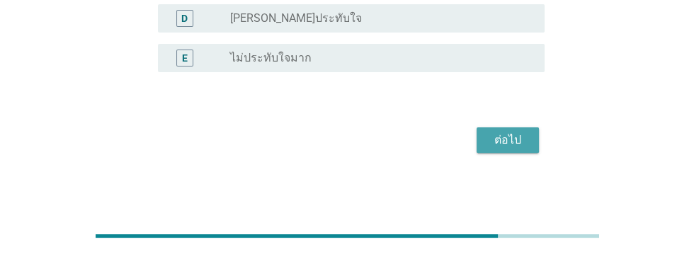
click at [523, 136] on div "ต่อไป" at bounding box center [508, 140] width 40 height 17
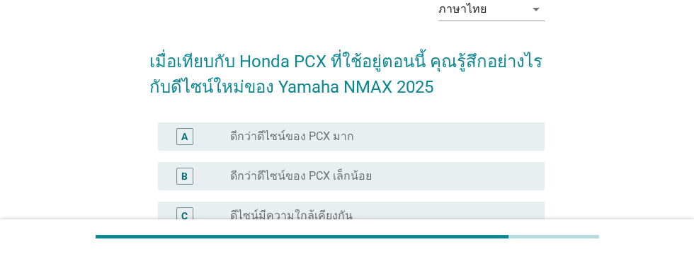
scroll to position [76, 0]
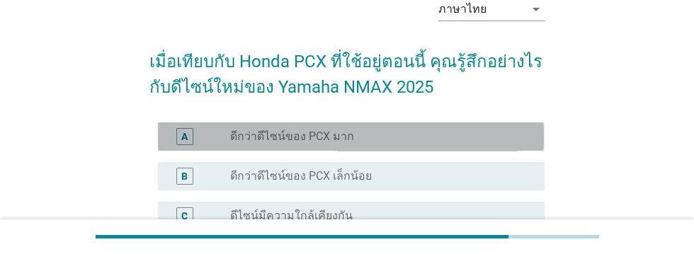
click at [176, 144] on div "A" at bounding box center [184, 136] width 17 height 17
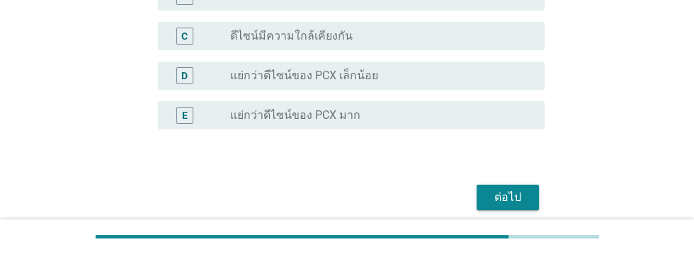
scroll to position [313, 0]
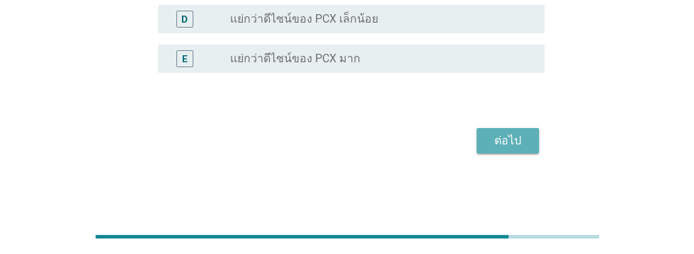
click at [518, 142] on div "ต่อไป" at bounding box center [508, 140] width 40 height 17
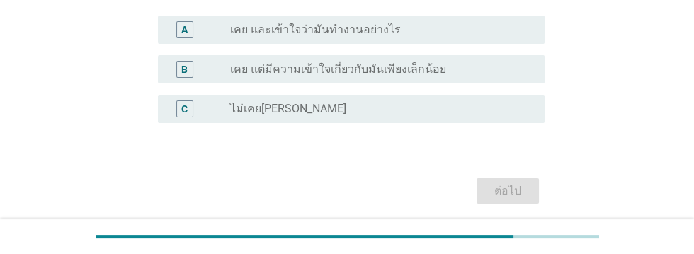
scroll to position [189, 0]
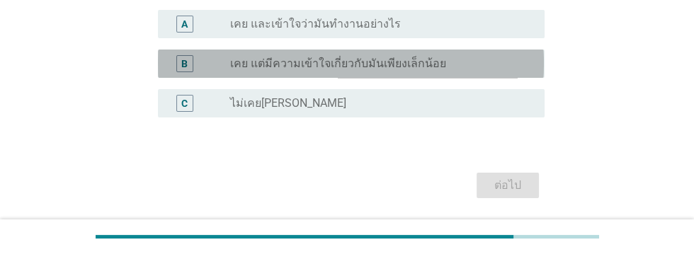
click at [187, 63] on div "B" at bounding box center [184, 63] width 6 height 15
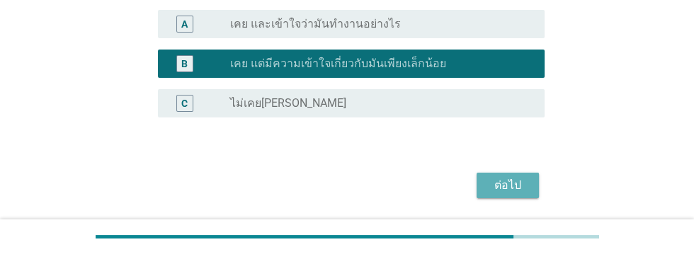
click at [524, 179] on div "ต่อไป" at bounding box center [508, 185] width 40 height 17
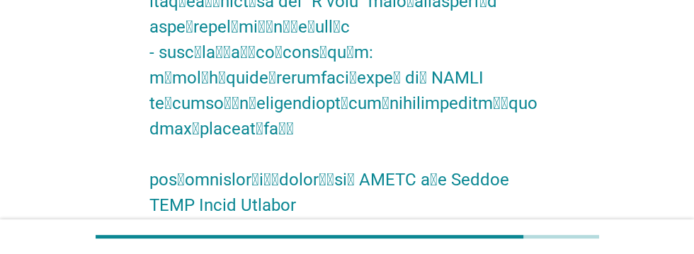
scroll to position [668, 0]
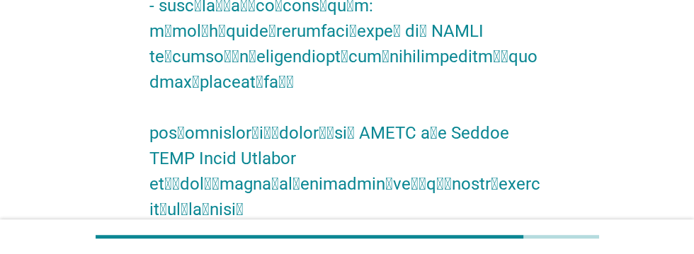
click at [184, 251] on div "A" at bounding box center [184, 258] width 6 height 15
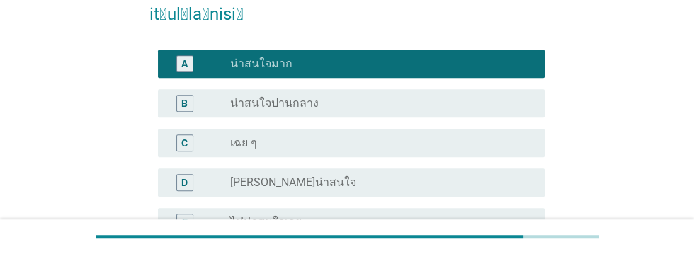
scroll to position [899, 0]
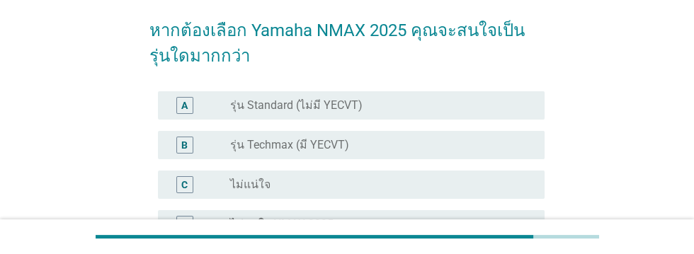
scroll to position [115, 0]
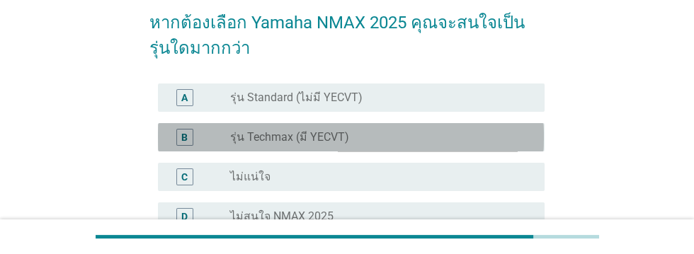
click at [182, 137] on div "B" at bounding box center [184, 137] width 6 height 15
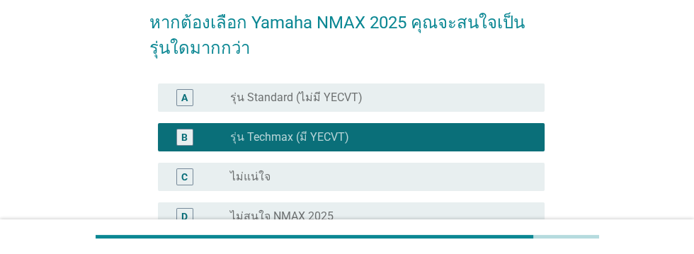
scroll to position [273, 0]
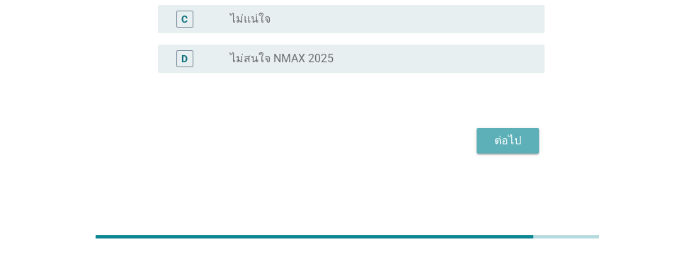
click at [510, 143] on div "ต่อไป" at bounding box center [508, 140] width 40 height 17
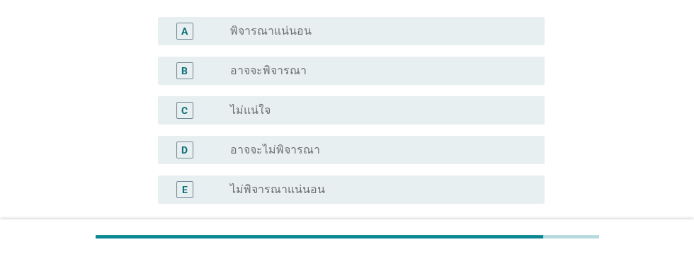
scroll to position [212, 0]
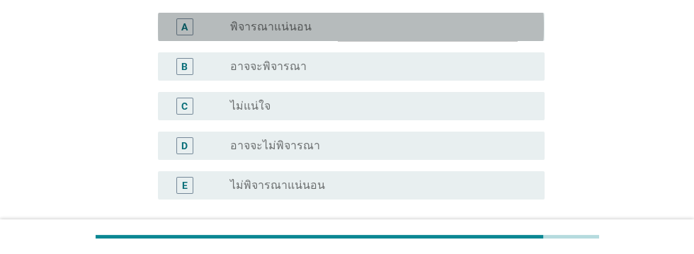
click at [189, 25] on div "A" at bounding box center [184, 26] width 17 height 17
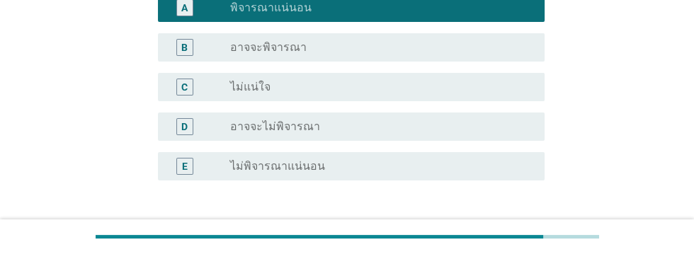
scroll to position [339, 0]
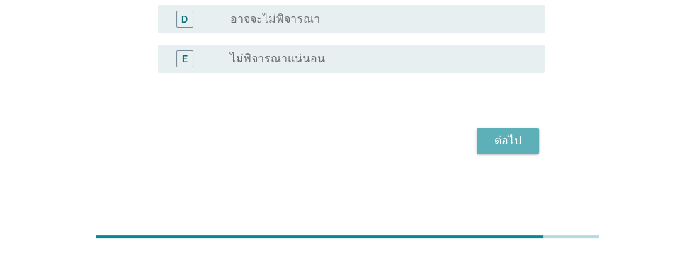
click at [505, 143] on div "ต่อไป" at bounding box center [508, 140] width 40 height 17
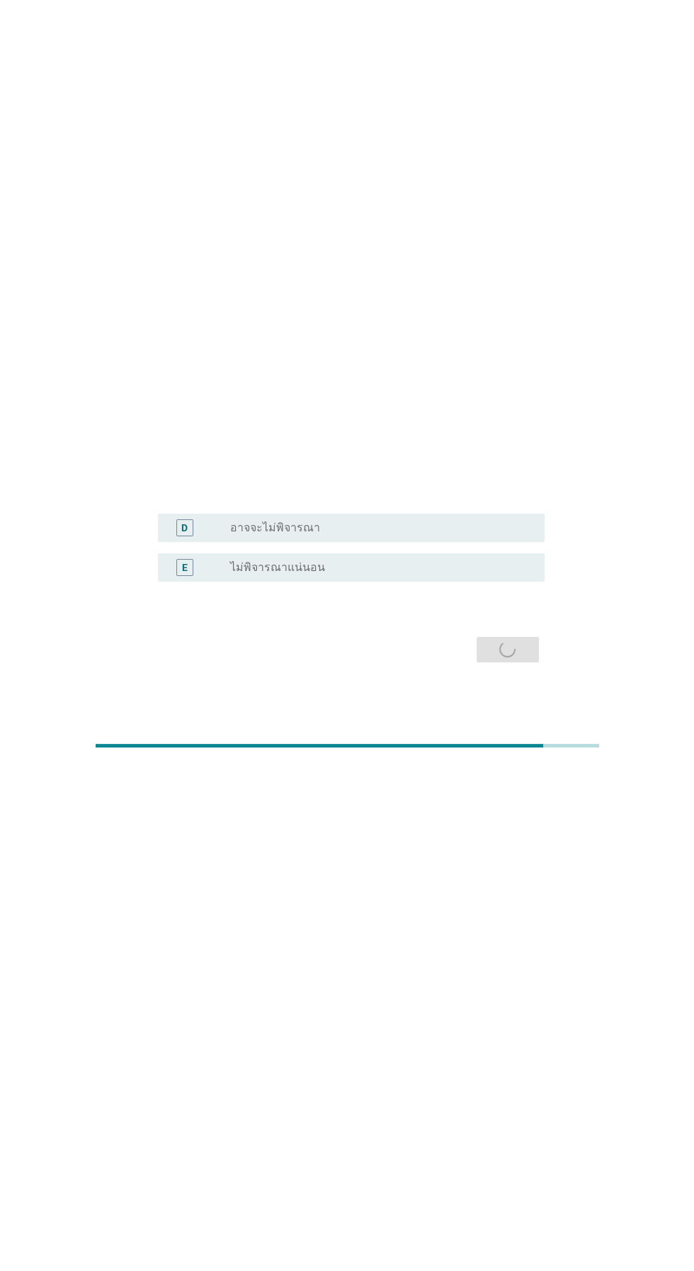
scroll to position [0, 0]
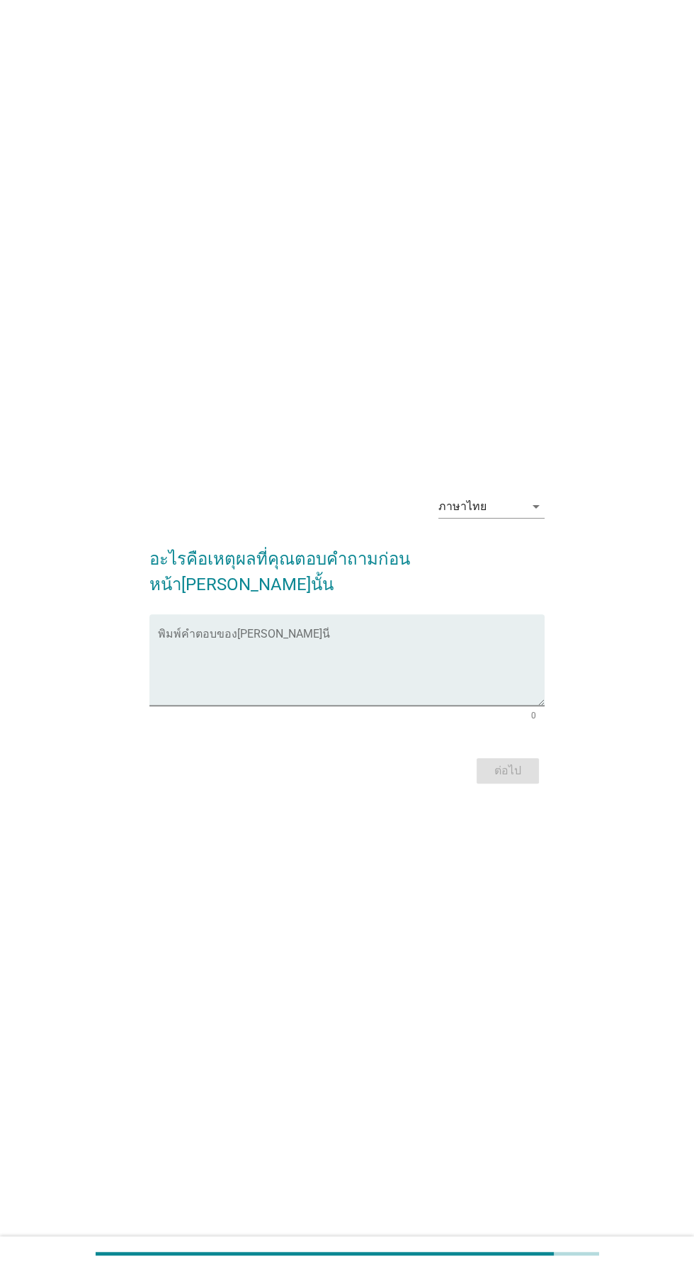
click at [204, 254] on textarea "พิมพ์คำตอบของคุณ ที่นี่" at bounding box center [351, 668] width 386 height 74
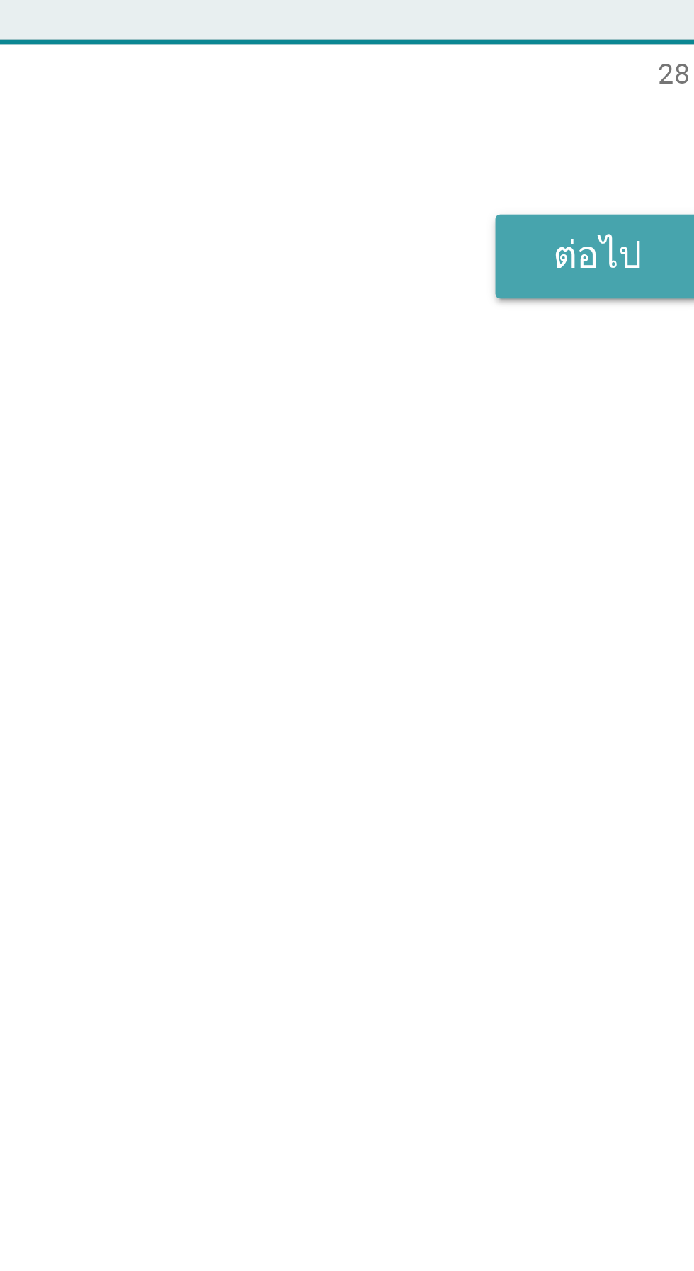
type textarea "ดีไซน์[PERSON_NAME]/ความปลอดภัย"
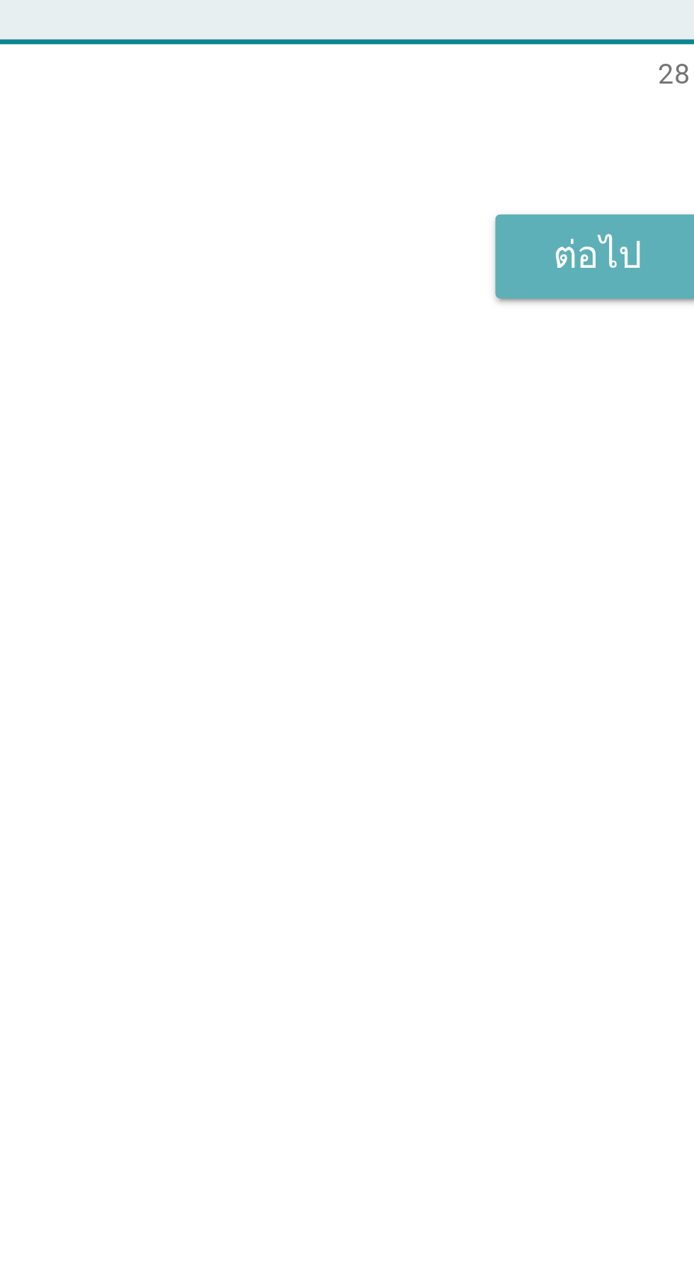
click at [507, 254] on div "ต่อไป" at bounding box center [508, 770] width 40 height 17
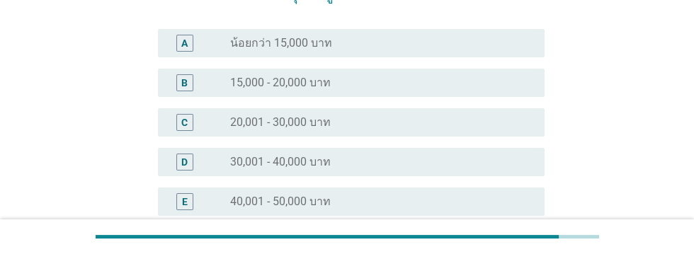
scroll to position [152, 0]
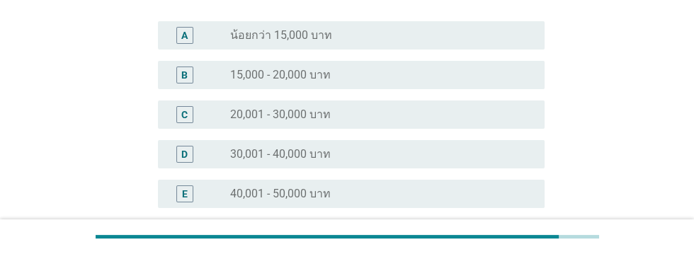
click at [433, 118] on div "radio_button_unchecked 20,001 - 30,000 บาท" at bounding box center [376, 115] width 292 height 14
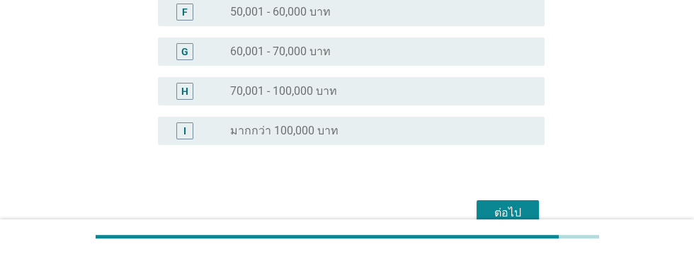
scroll to position [446, 0]
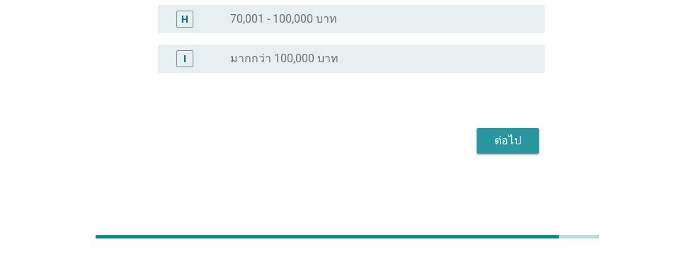
click at [513, 140] on div "ต่อไป" at bounding box center [508, 140] width 40 height 17
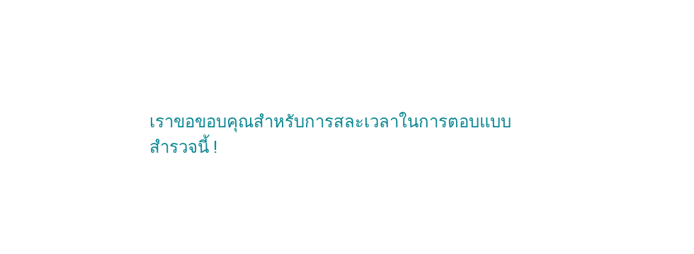
scroll to position [0, 0]
